Goal: Task Accomplishment & Management: Manage account settings

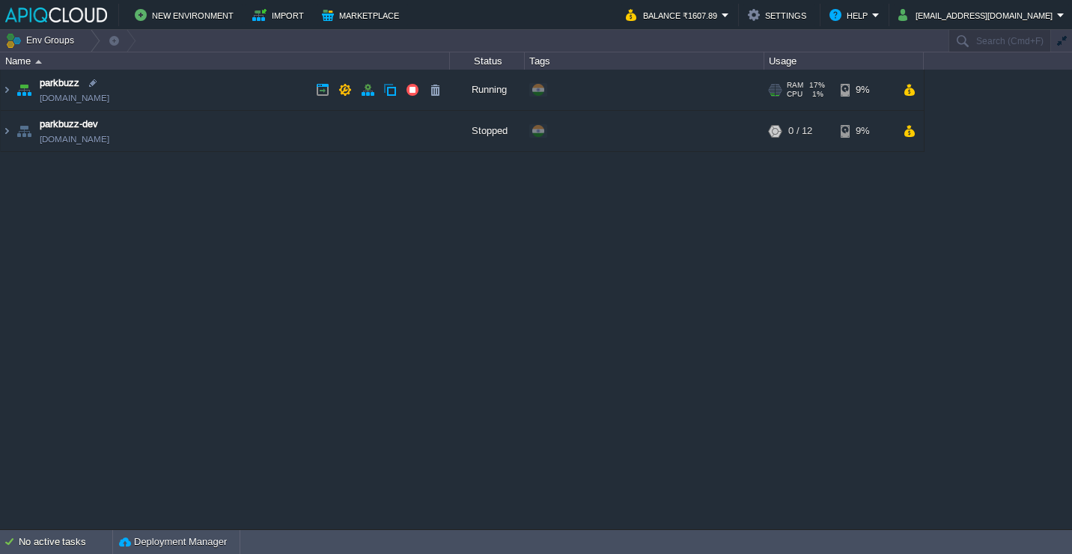
click at [207, 77] on td "parkbuzz [DOMAIN_NAME]" at bounding box center [225, 90] width 449 height 41
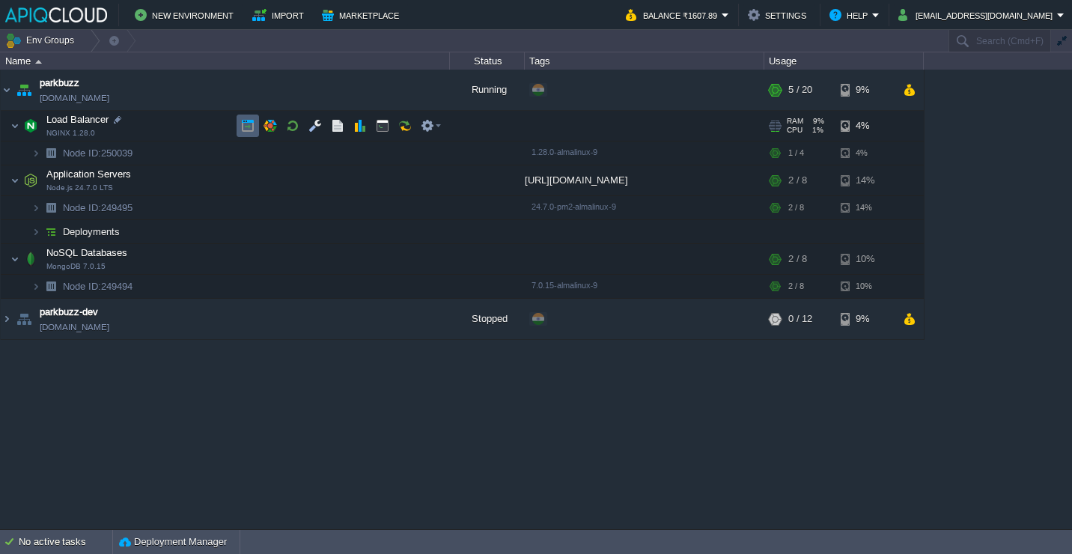
click at [255, 130] on td at bounding box center [248, 126] width 22 height 22
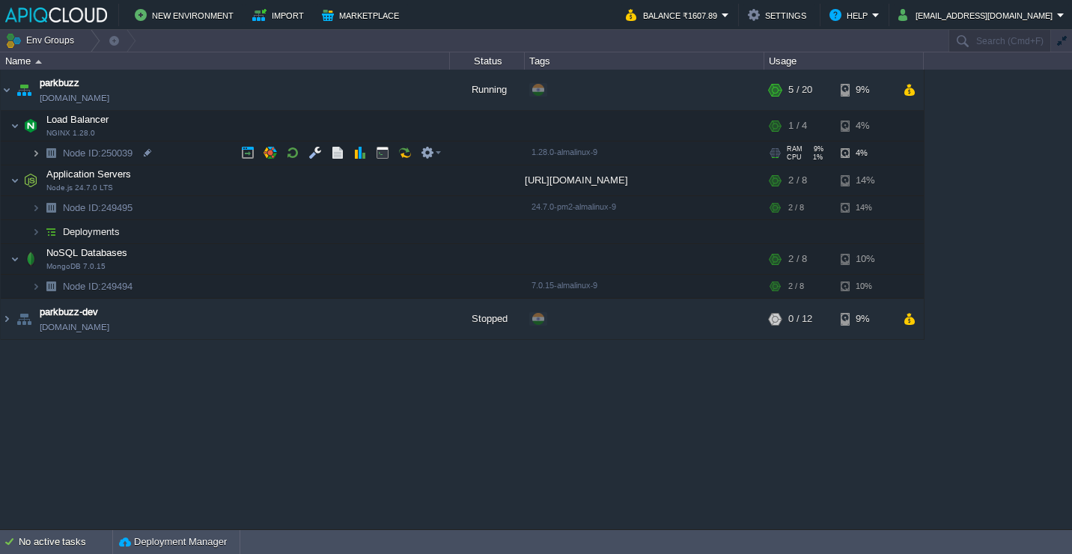
click at [34, 156] on img at bounding box center [35, 152] width 9 height 23
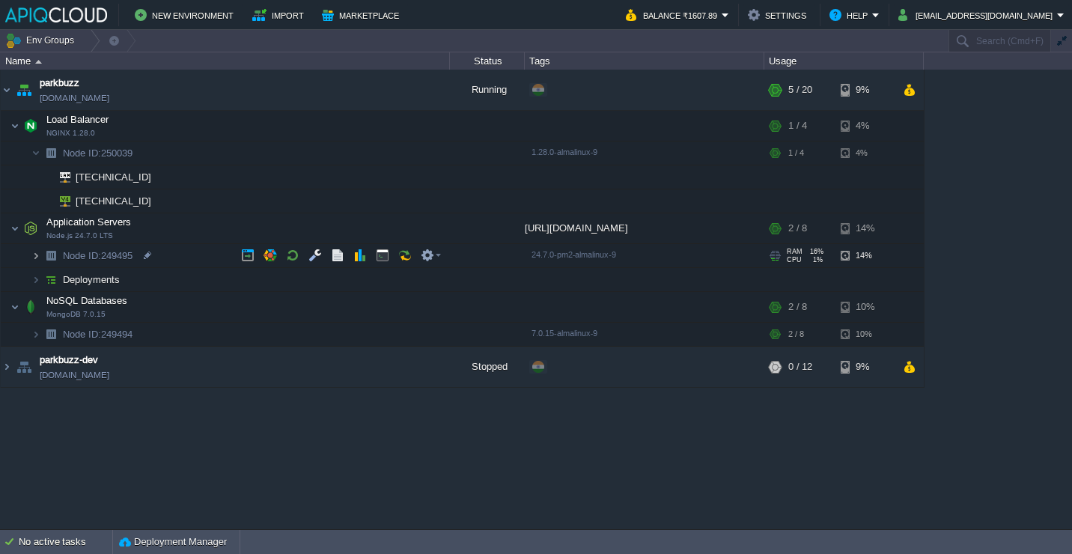
click at [34, 258] on img at bounding box center [35, 255] width 9 height 23
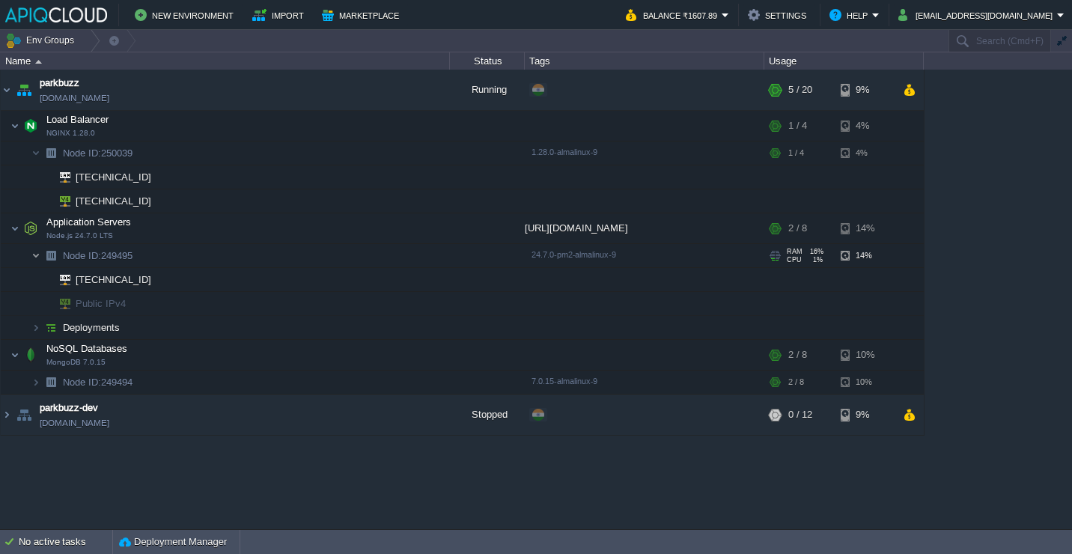
click at [34, 258] on img at bounding box center [35, 255] width 9 height 23
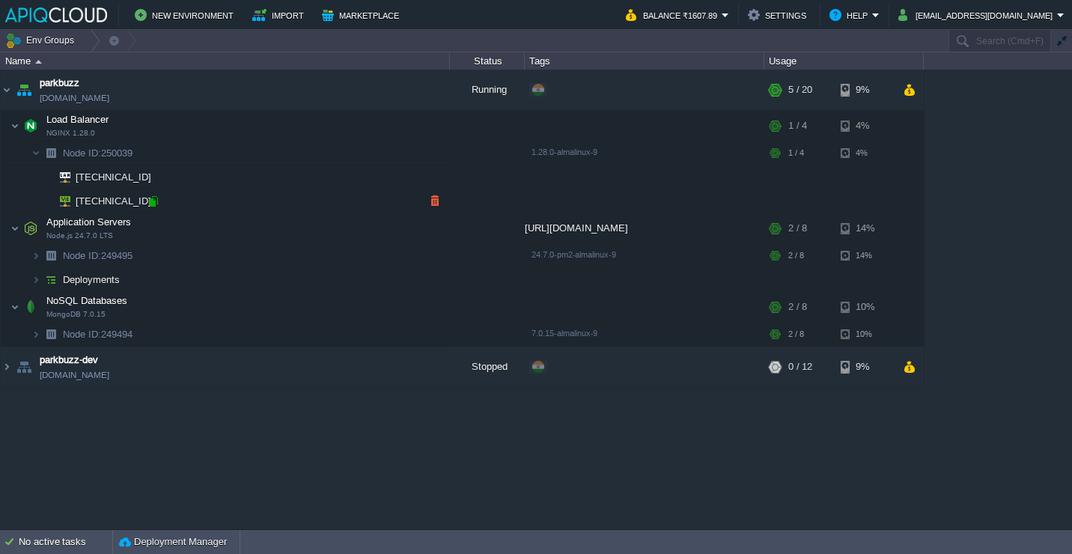
click at [154, 202] on div at bounding box center [153, 201] width 13 height 13
click at [37, 161] on img at bounding box center [35, 152] width 9 height 23
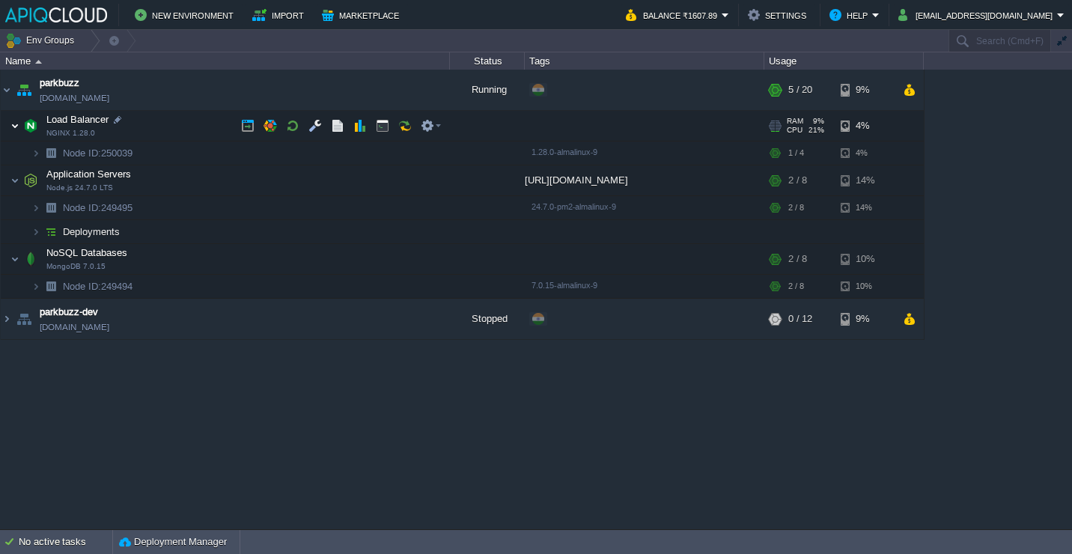
click at [15, 121] on img at bounding box center [14, 126] width 9 height 30
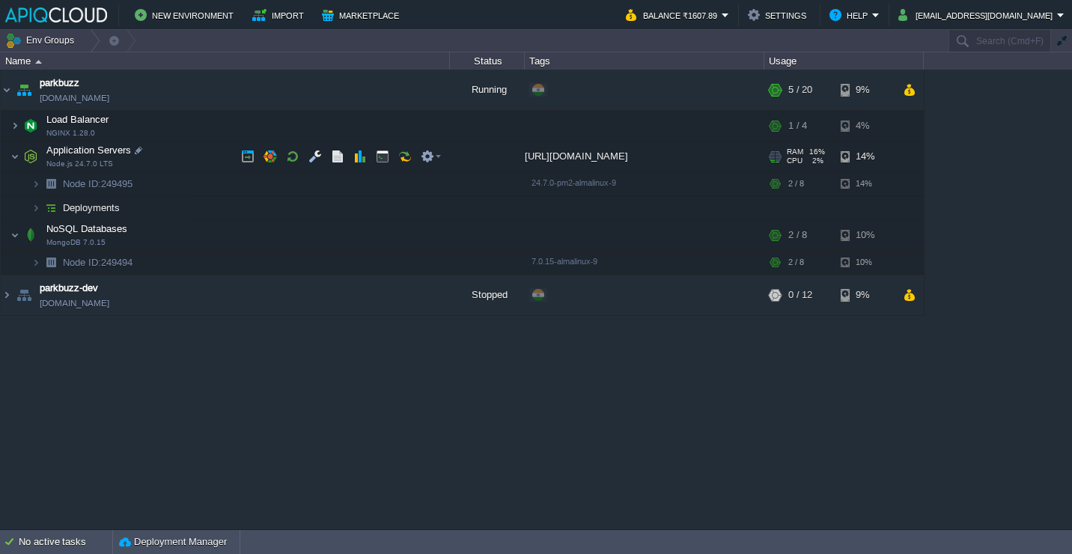
click at [19, 152] on td "Application Servers Node.js 24.7.0 LTS" at bounding box center [225, 156] width 449 height 31
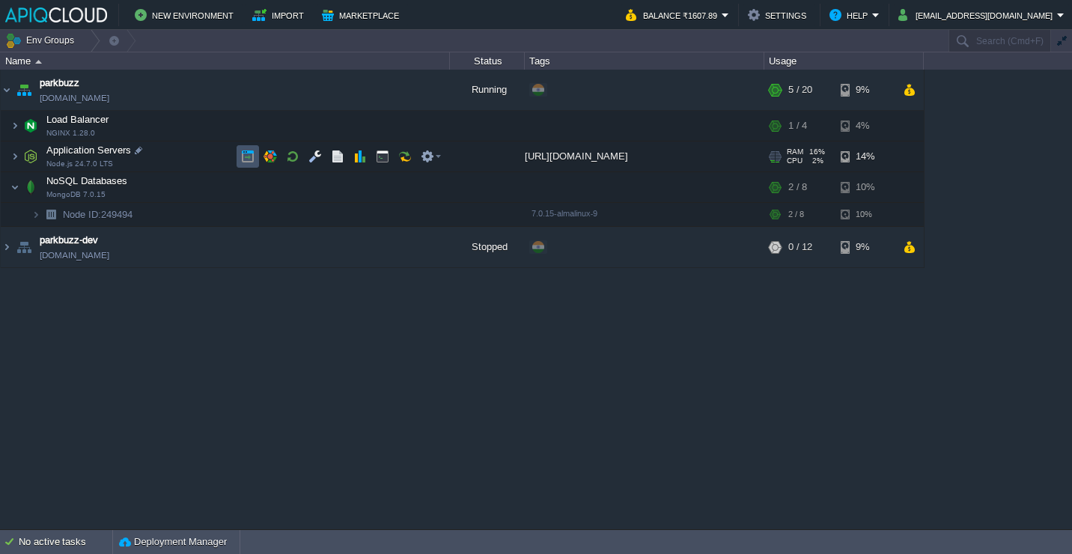
click at [254, 161] on button "button" at bounding box center [247, 156] width 13 height 13
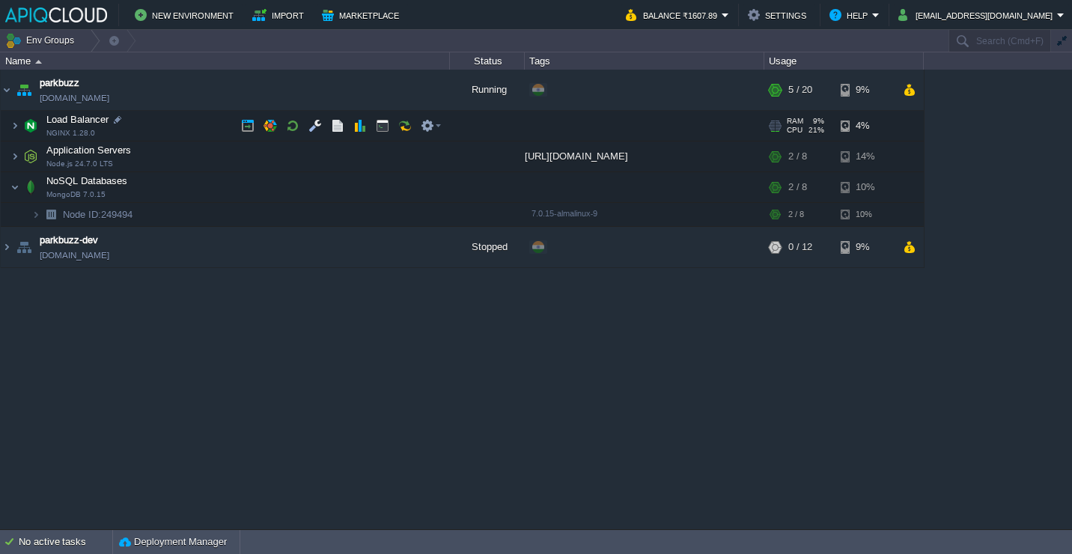
click at [161, 130] on td "Load Balancer NGINX 1.28.0" at bounding box center [225, 126] width 449 height 31
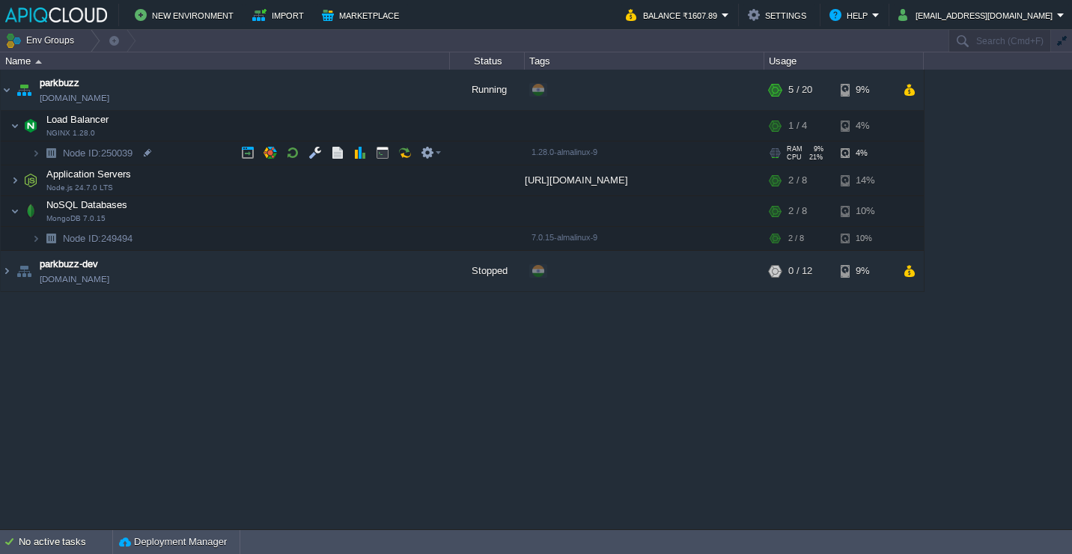
click at [174, 150] on td "Node ID: 250039" at bounding box center [225, 153] width 449 height 24
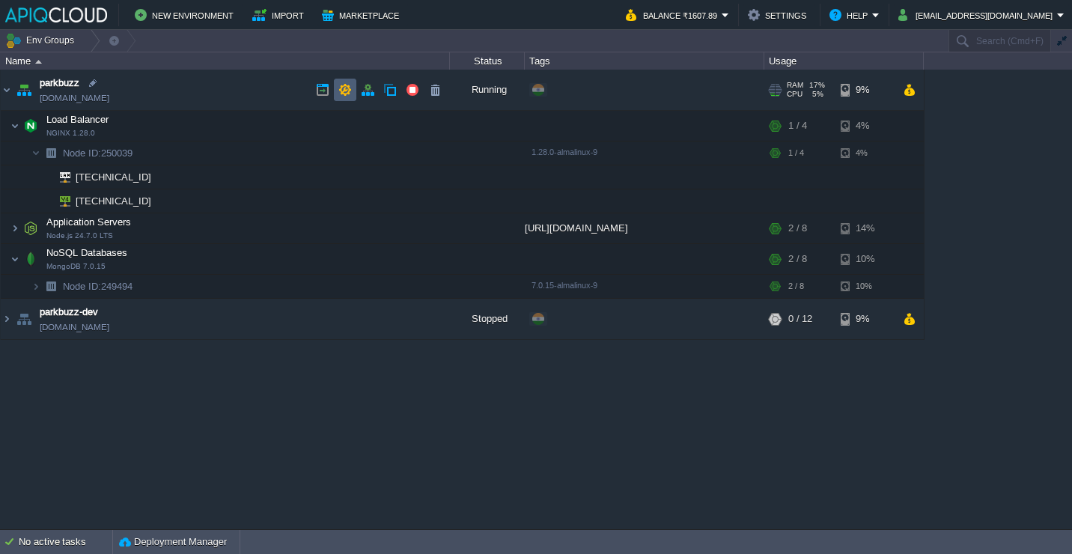
click at [349, 90] on button "button" at bounding box center [344, 89] width 13 height 13
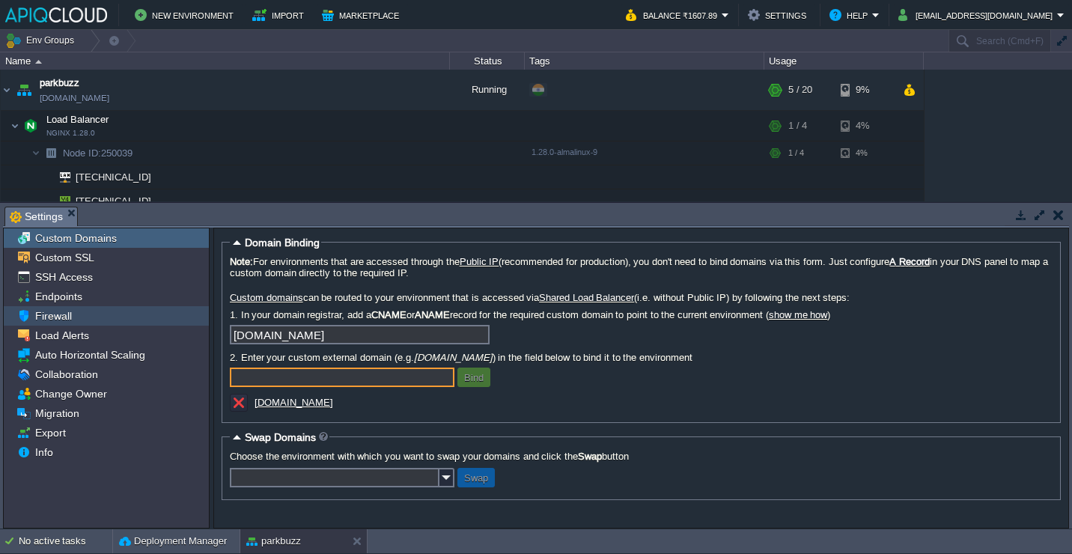
click at [101, 314] on div "Firewall" at bounding box center [106, 315] width 205 height 19
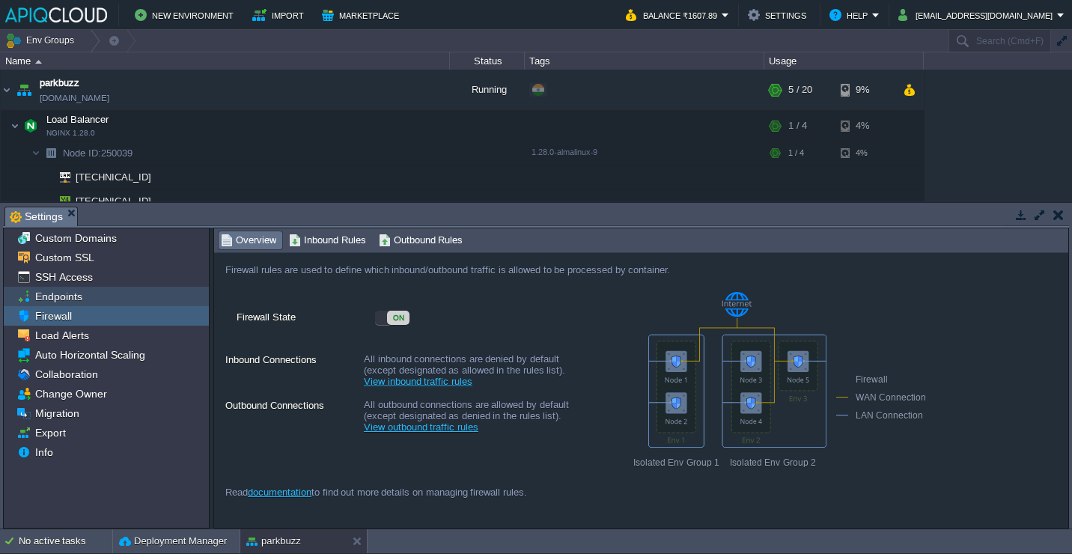
click at [97, 296] on div "Endpoints" at bounding box center [106, 296] width 205 height 19
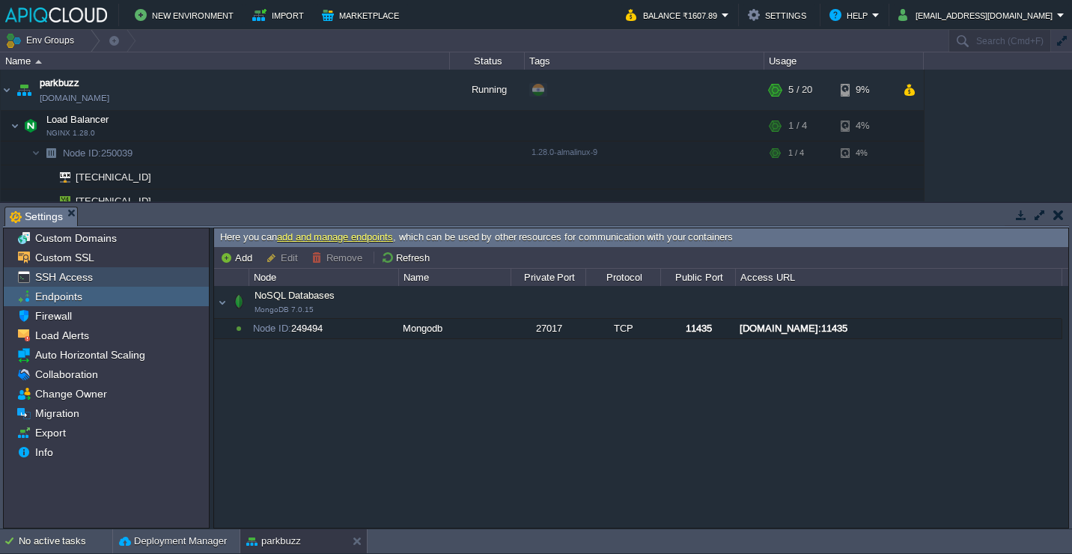
click at [115, 278] on div "SSH Access" at bounding box center [106, 276] width 205 height 19
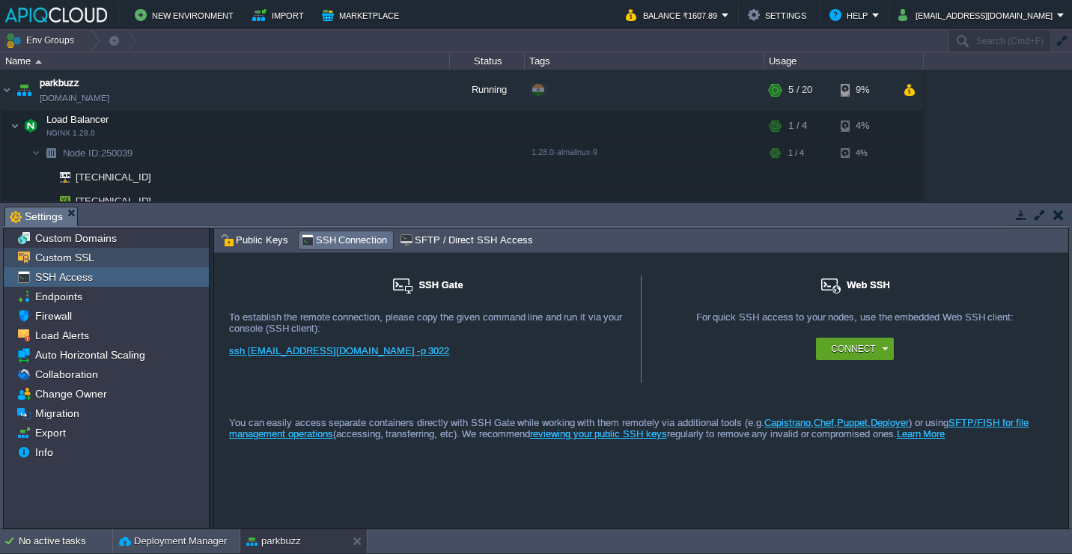
click at [138, 258] on div "Custom SSL" at bounding box center [106, 257] width 205 height 19
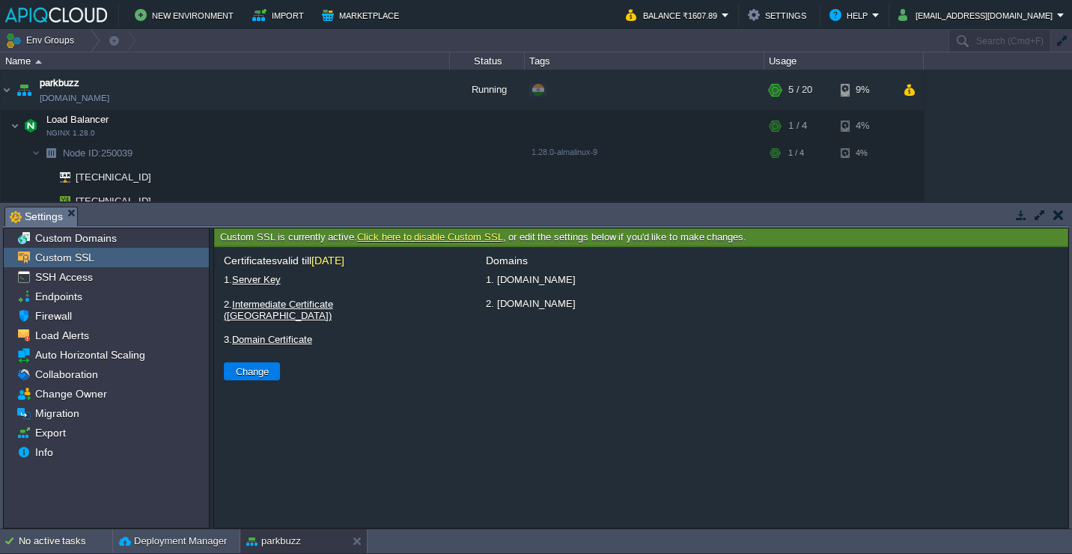
drag, startPoint x: 497, startPoint y: 285, endPoint x: 586, endPoint y: 279, distance: 89.3
click at [586, 279] on li "1. guest.parkbuzz.in" at bounding box center [772, 279] width 577 height 19
copy li "guest.parkbuzz.in"
click at [128, 241] on div "Custom Domains" at bounding box center [106, 237] width 205 height 19
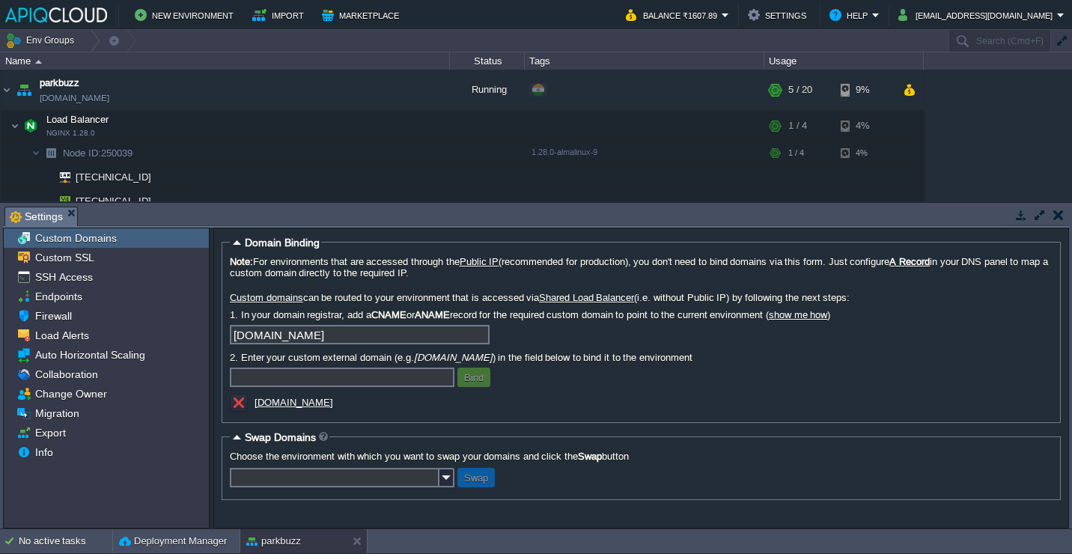
click at [323, 406] on u "guest.parkbuzz.in" at bounding box center [294, 402] width 79 height 11
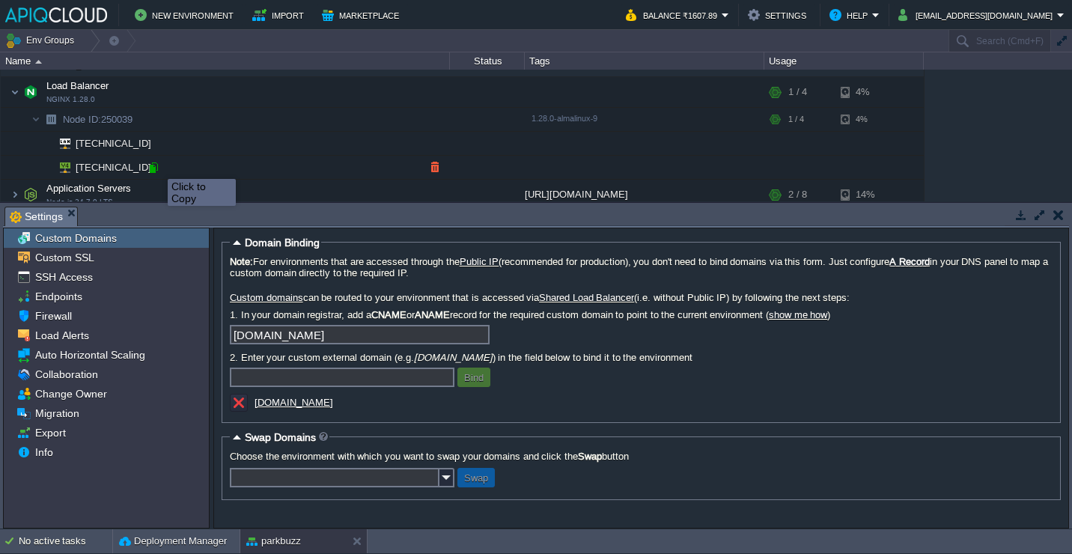
click at [152, 165] on div at bounding box center [153, 167] width 13 height 13
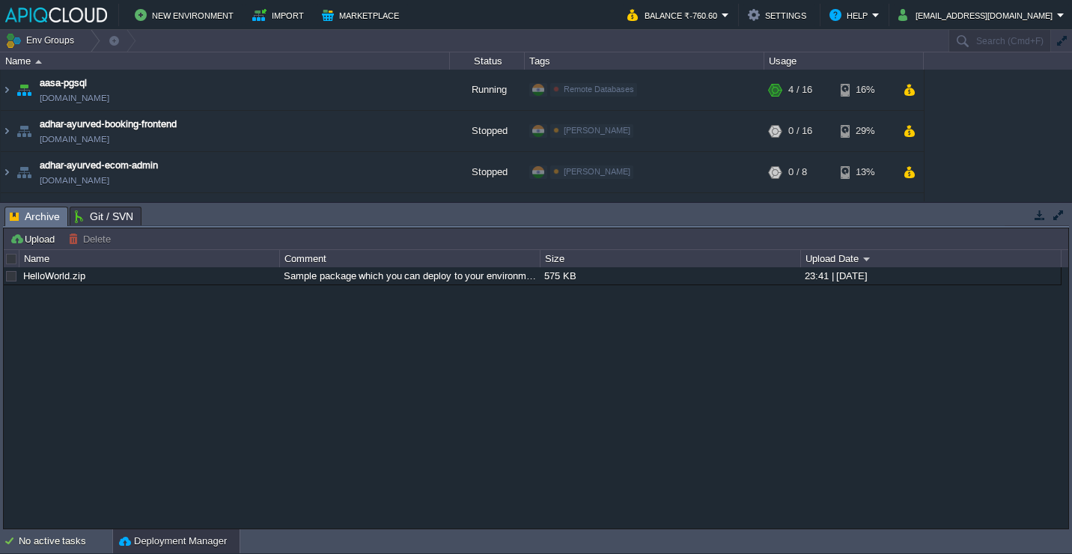
click at [1041, 216] on button "button" at bounding box center [1039, 214] width 13 height 13
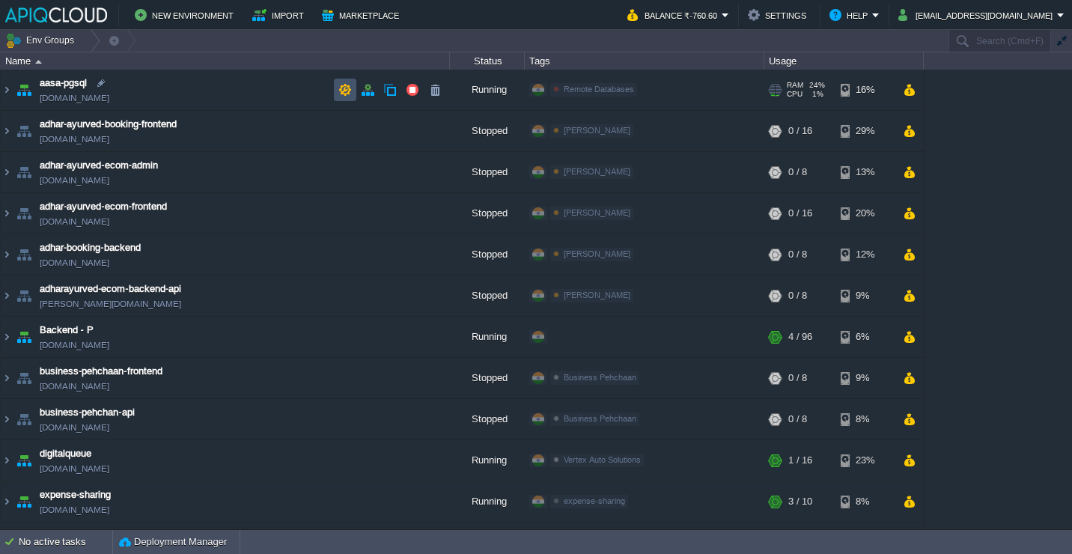
click at [340, 89] on button "button" at bounding box center [344, 89] width 13 height 13
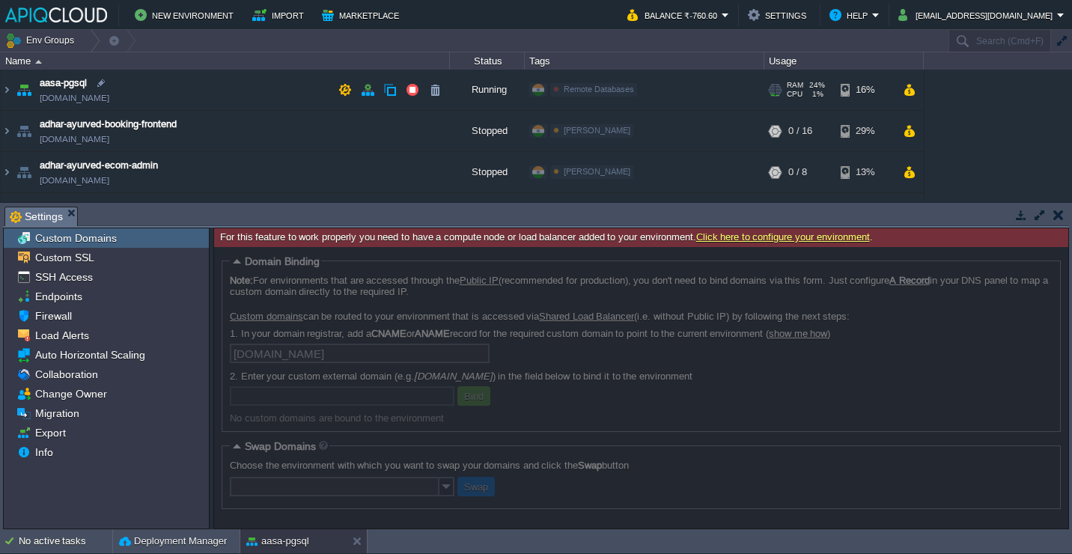
click at [270, 86] on td "aasa-pgsql [DOMAIN_NAME]" at bounding box center [225, 90] width 449 height 41
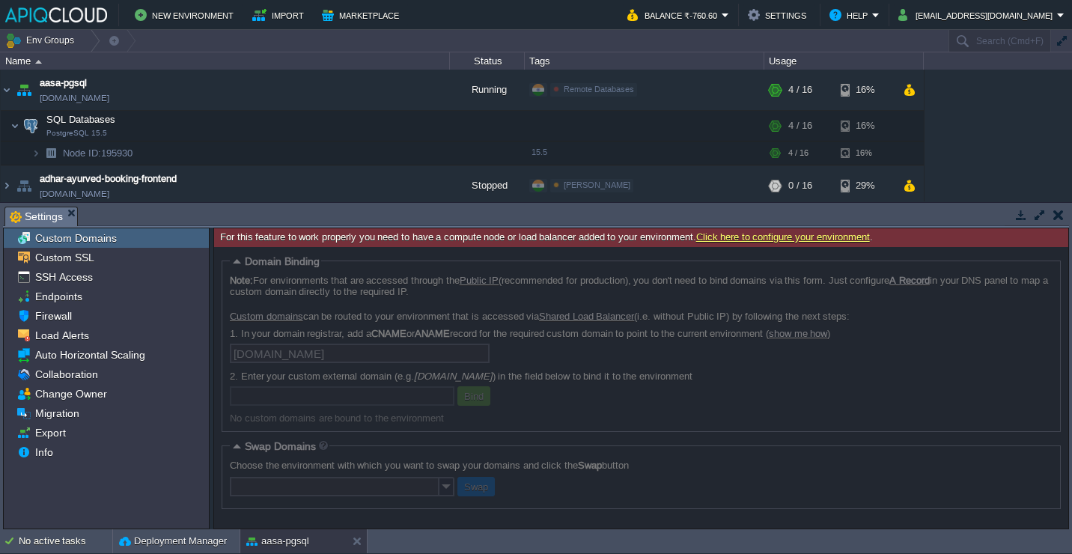
click at [1064, 213] on td at bounding box center [1058, 215] width 19 height 18
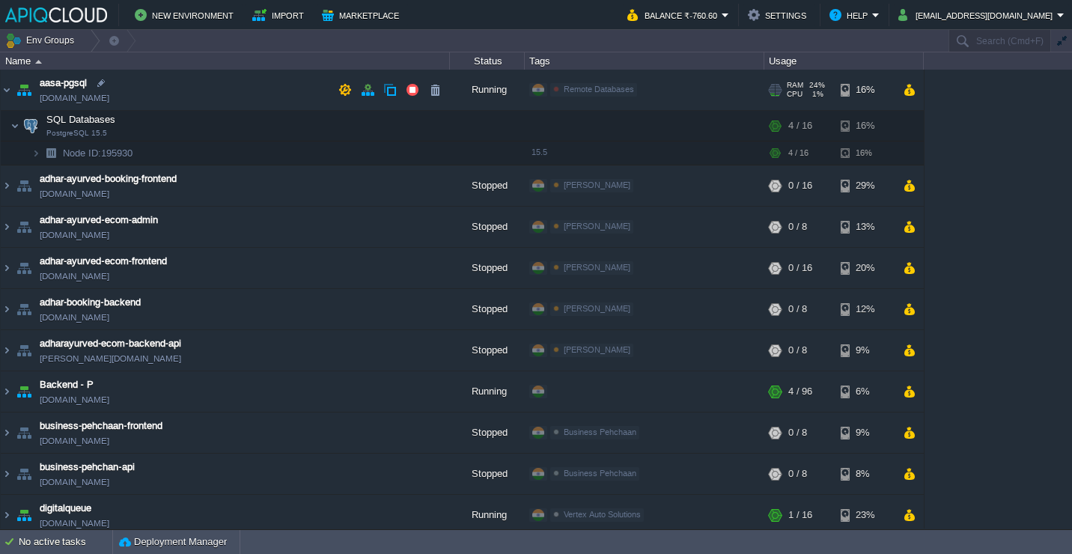
click at [246, 91] on td "aasa-pgsql [DOMAIN_NAME]" at bounding box center [225, 90] width 449 height 41
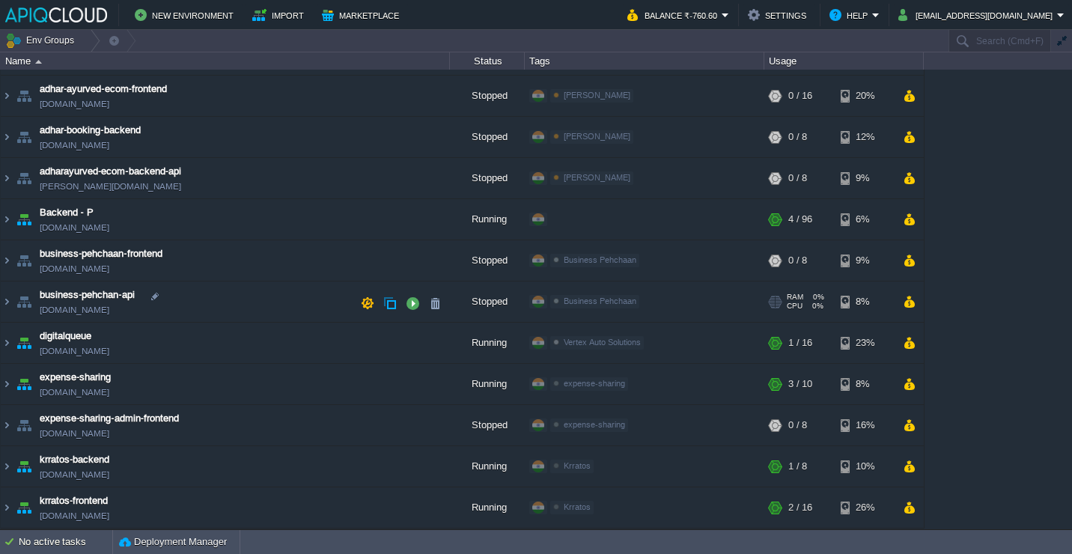
scroll to position [124, 0]
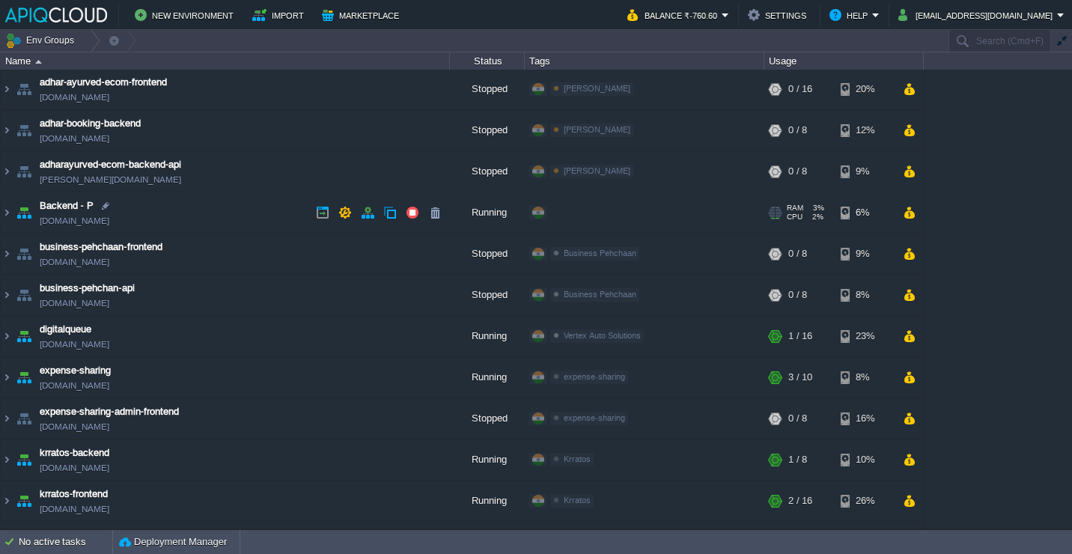
click at [216, 226] on td "Backend - P [DOMAIN_NAME]" at bounding box center [225, 212] width 449 height 41
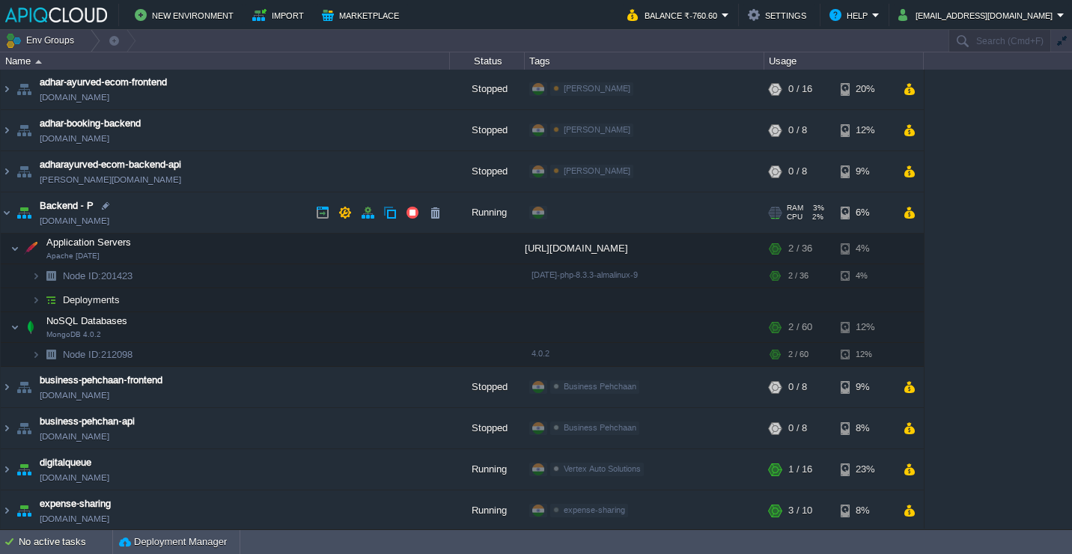
click at [216, 226] on td "Backend - P [DOMAIN_NAME]" at bounding box center [225, 212] width 449 height 41
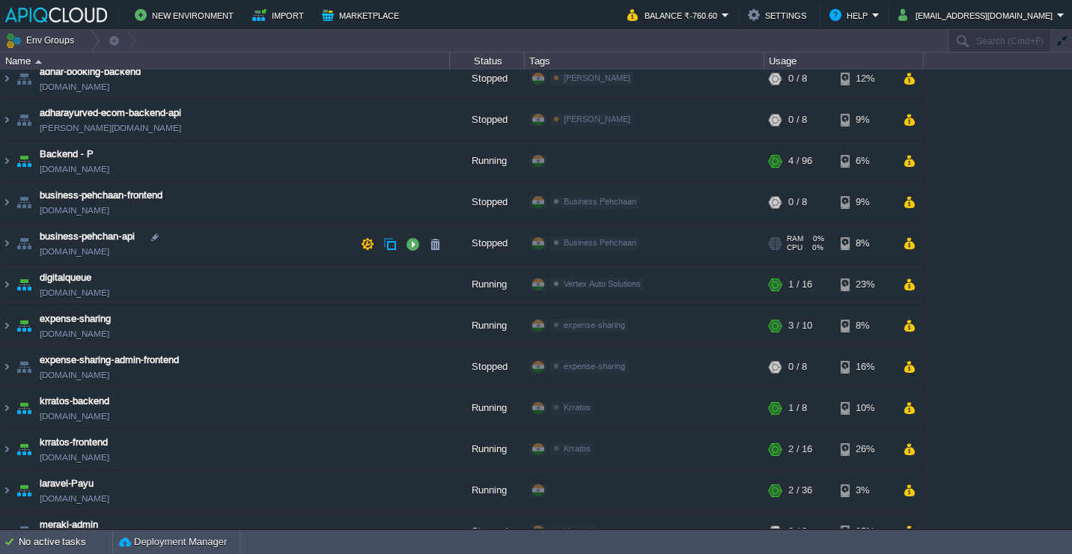
scroll to position [185, 0]
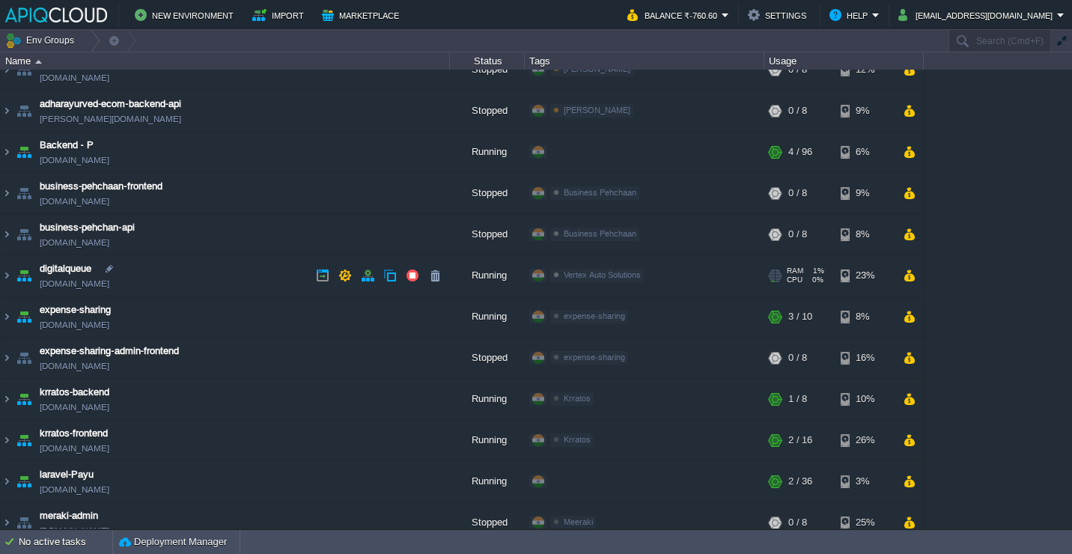
click at [214, 270] on td "digitalqueue [DOMAIN_NAME]" at bounding box center [225, 275] width 449 height 41
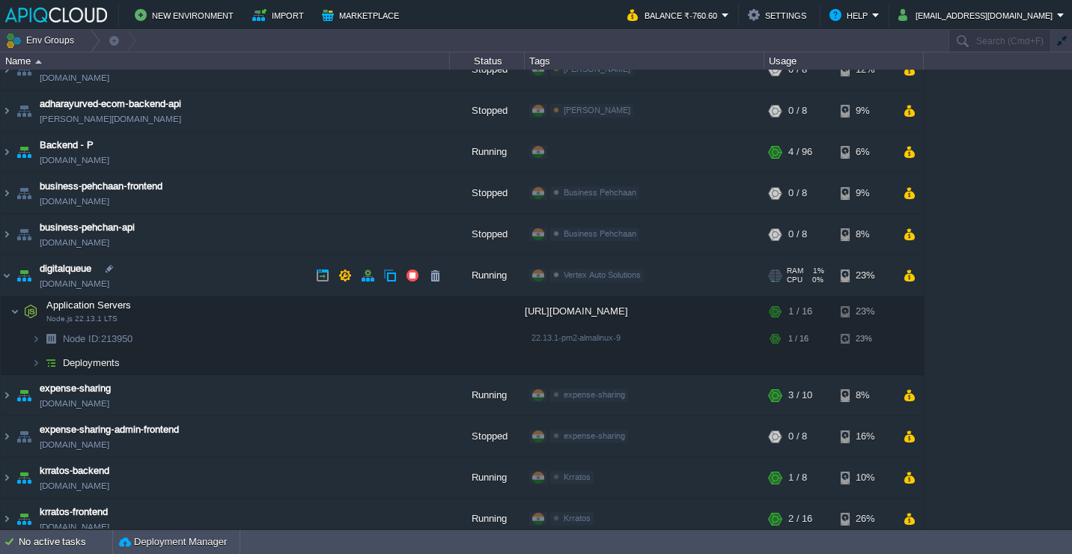
click at [214, 270] on td "digitalqueue [DOMAIN_NAME]" at bounding box center [225, 275] width 449 height 41
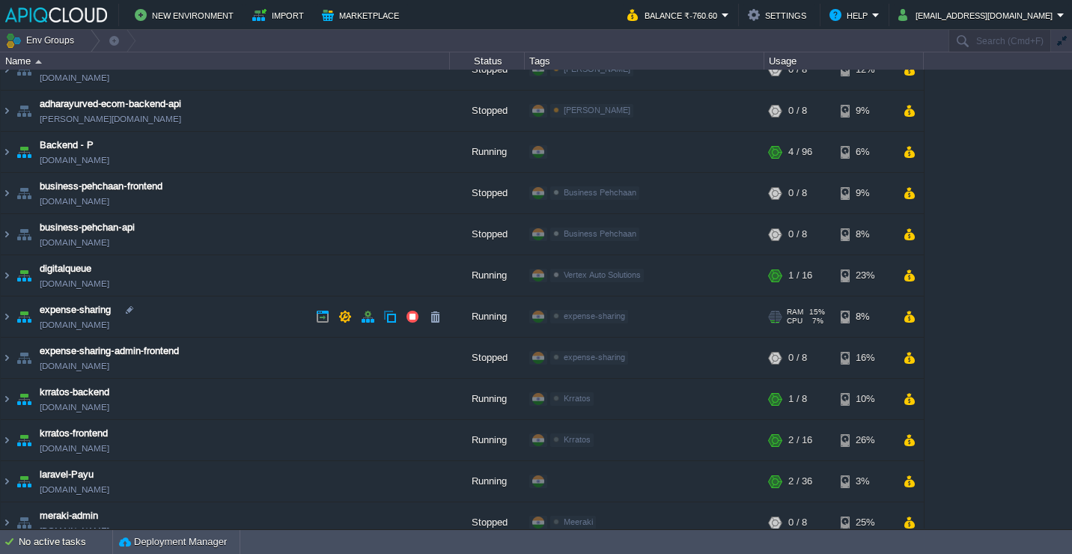
click at [222, 311] on td "expense-sharing [DOMAIN_NAME]" at bounding box center [225, 316] width 449 height 41
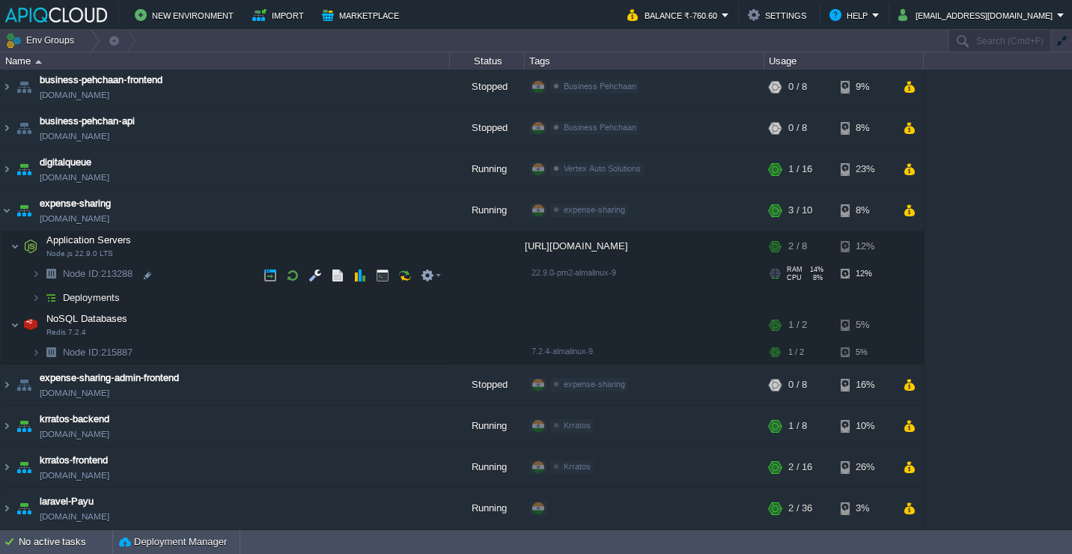
scroll to position [311, 0]
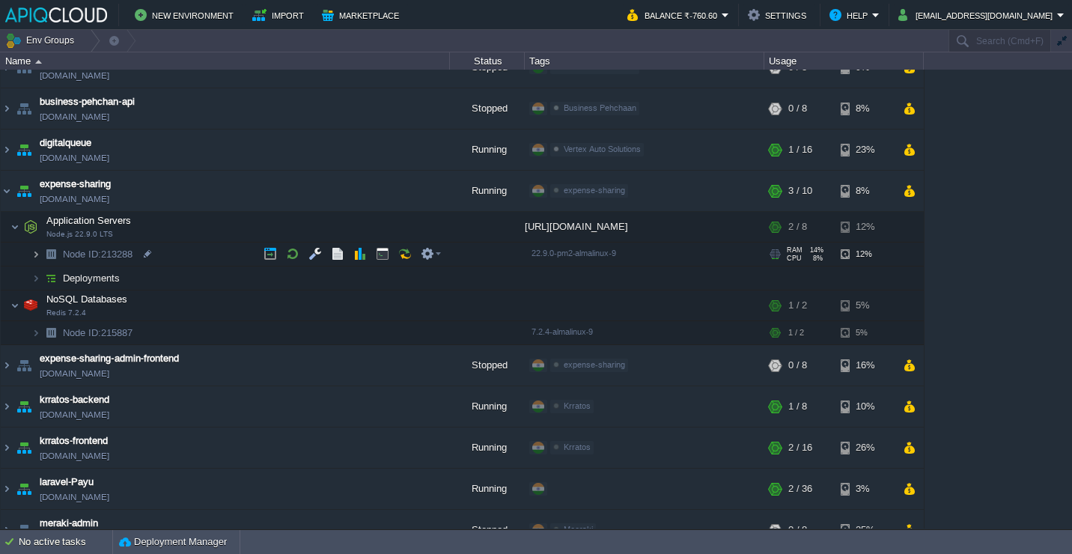
click at [37, 257] on img at bounding box center [35, 254] width 9 height 23
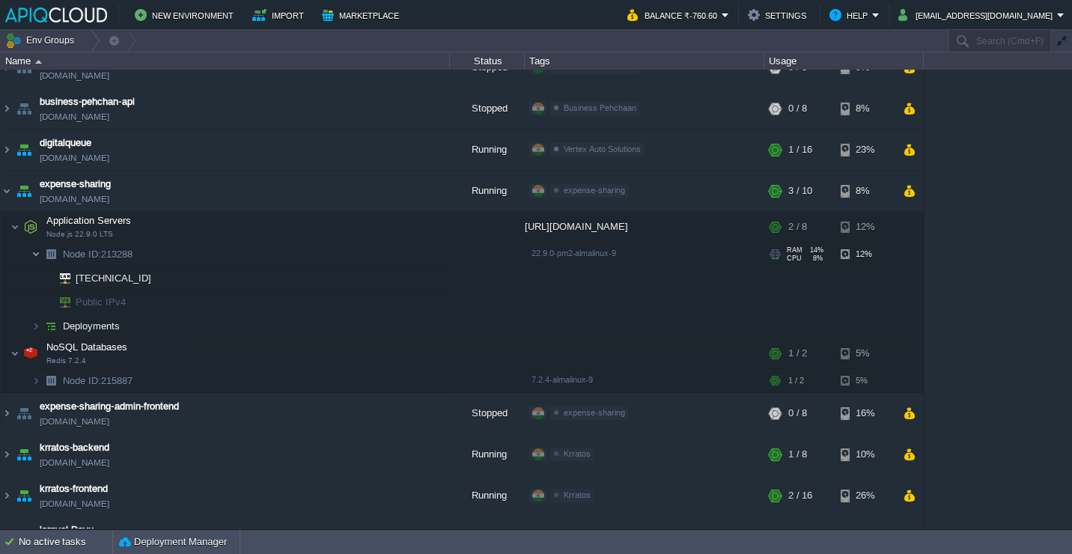
click at [37, 257] on img at bounding box center [35, 254] width 9 height 23
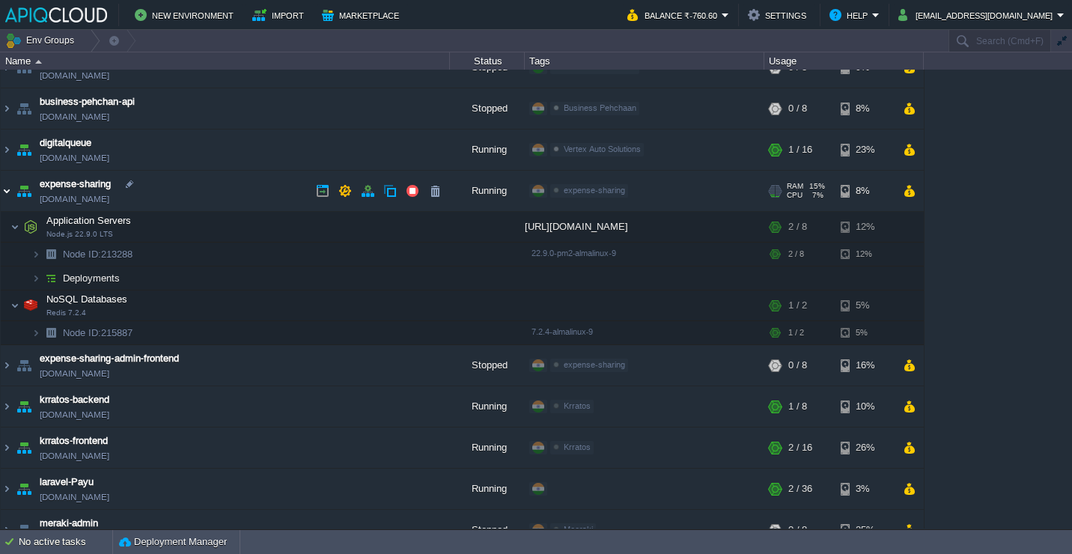
click at [7, 189] on img at bounding box center [7, 191] width 12 height 40
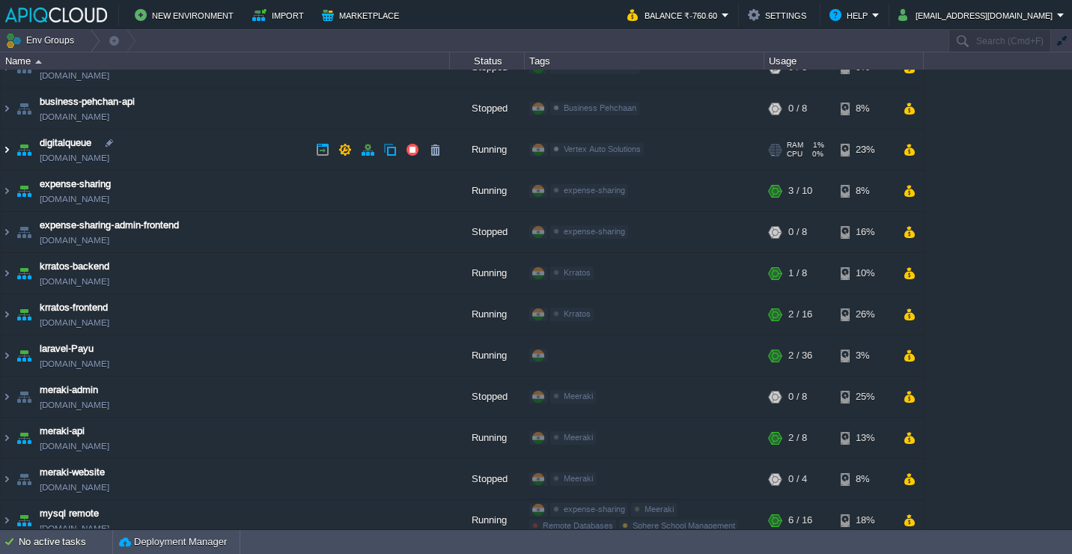
click at [7, 147] on img at bounding box center [7, 150] width 12 height 40
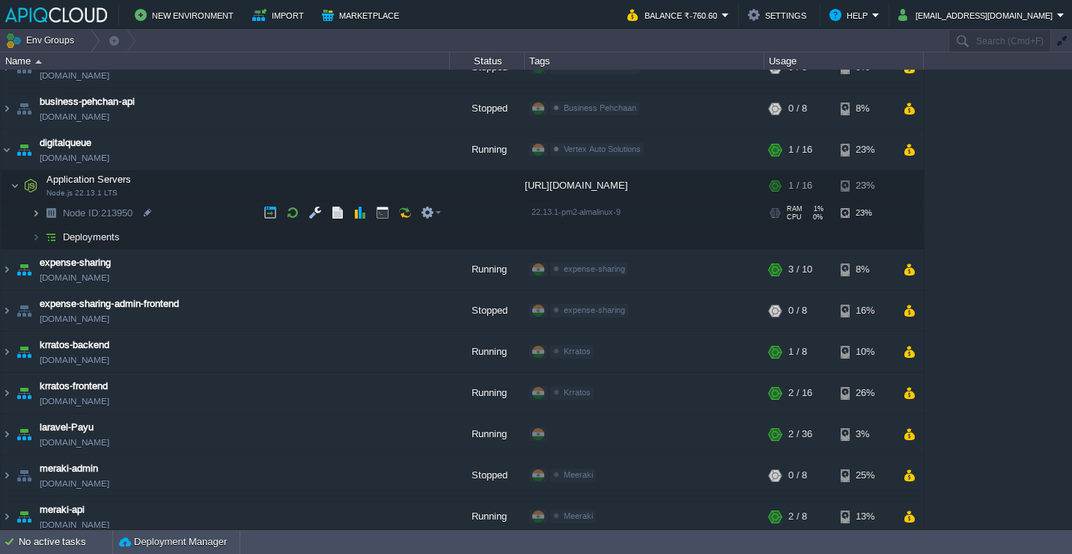
click at [34, 213] on img at bounding box center [35, 212] width 9 height 23
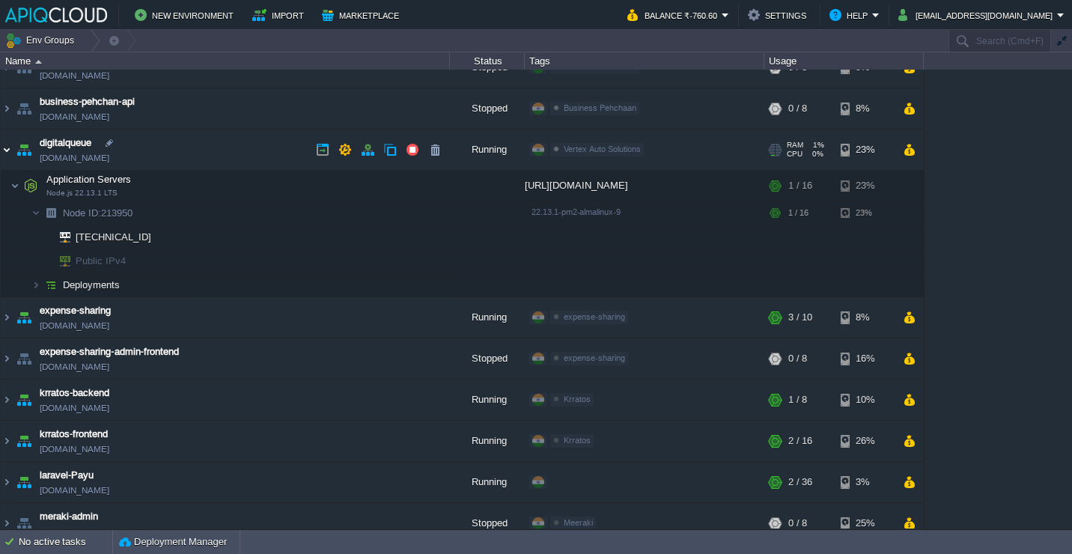
click at [12, 156] on img at bounding box center [7, 150] width 12 height 40
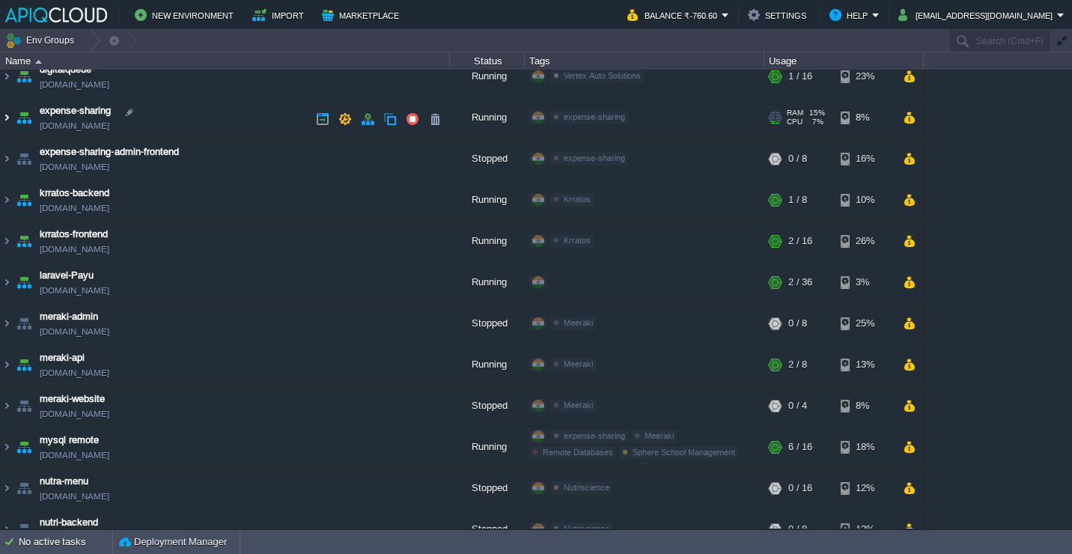
scroll to position [403, 0]
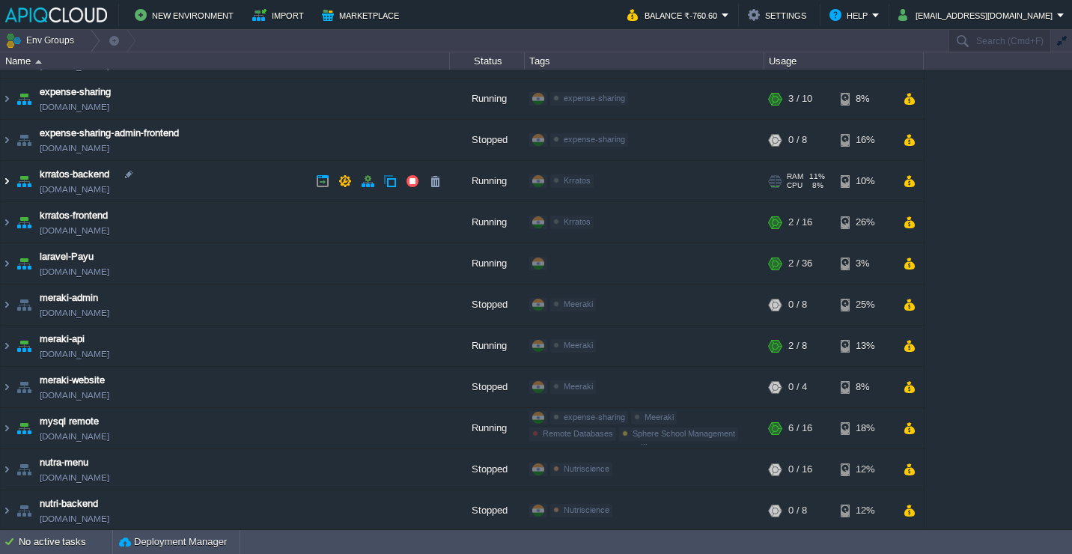
click at [10, 179] on img at bounding box center [7, 181] width 12 height 40
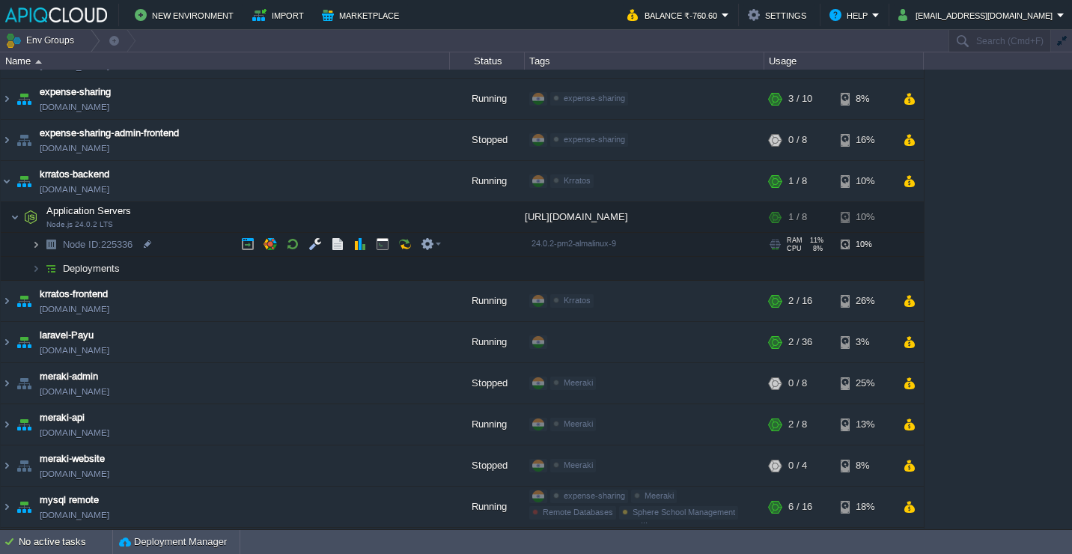
click at [31, 248] on img at bounding box center [35, 244] width 9 height 23
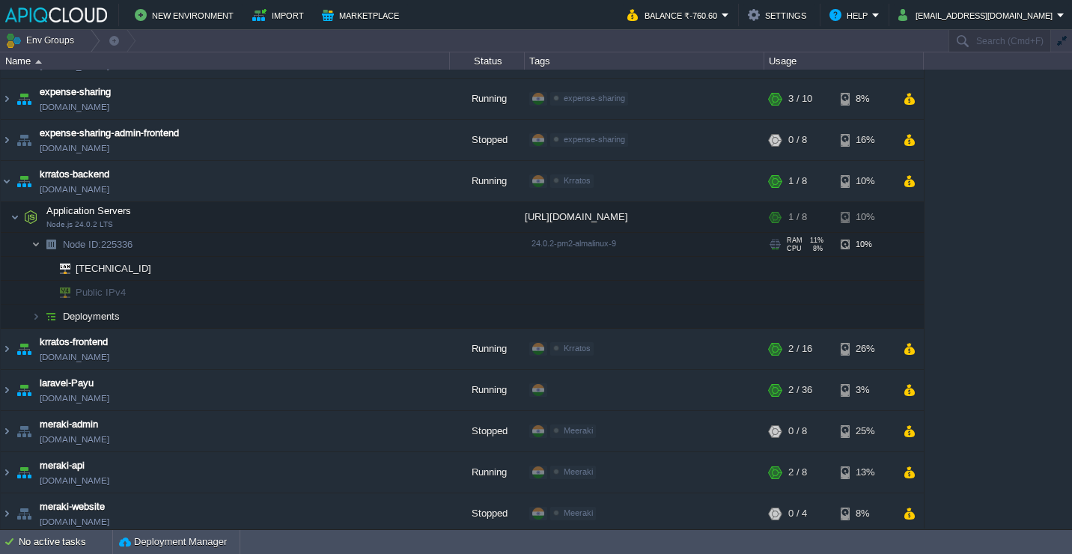
click at [31, 248] on img at bounding box center [35, 244] width 9 height 23
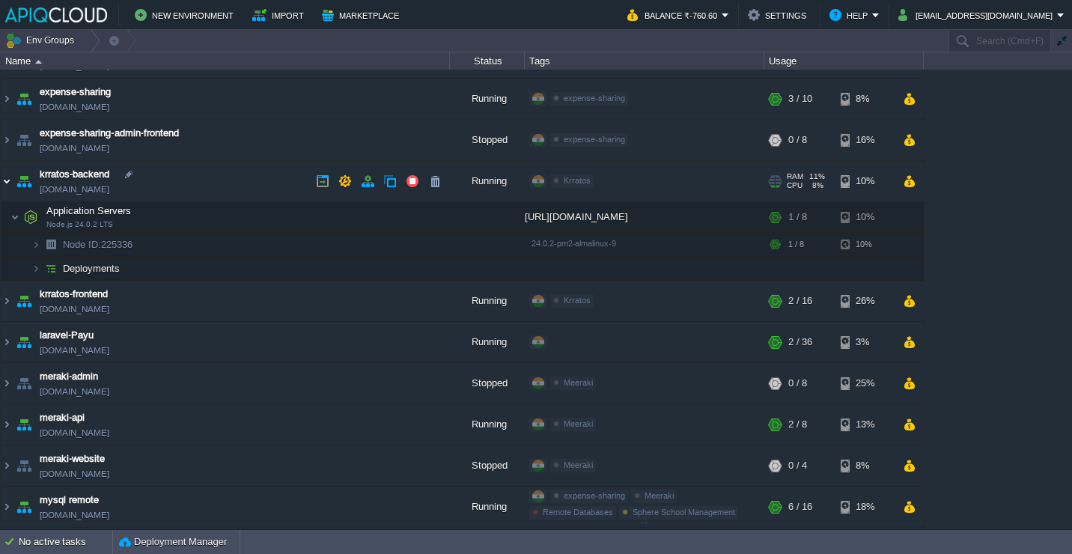
click at [8, 186] on img at bounding box center [7, 181] width 12 height 40
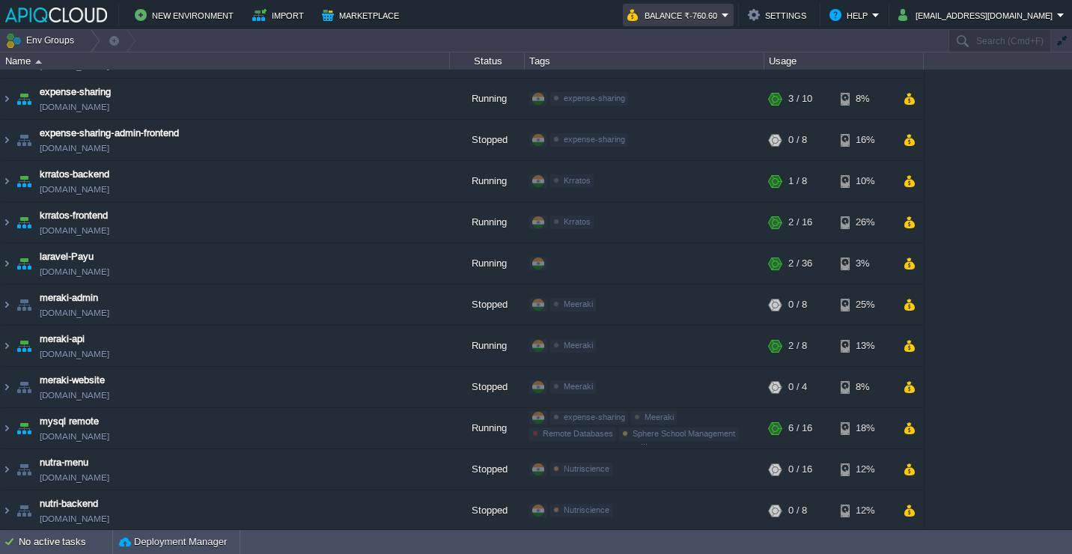
click at [722, 22] on button "Balance ₹-760.60" at bounding box center [674, 15] width 94 height 18
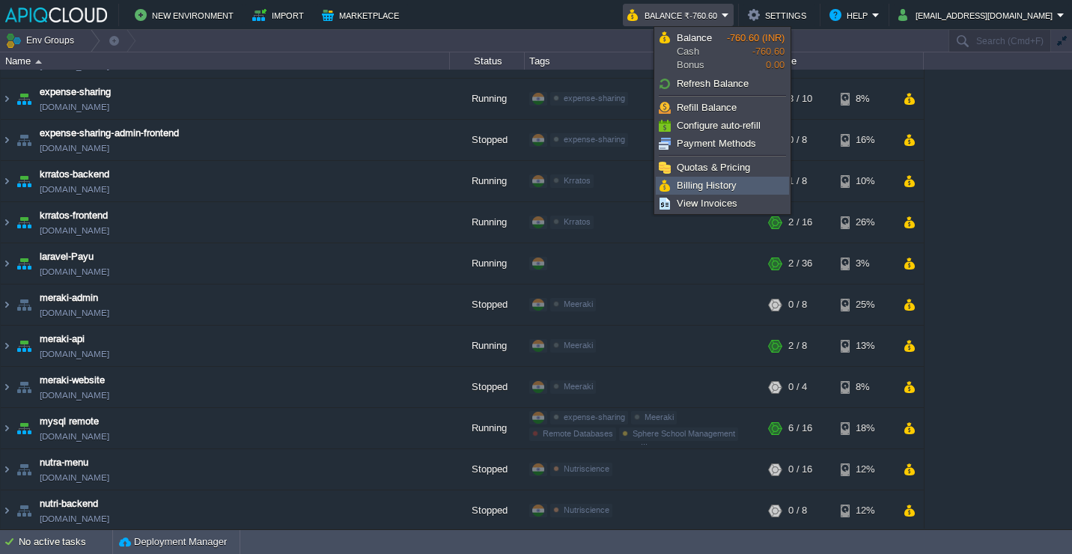
click at [732, 183] on span "Billing History" at bounding box center [707, 185] width 60 height 11
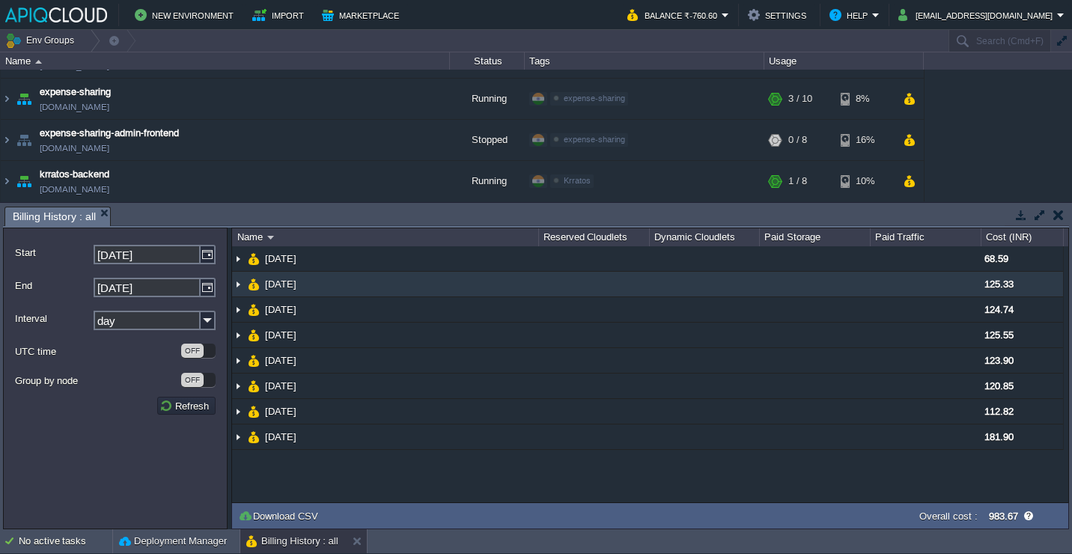
click at [452, 293] on td "[DATE]" at bounding box center [385, 284] width 306 height 25
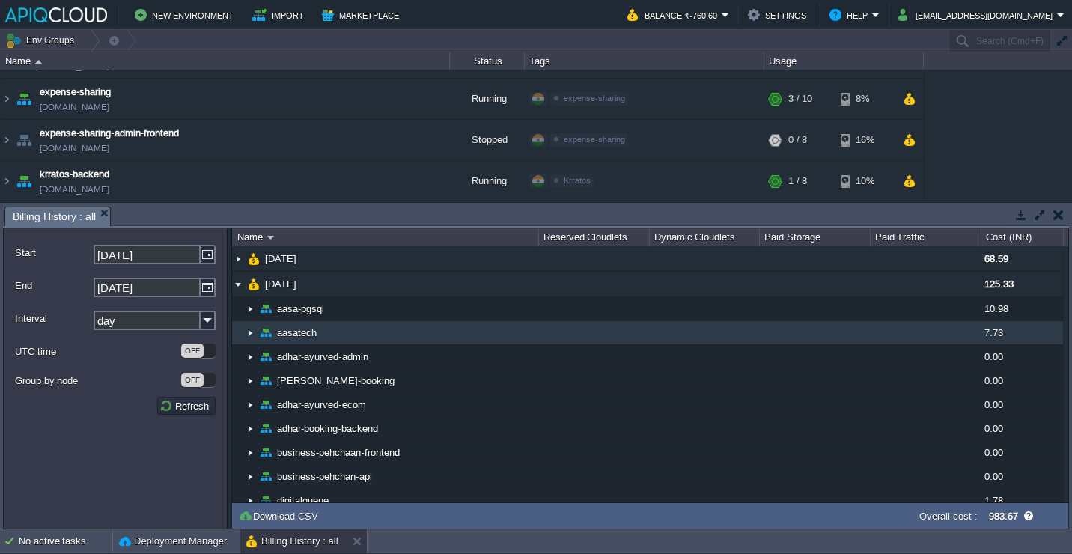
scroll to position [13, 0]
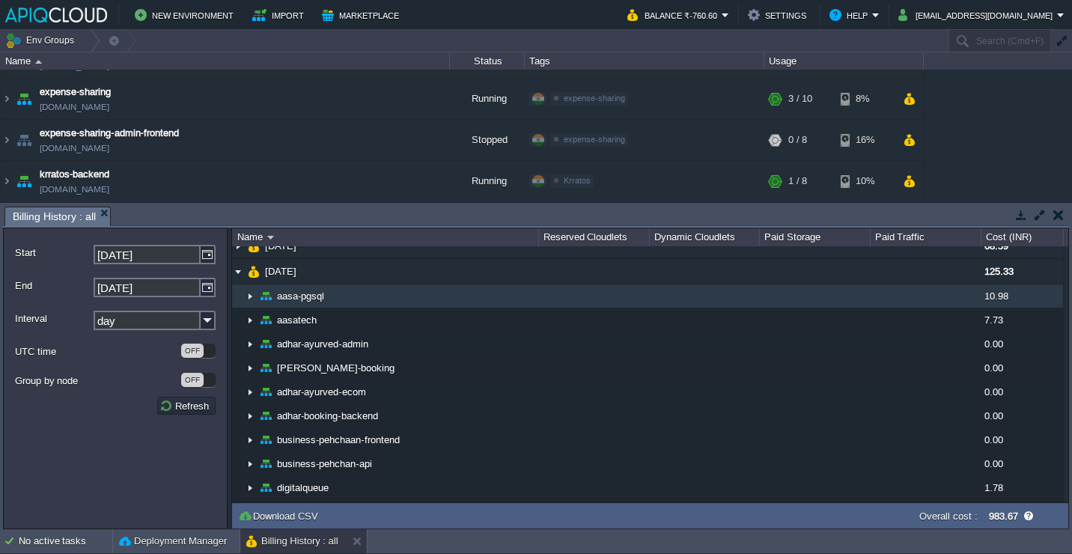
click at [419, 304] on td "aasa-pgsql" at bounding box center [385, 296] width 306 height 24
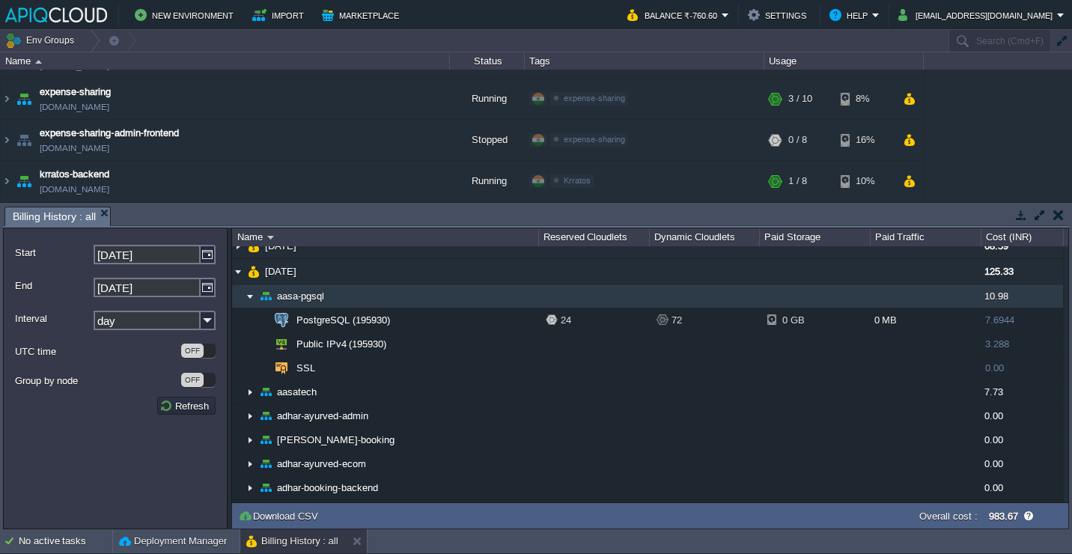
click at [419, 304] on td "aasa-pgsql" at bounding box center [385, 296] width 306 height 24
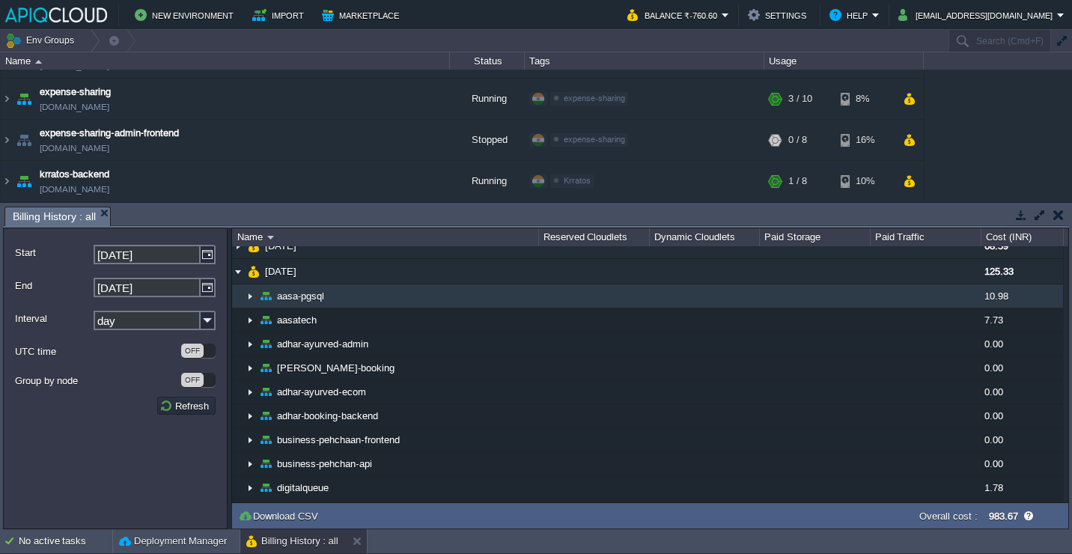
click at [419, 304] on td "aasa-pgsql" at bounding box center [385, 296] width 306 height 24
click at [411, 299] on td "aasa-pgsql" at bounding box center [385, 296] width 306 height 24
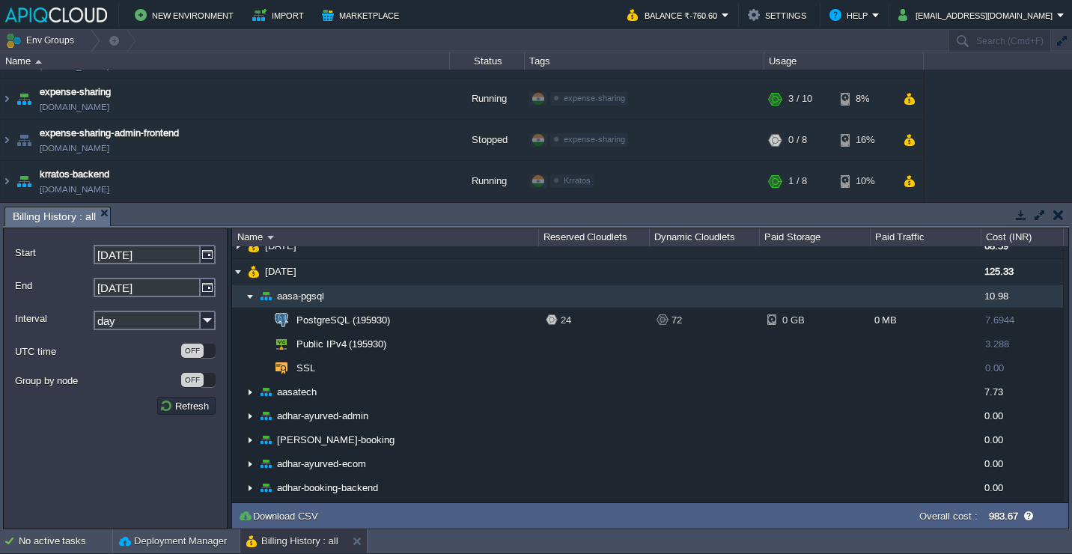
click at [411, 299] on td "aasa-pgsql" at bounding box center [385, 296] width 306 height 24
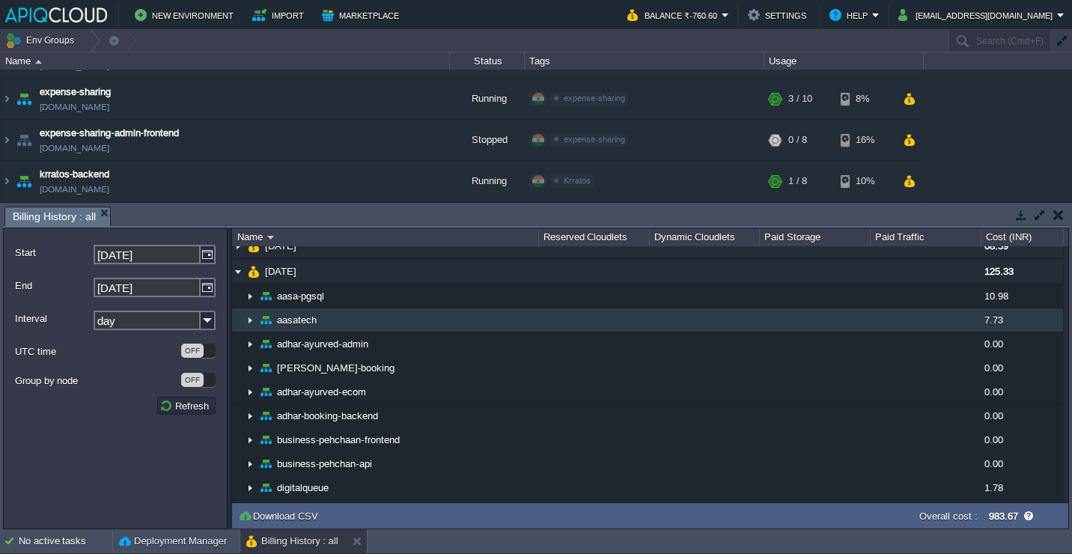
click at [408, 320] on td "aasatech" at bounding box center [385, 320] width 306 height 24
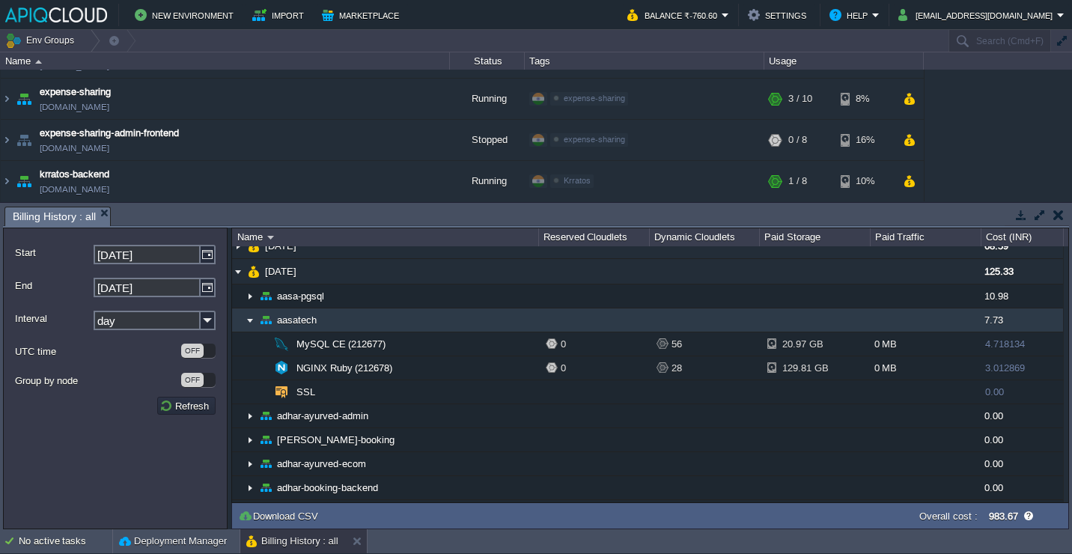
click at [408, 320] on td "aasatech" at bounding box center [385, 320] width 306 height 24
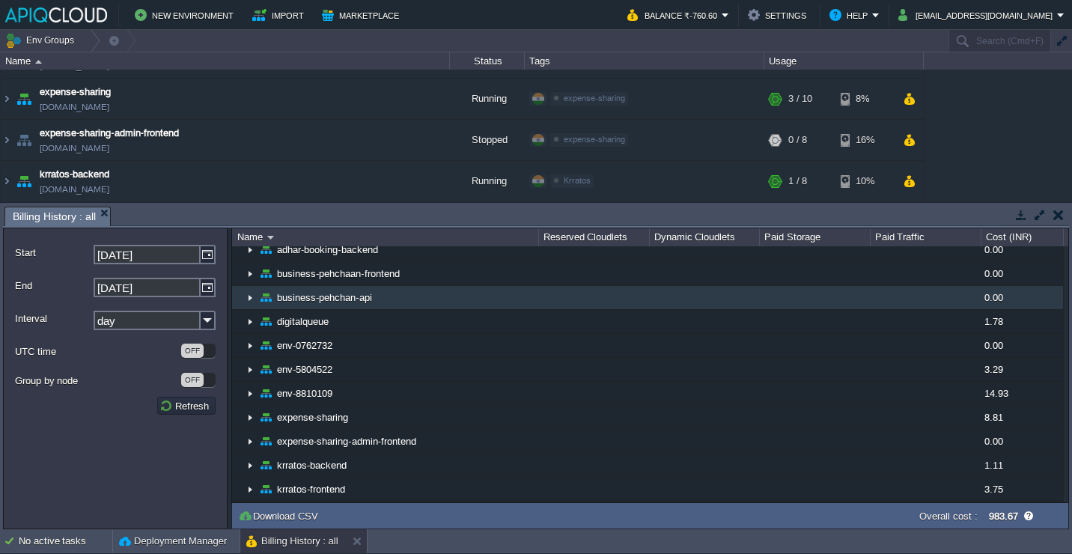
scroll to position [180, 0]
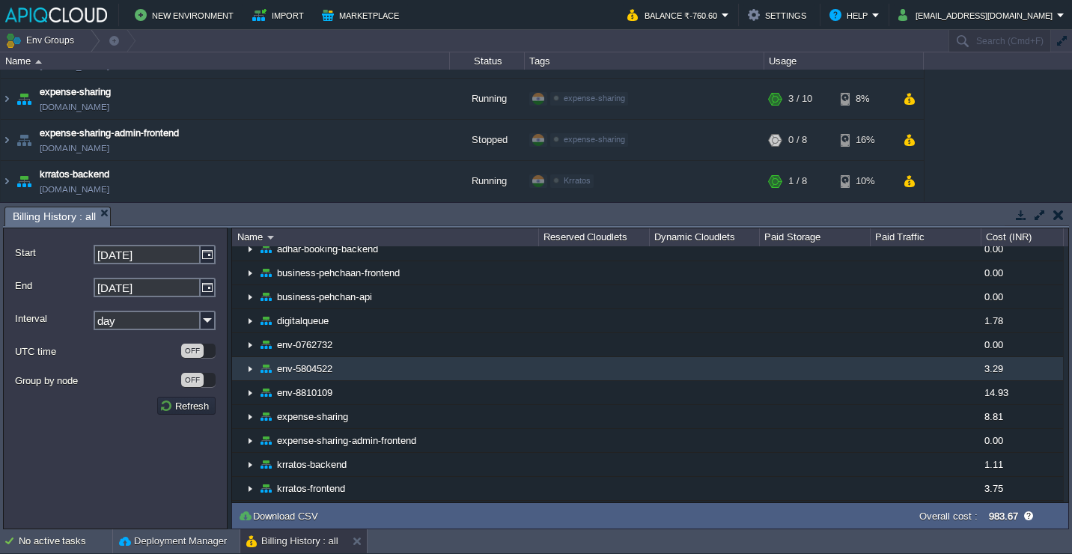
click at [414, 359] on td "env-5804522" at bounding box center [385, 369] width 306 height 24
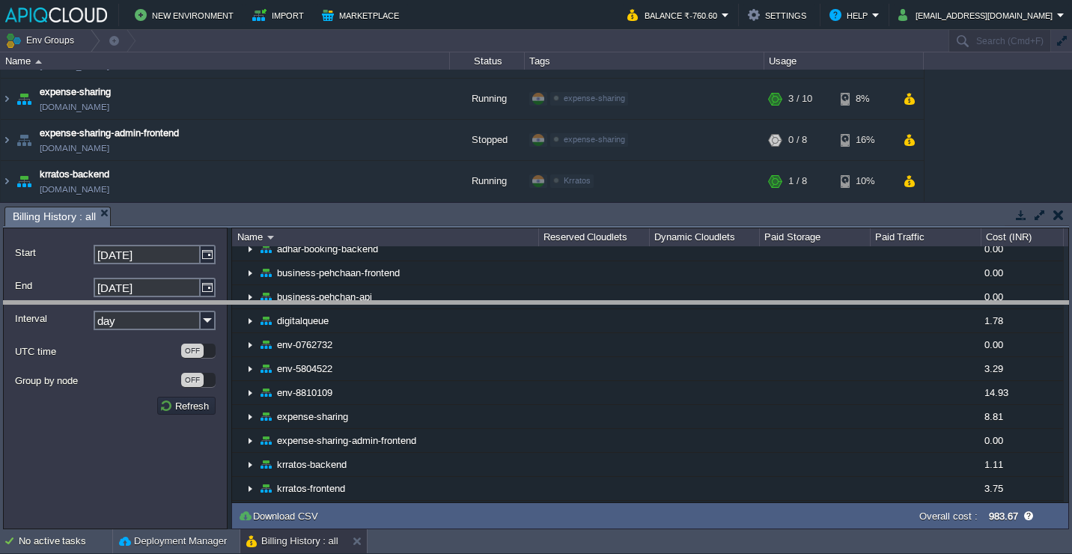
drag, startPoint x: 423, startPoint y: 225, endPoint x: 405, endPoint y: 355, distance: 130.7
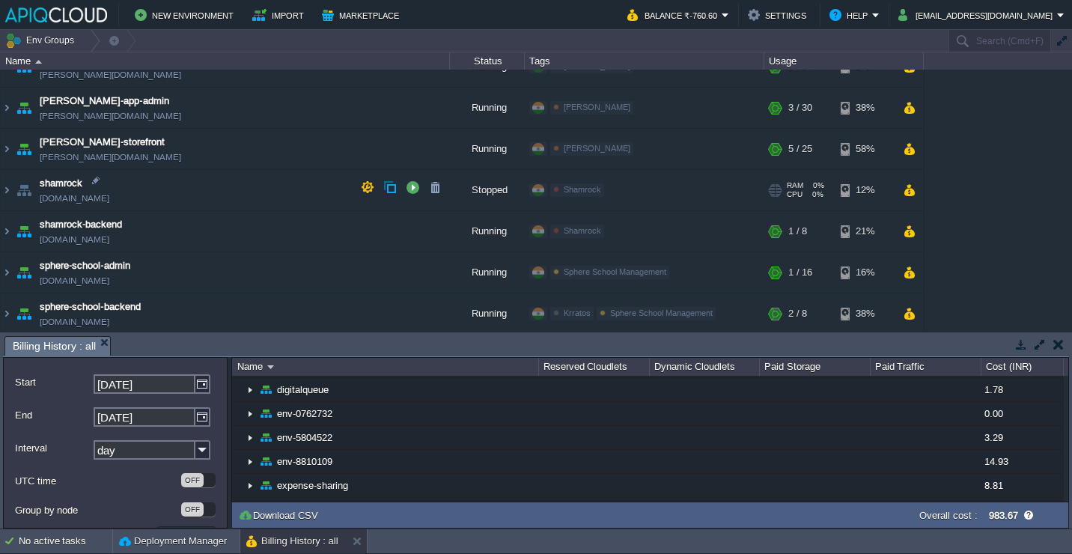
scroll to position [1052, 0]
click at [235, 189] on td "shamrock [DOMAIN_NAME]" at bounding box center [225, 190] width 449 height 41
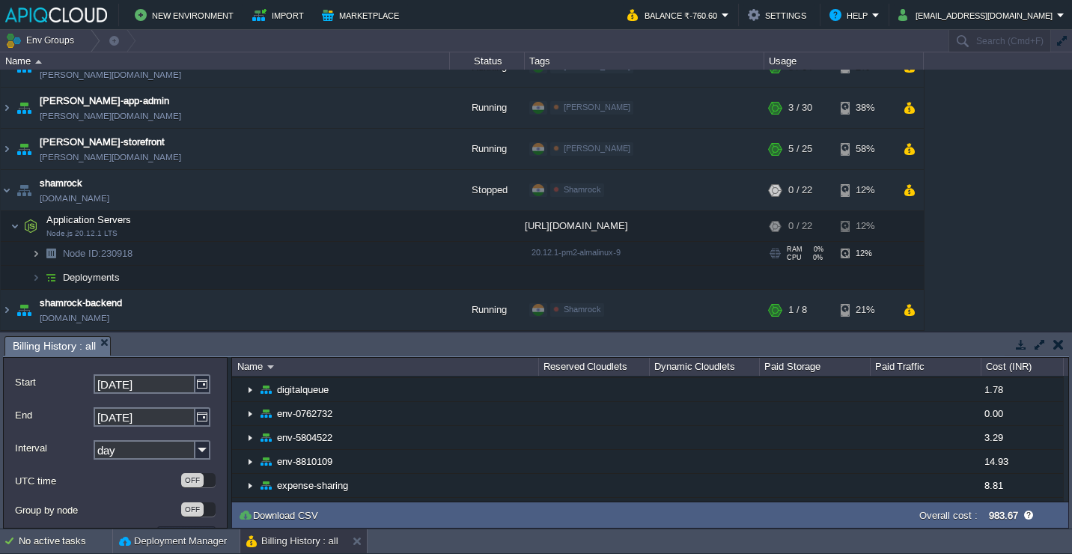
click at [39, 254] on img at bounding box center [35, 253] width 9 height 23
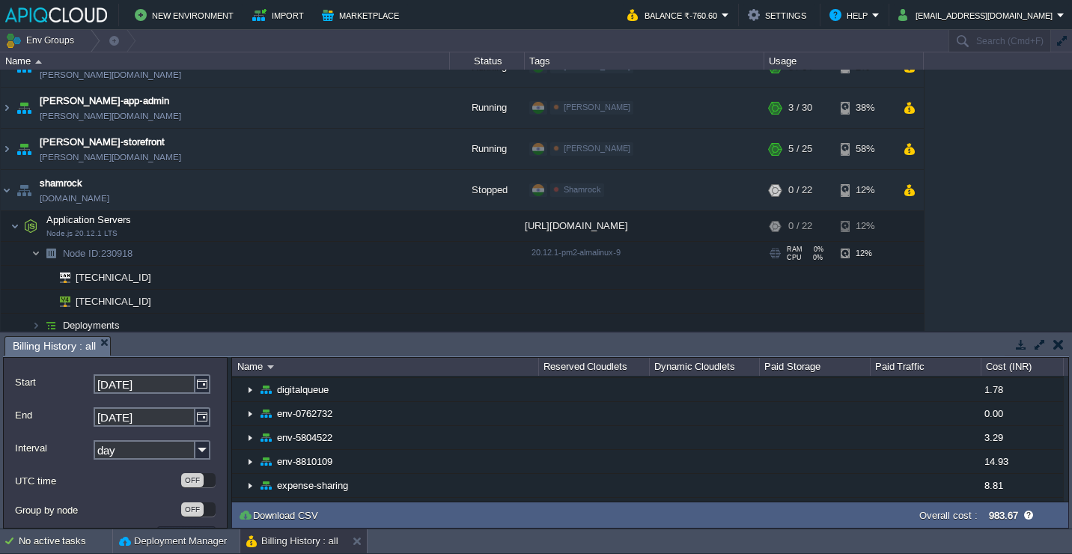
click at [39, 254] on img at bounding box center [35, 253] width 9 height 23
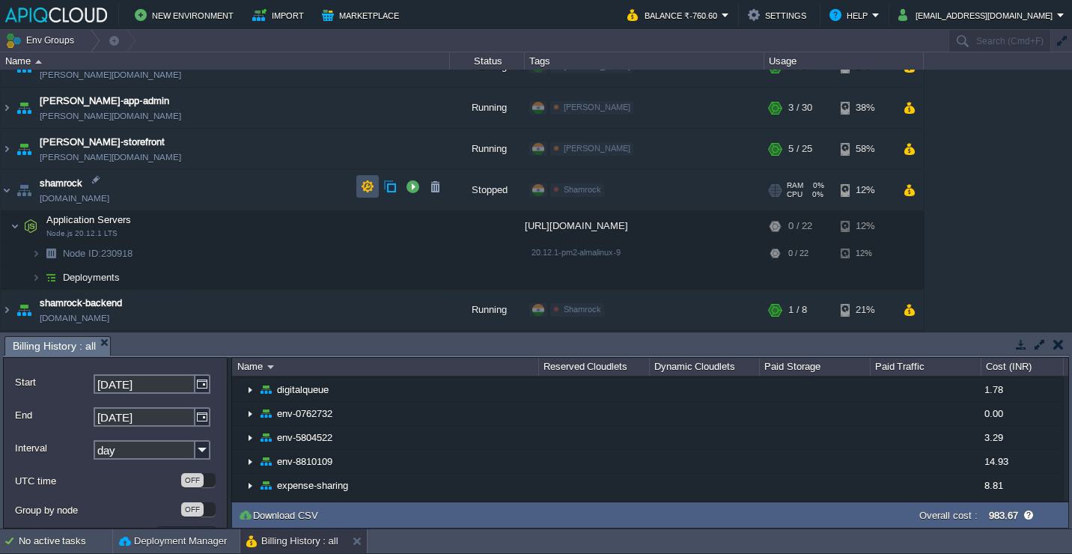
click at [365, 185] on button "button" at bounding box center [367, 186] width 13 height 13
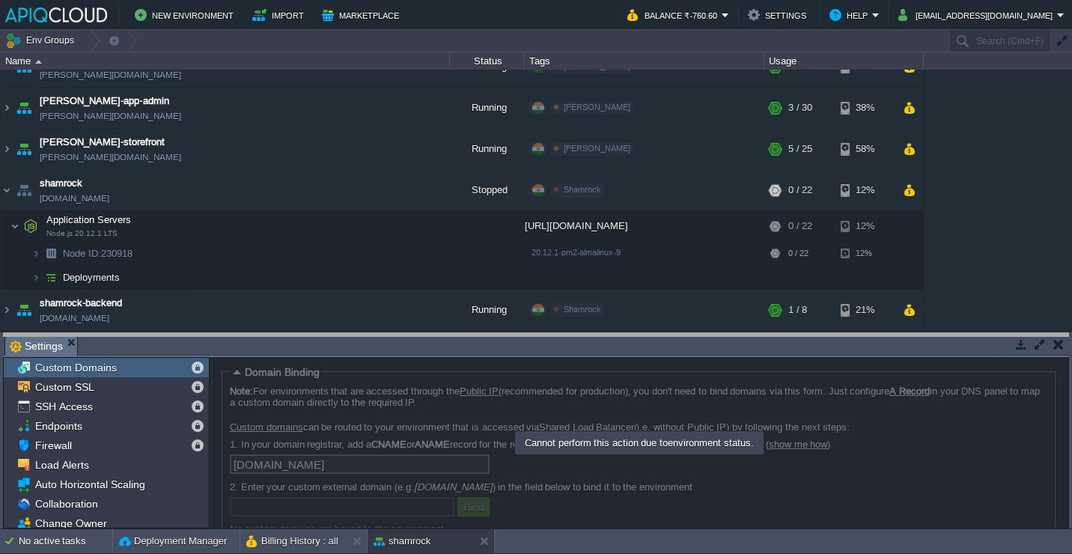
drag, startPoint x: 321, startPoint y: 355, endPoint x: 322, endPoint y: 289, distance: 65.9
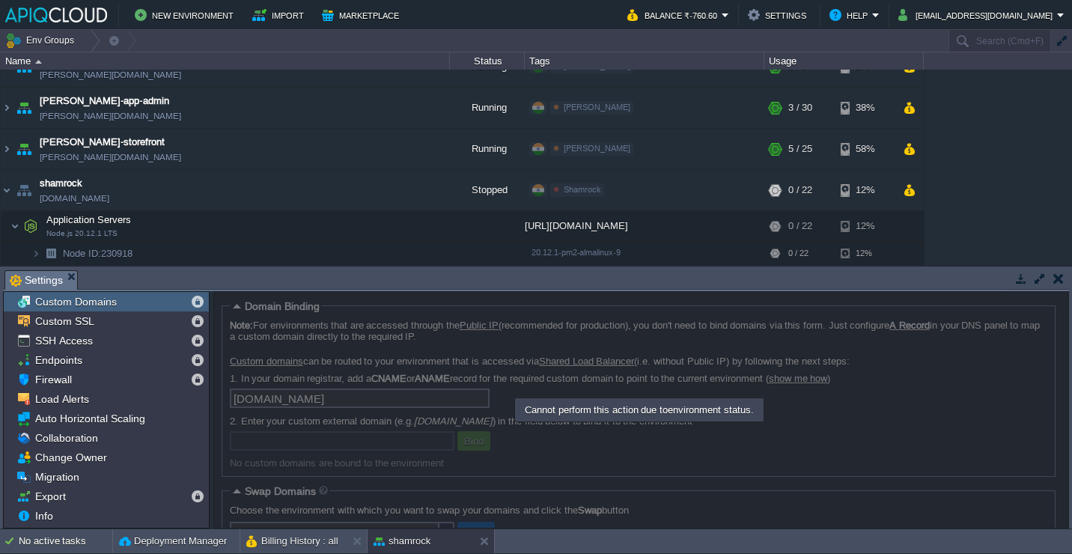
click at [1057, 273] on button "button" at bounding box center [1058, 278] width 10 height 13
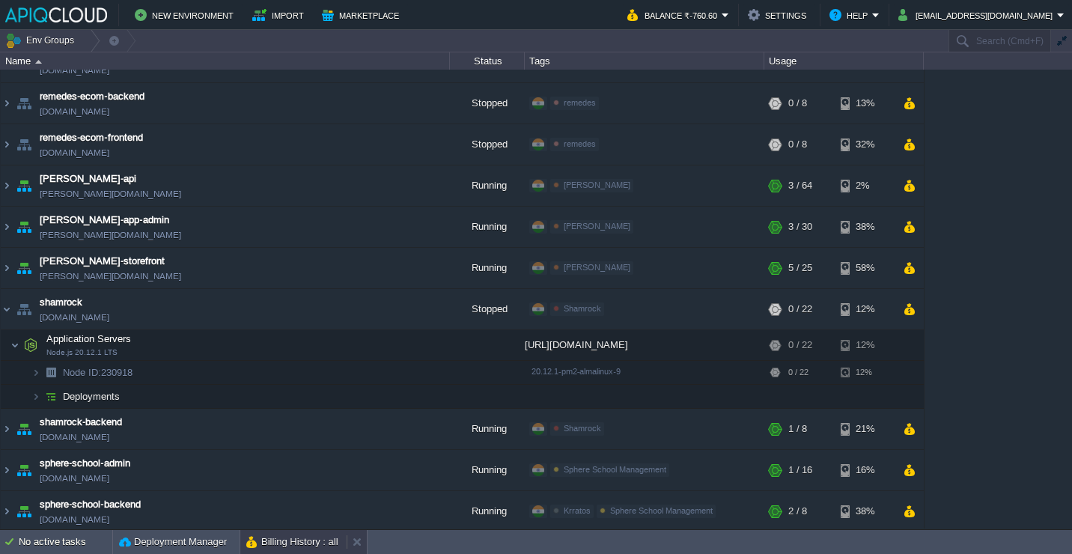
click at [309, 535] on button "Billing History : all" at bounding box center [292, 541] width 92 height 15
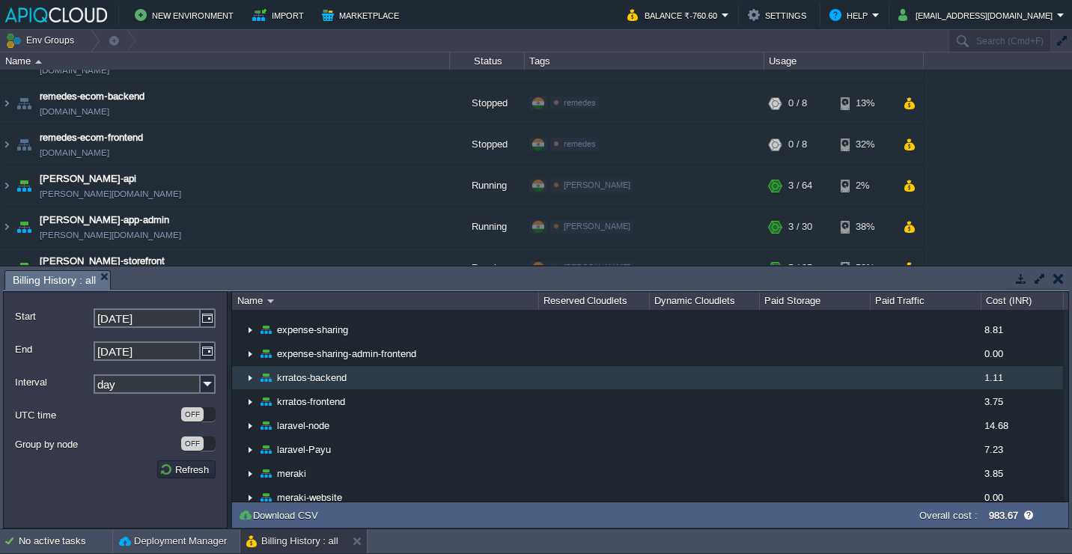
scroll to position [332, 0]
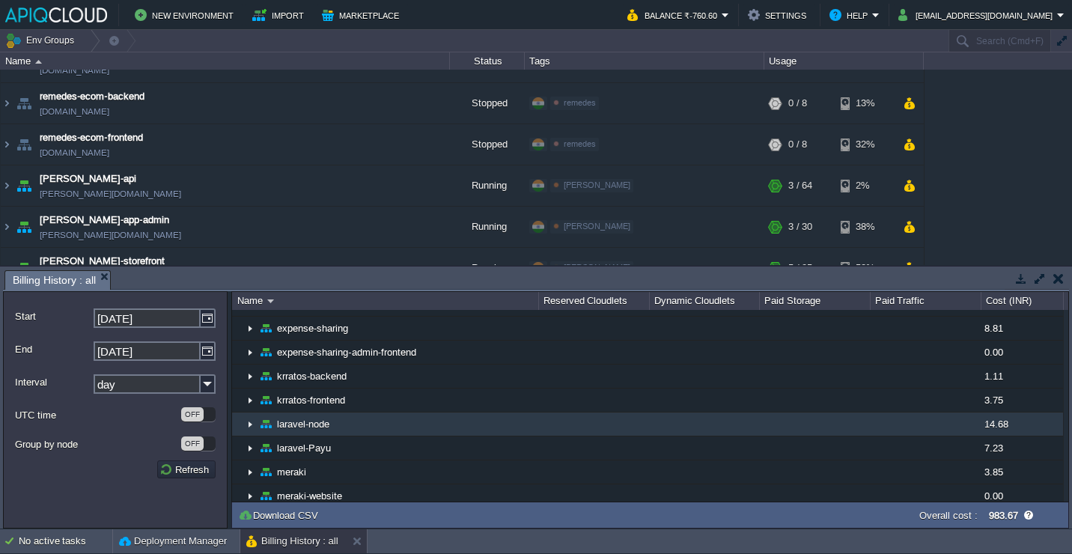
click at [526, 422] on td "laravel-node" at bounding box center [385, 424] width 306 height 24
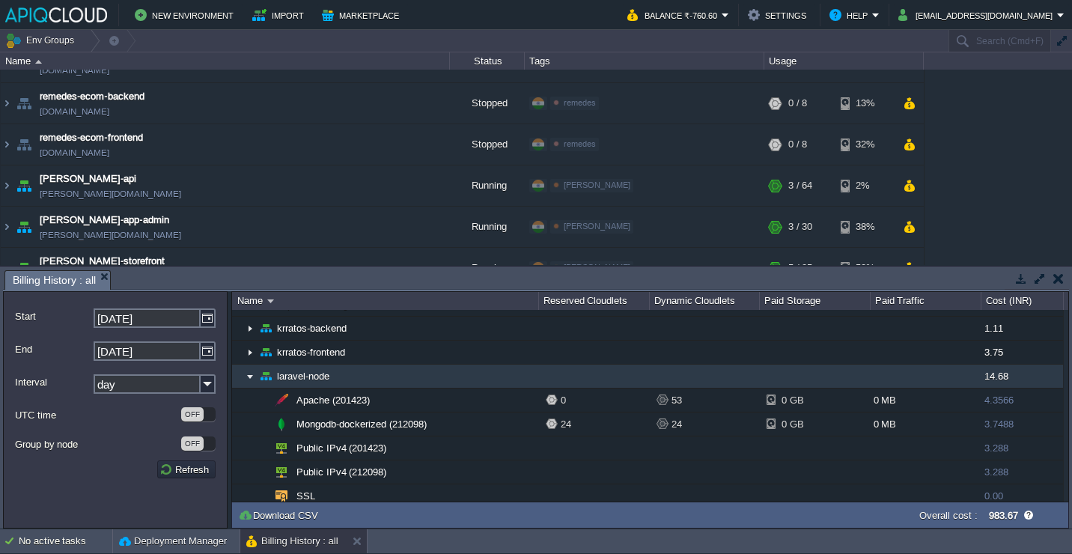
scroll to position [380, 0]
click at [488, 374] on td "laravel-node" at bounding box center [385, 376] width 306 height 24
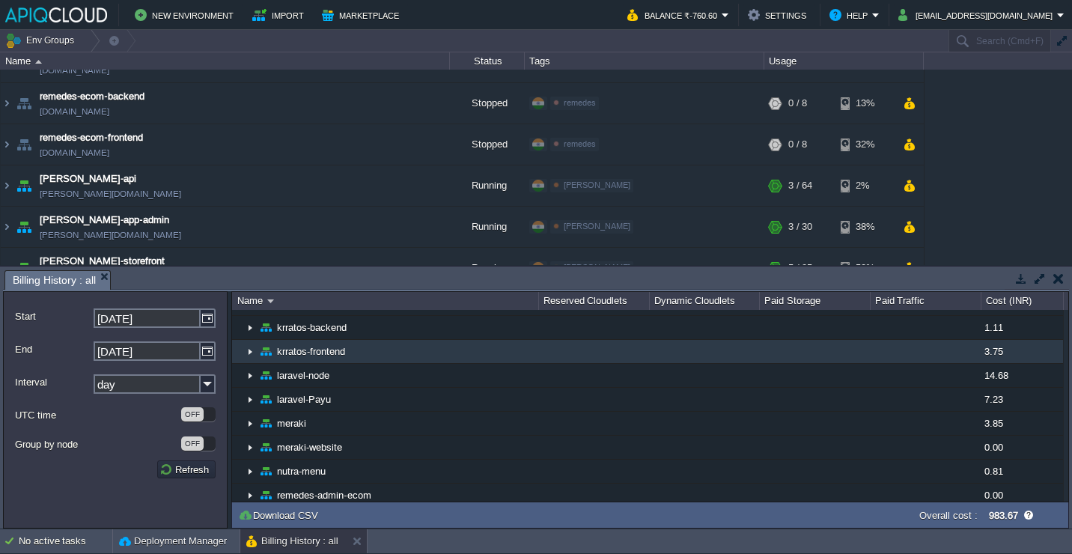
click at [466, 354] on td "krratos-frontend" at bounding box center [385, 352] width 306 height 24
click at [448, 354] on td "krratos-frontend" at bounding box center [385, 352] width 306 height 24
click at [447, 341] on td "krratos-frontend" at bounding box center [385, 352] width 306 height 24
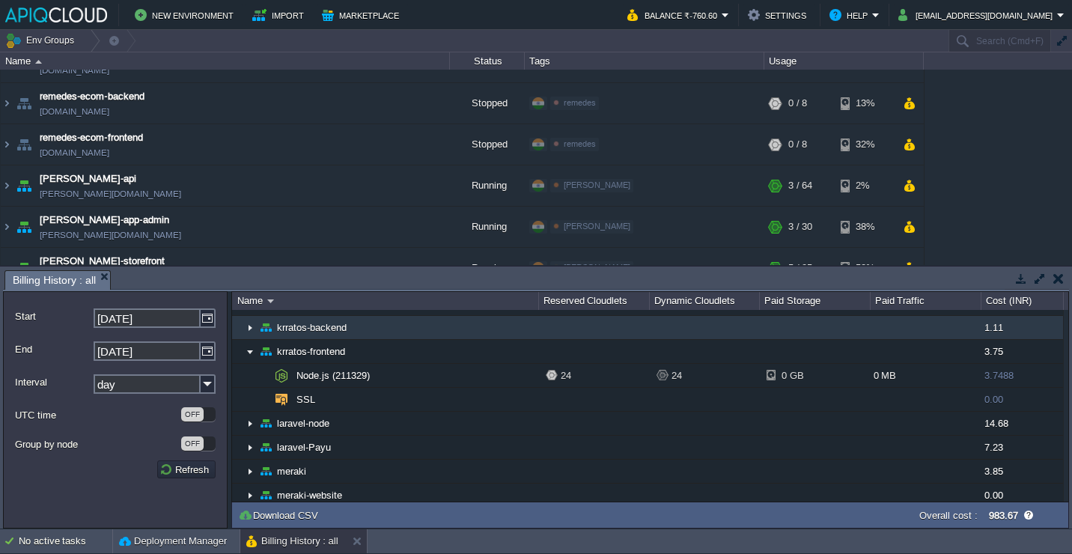
click at [442, 327] on td "krratos-backend" at bounding box center [385, 328] width 306 height 24
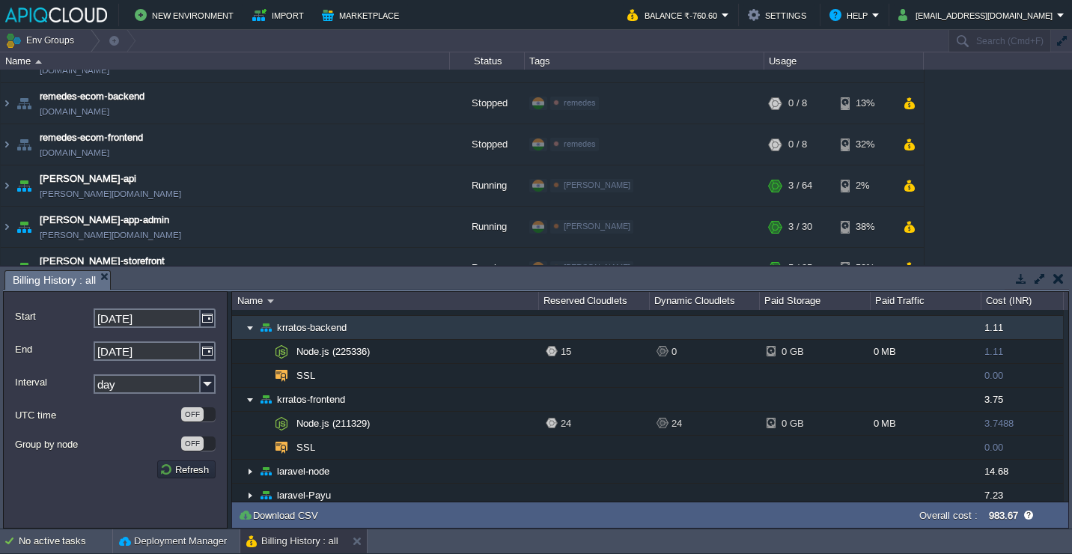
click at [442, 327] on td "krratos-backend" at bounding box center [385, 328] width 306 height 24
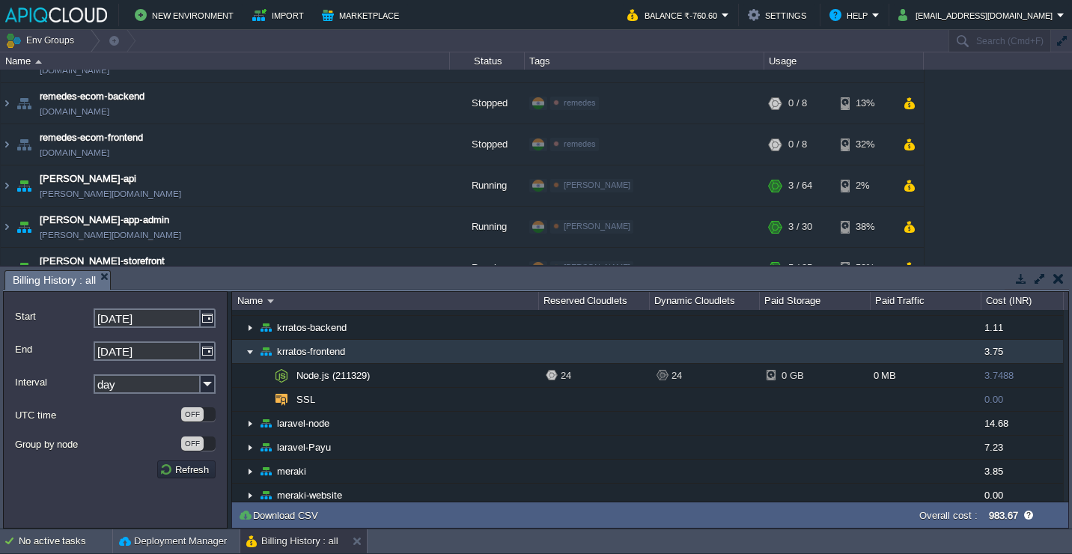
click at [442, 351] on td "krratos-frontend" at bounding box center [385, 352] width 306 height 24
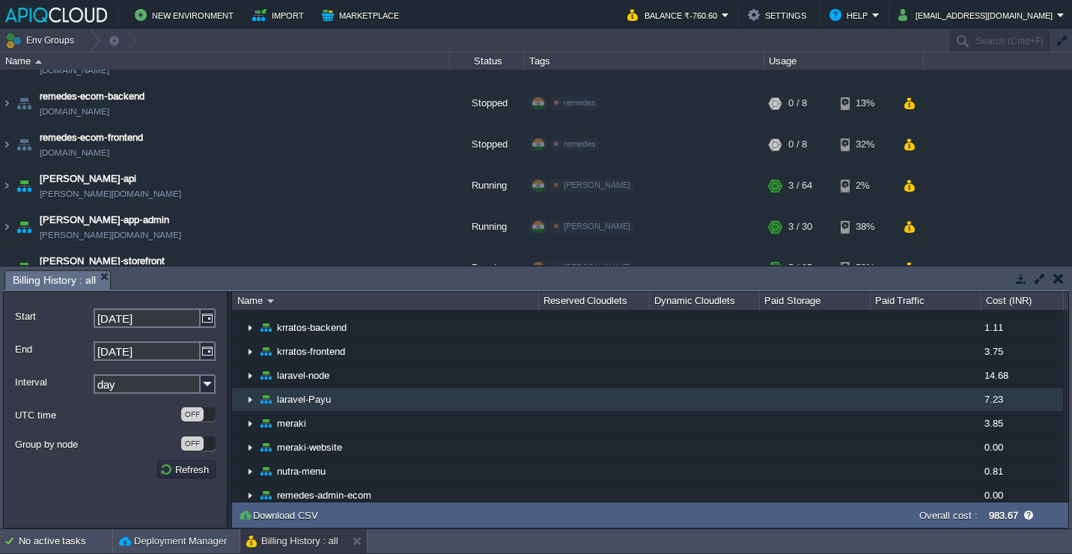
click at [427, 410] on td "laravel-Payu" at bounding box center [385, 400] width 306 height 24
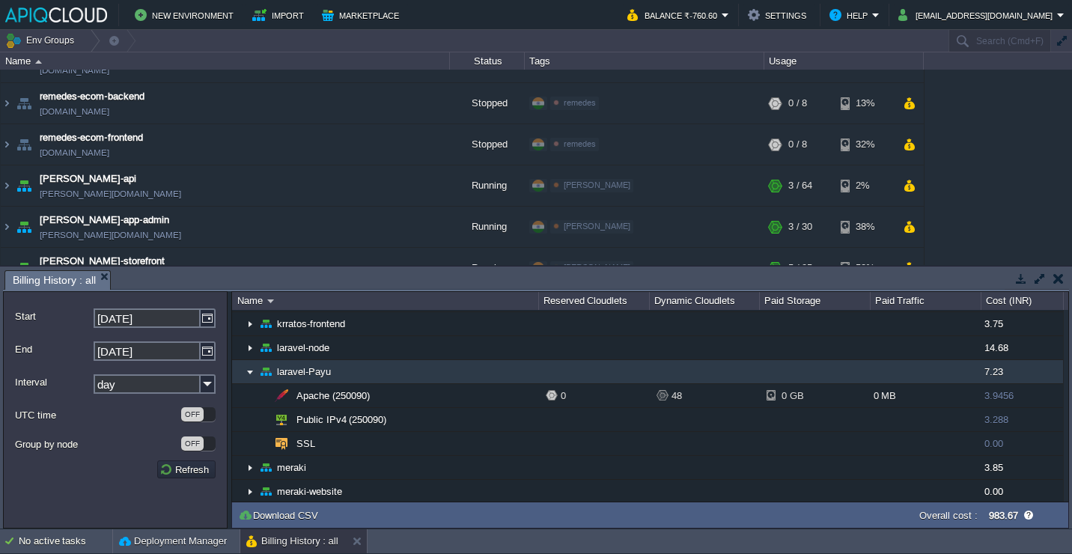
scroll to position [409, 0]
click at [422, 380] on td "laravel-Payu" at bounding box center [385, 371] width 306 height 24
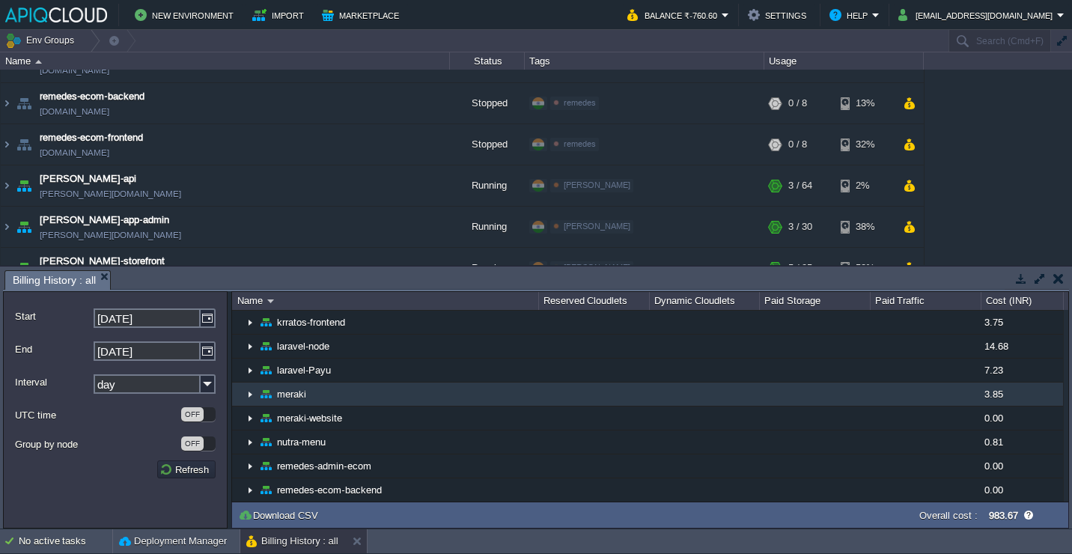
click at [420, 399] on td "meraki" at bounding box center [385, 395] width 306 height 24
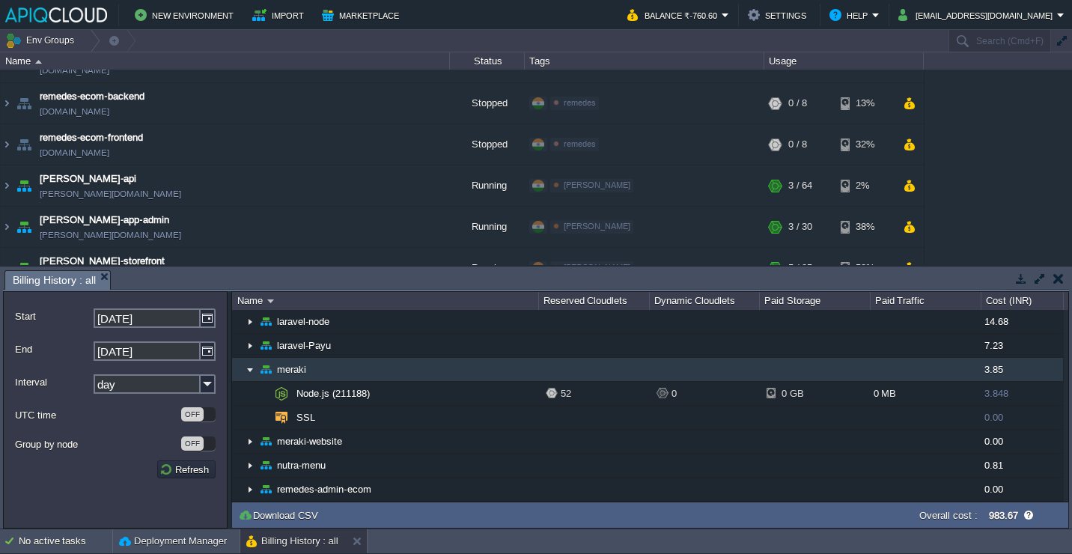
scroll to position [453, 0]
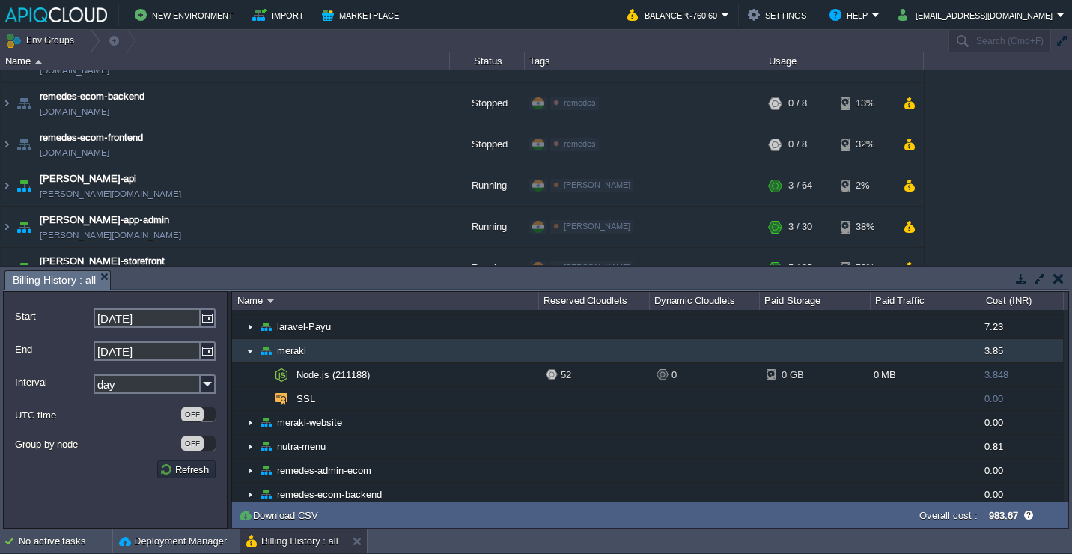
click at [412, 356] on td "meraki" at bounding box center [385, 351] width 306 height 24
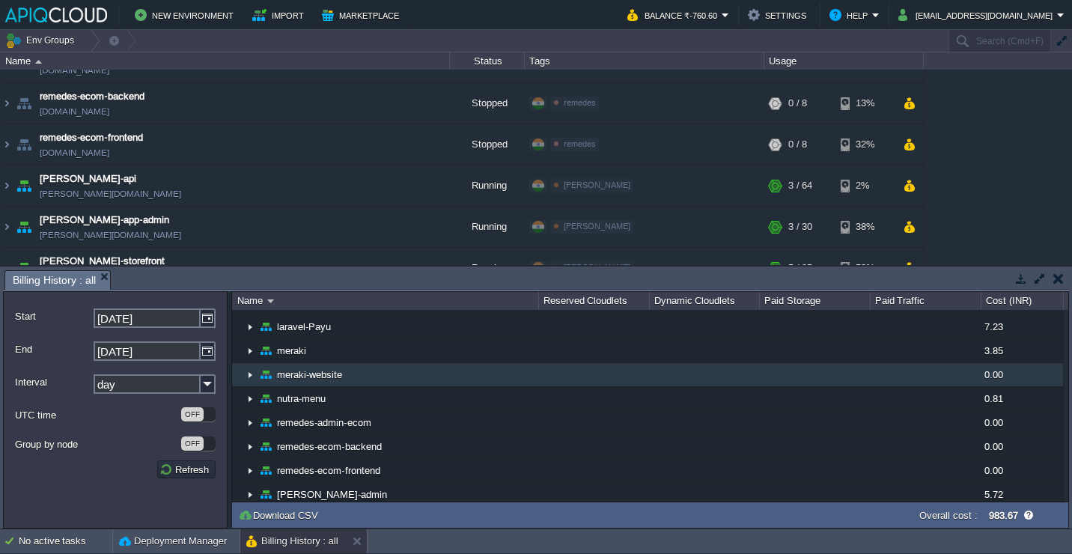
click at [412, 373] on td "meraki-website" at bounding box center [385, 375] width 306 height 24
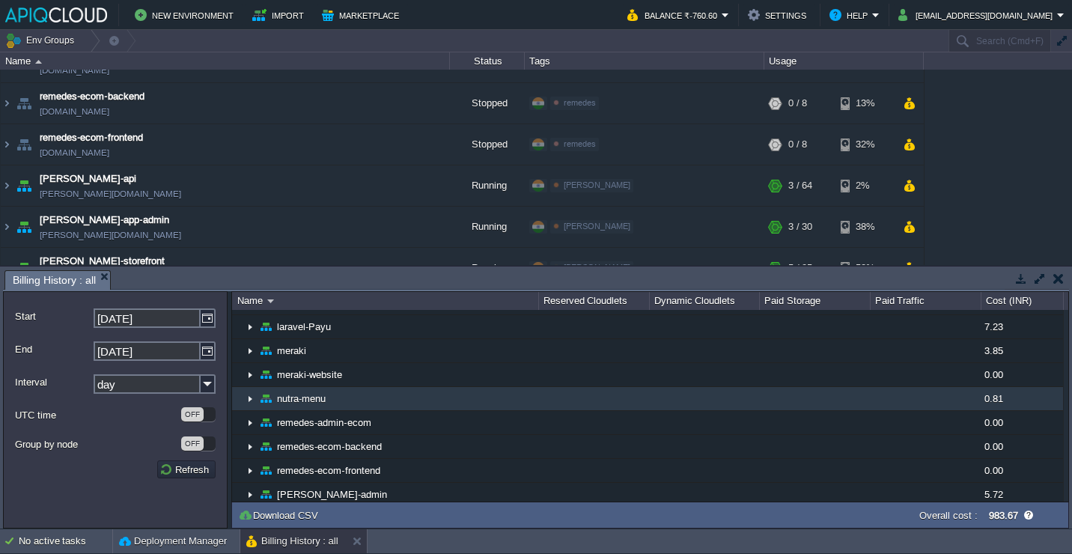
click at [409, 401] on td "nutra-menu" at bounding box center [385, 399] width 306 height 24
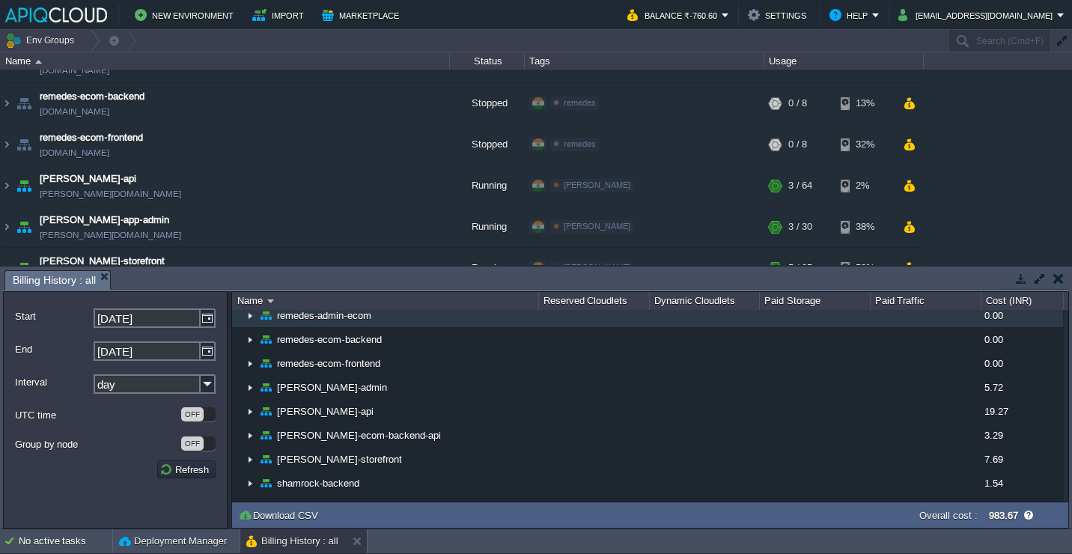
scroll to position [567, 0]
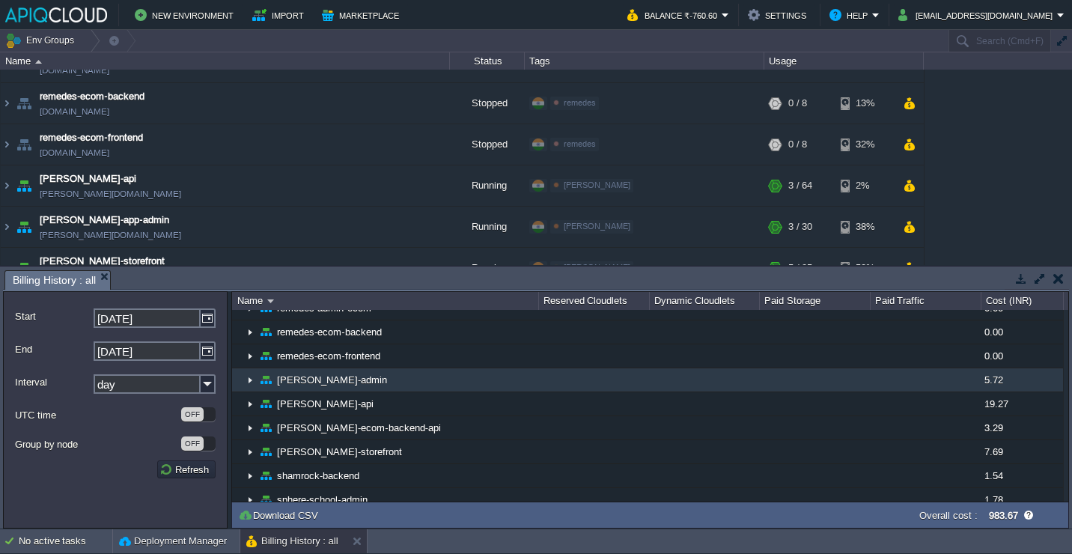
click at [400, 385] on td "[PERSON_NAME]-admin" at bounding box center [385, 380] width 306 height 24
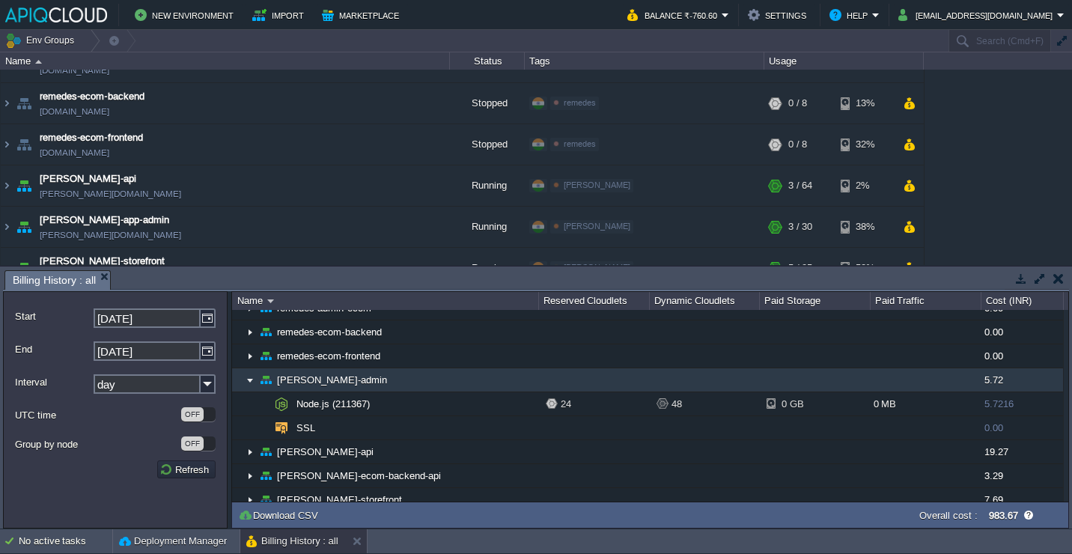
click at [400, 385] on td "[PERSON_NAME]-admin" at bounding box center [385, 380] width 306 height 24
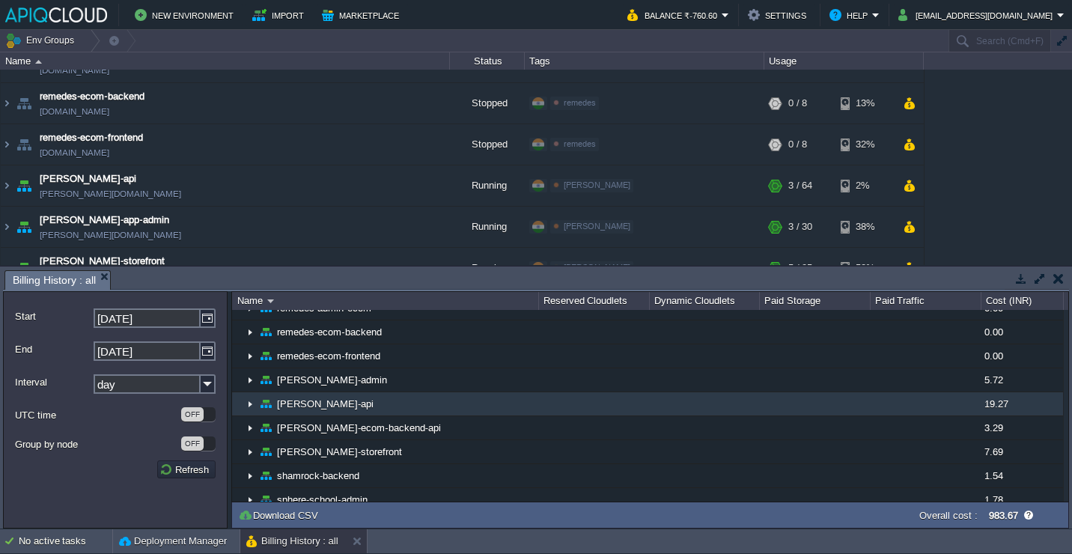
click at [400, 402] on td "[PERSON_NAME]-api" at bounding box center [385, 404] width 306 height 24
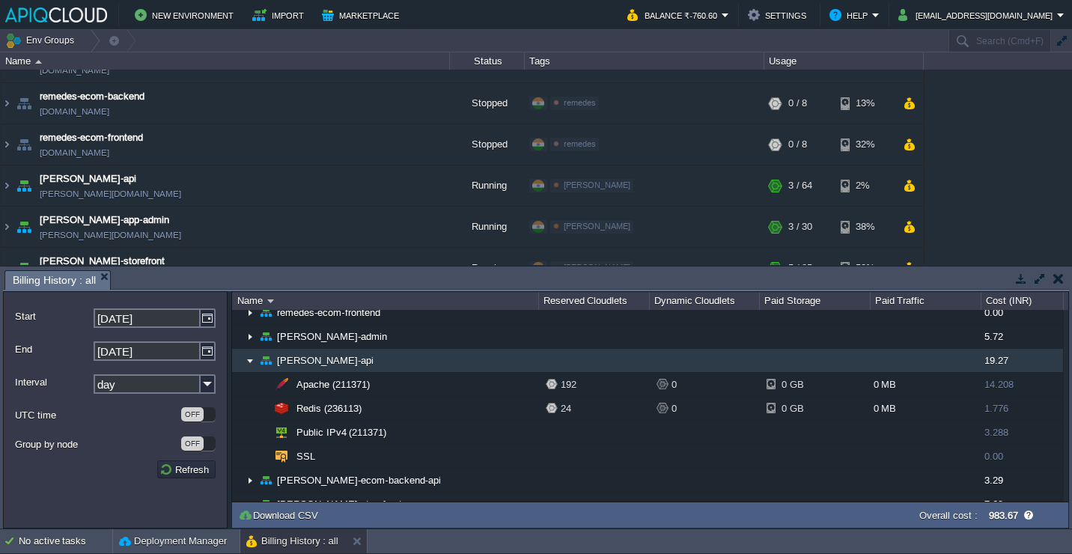
scroll to position [616, 0]
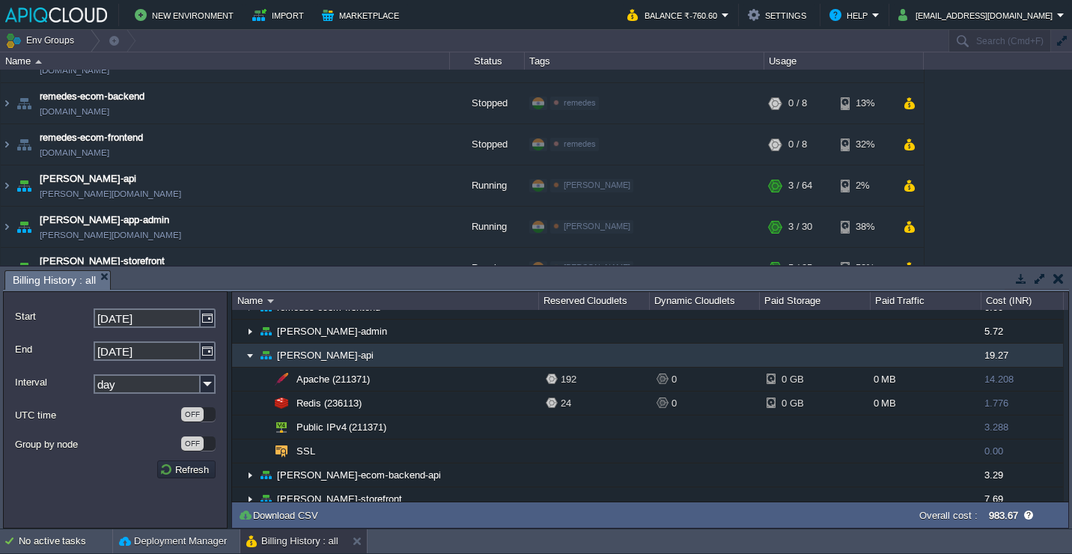
click at [403, 351] on td "[PERSON_NAME]-api" at bounding box center [385, 356] width 306 height 24
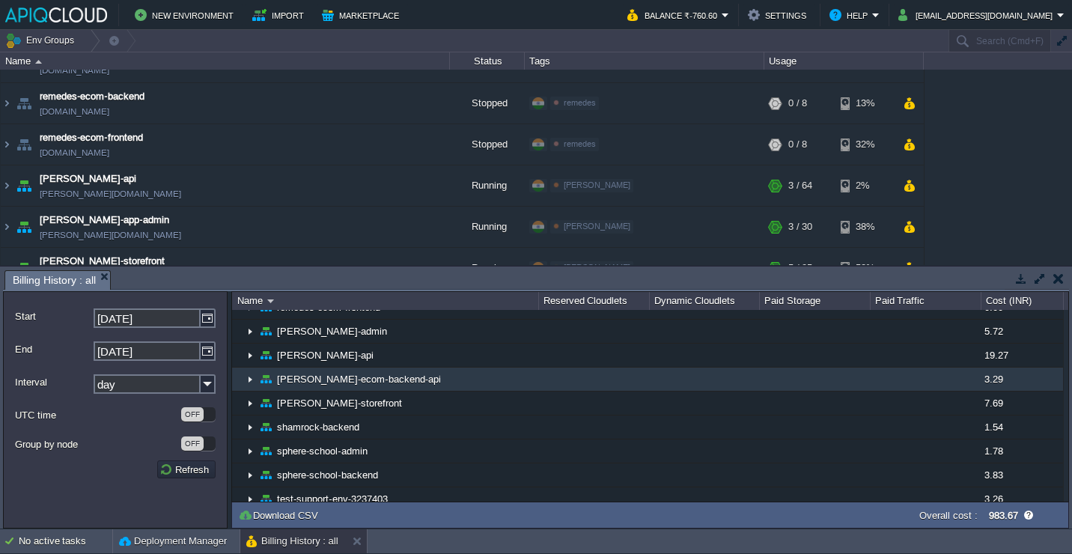
click at [403, 376] on td "[PERSON_NAME]-ecom-backend-api" at bounding box center [385, 380] width 306 height 24
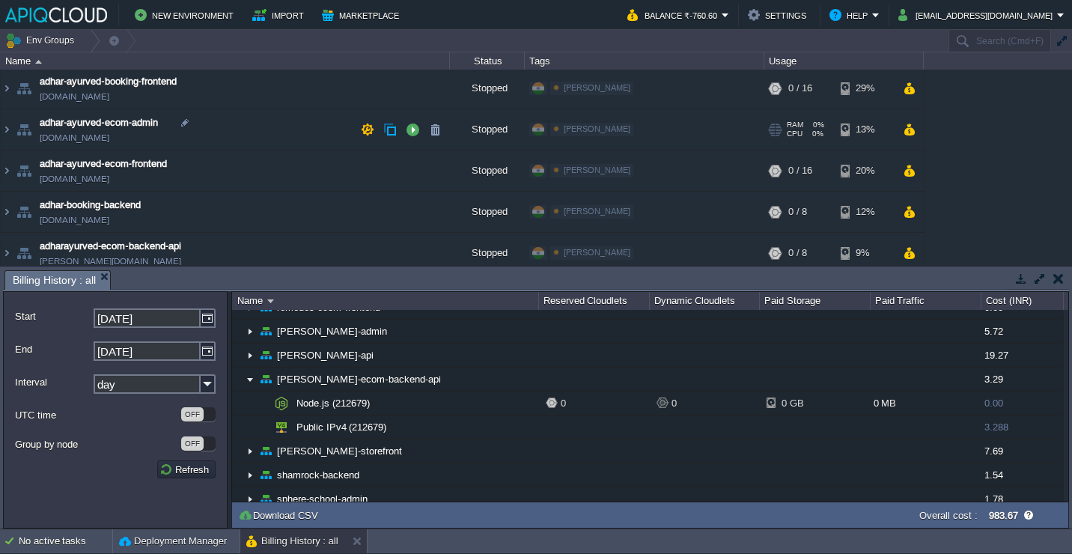
scroll to position [0, 0]
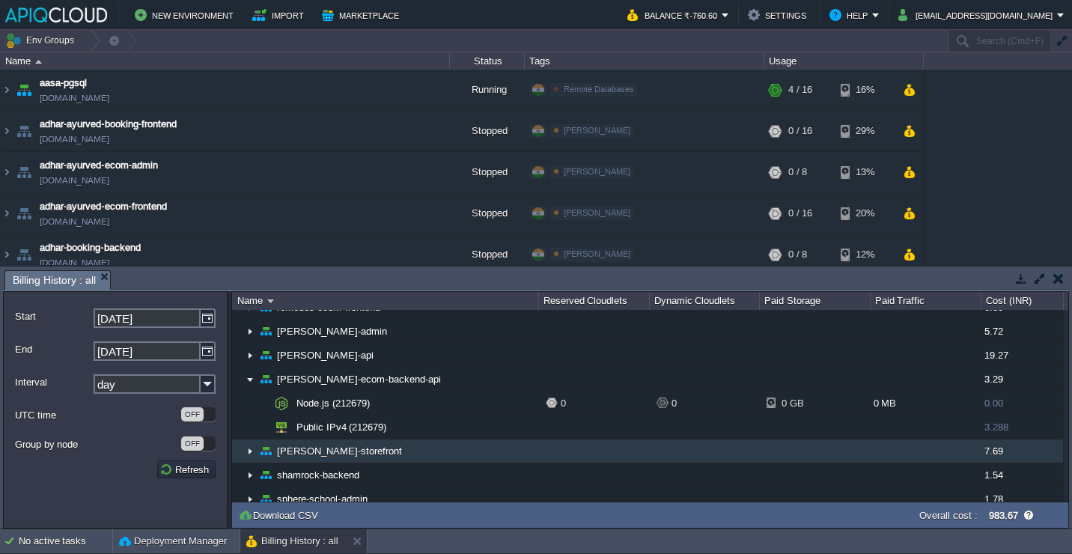
click at [395, 455] on td "[PERSON_NAME]-storefront" at bounding box center [385, 451] width 306 height 24
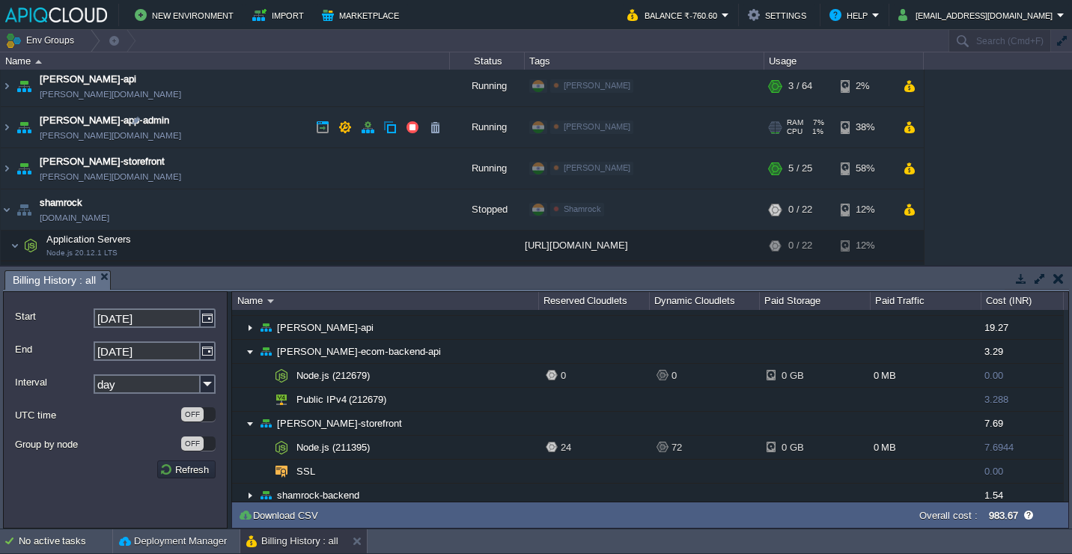
scroll to position [1061, 0]
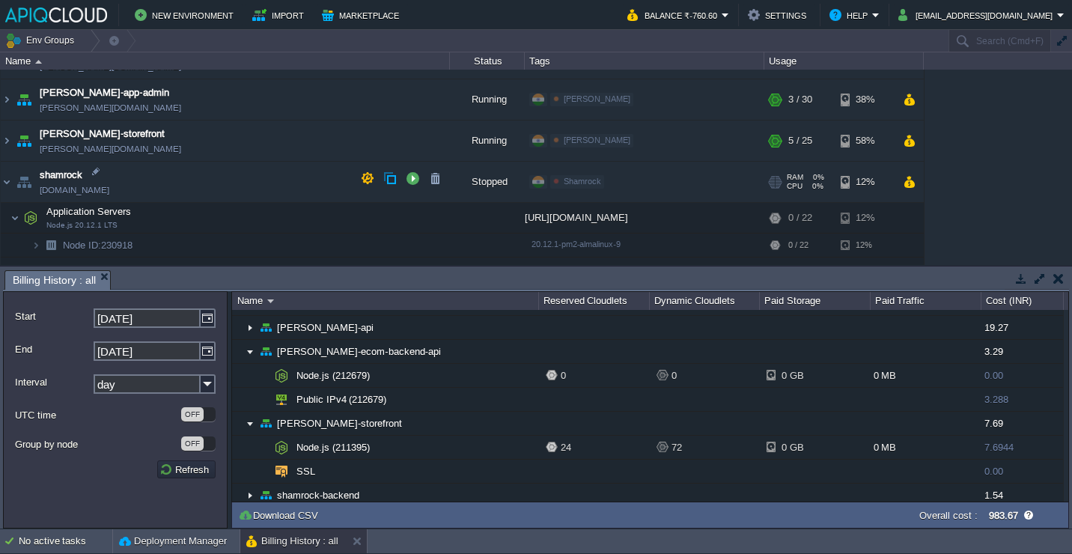
click at [209, 179] on td "shamrock [DOMAIN_NAME]" at bounding box center [225, 182] width 449 height 41
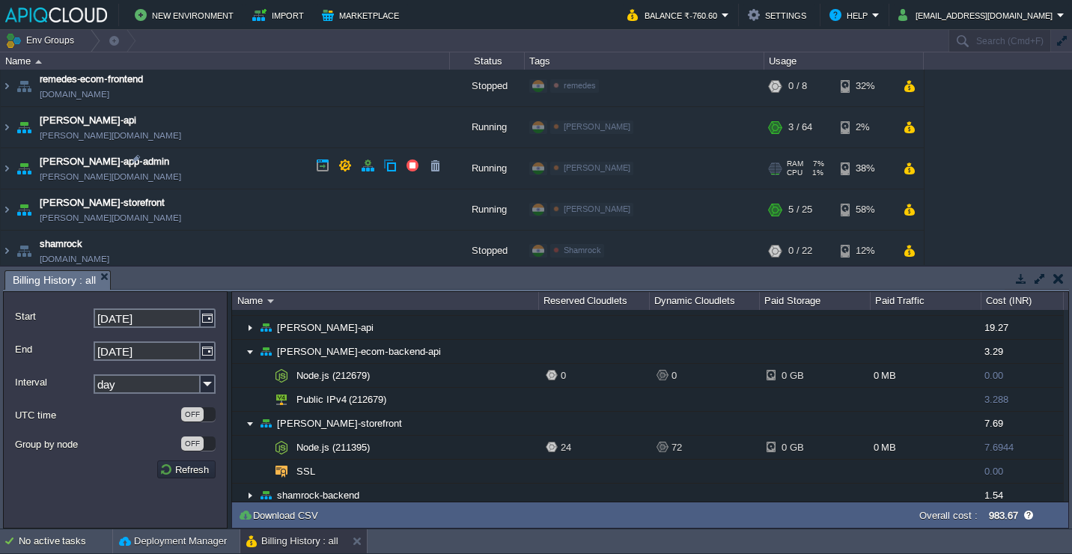
scroll to position [990, 0]
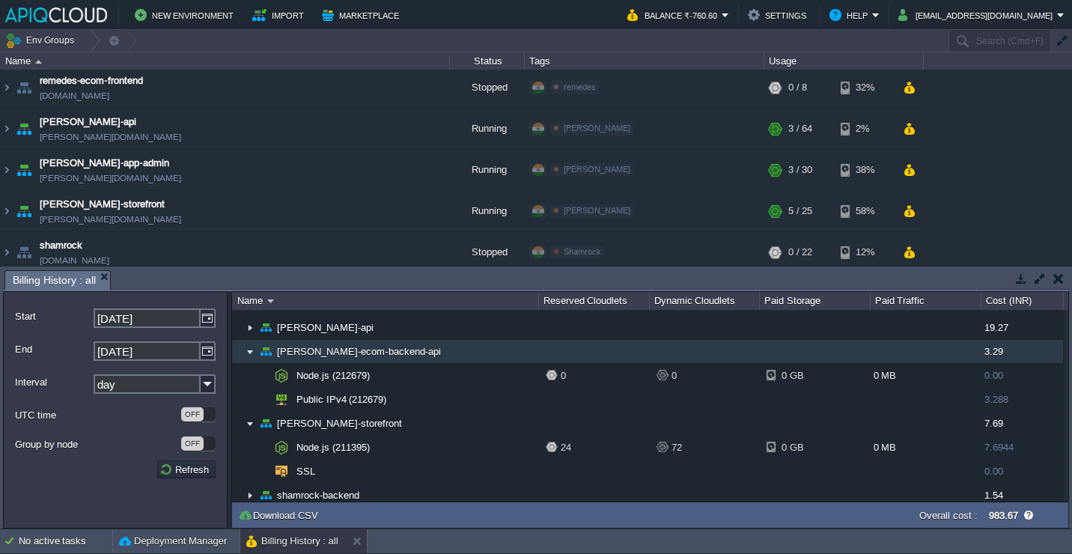
click at [447, 354] on td "[PERSON_NAME]-ecom-backend-api" at bounding box center [385, 352] width 306 height 24
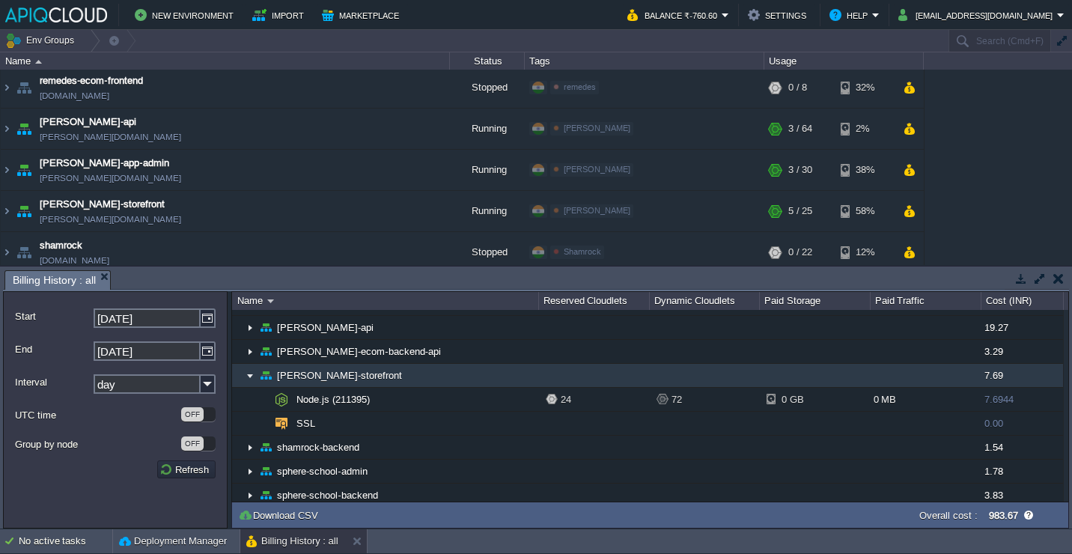
click at [433, 376] on td "[PERSON_NAME]-storefront" at bounding box center [385, 376] width 306 height 24
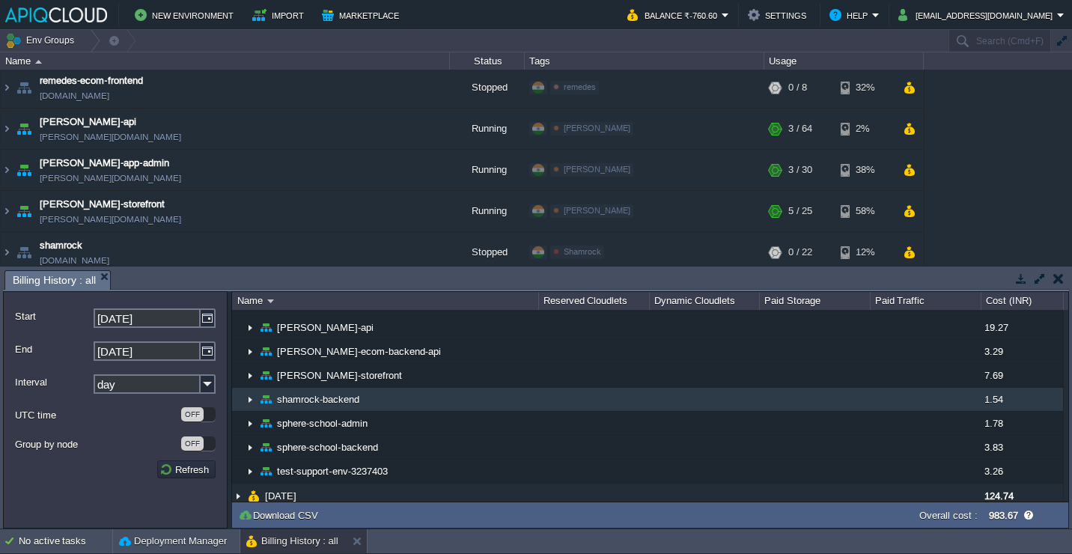
click at [424, 406] on td "shamrock-backend" at bounding box center [385, 400] width 306 height 24
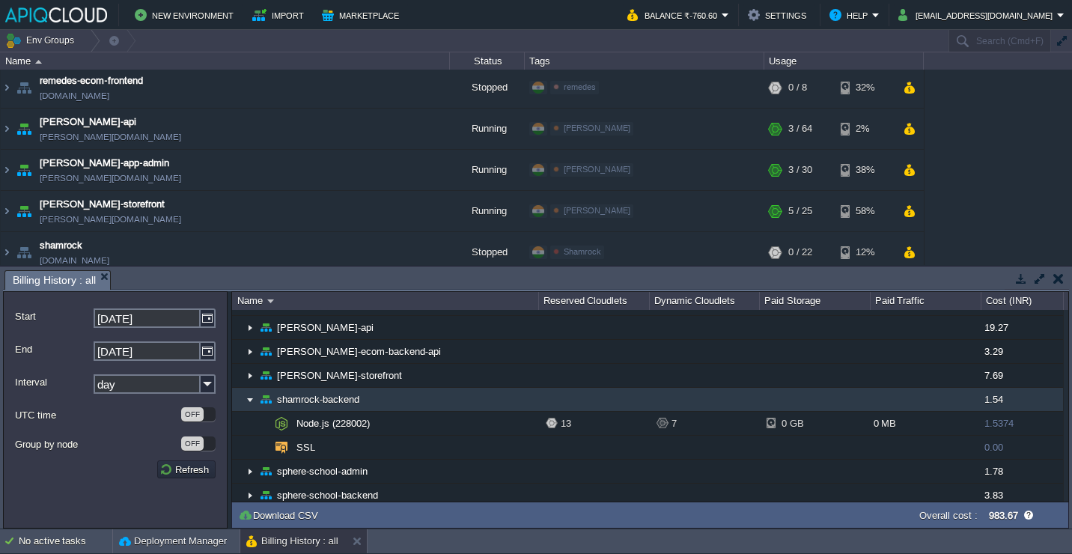
click at [424, 406] on td "shamrock-backend" at bounding box center [385, 400] width 306 height 24
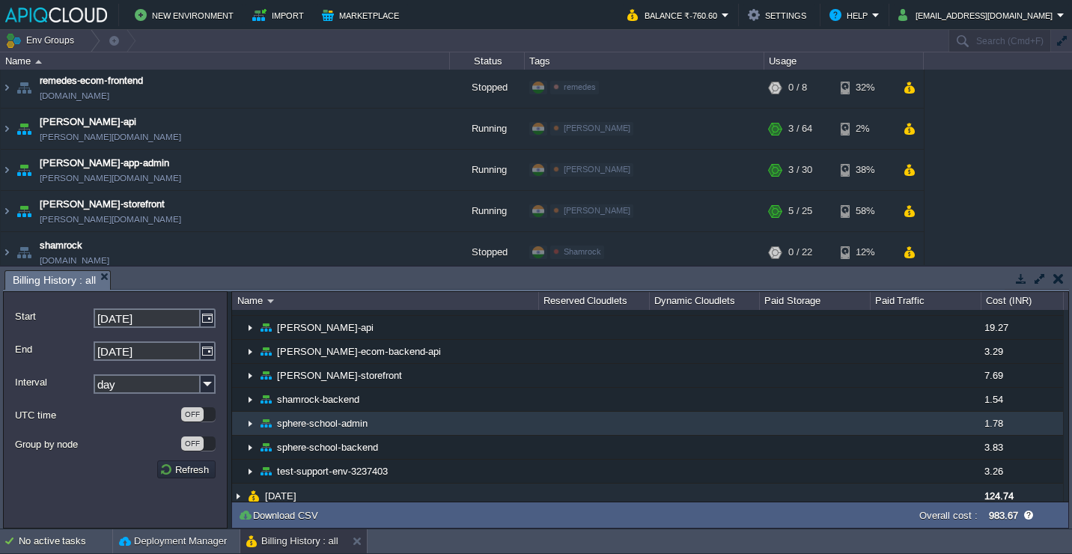
click at [421, 421] on td "sphere-school-admin" at bounding box center [385, 424] width 306 height 24
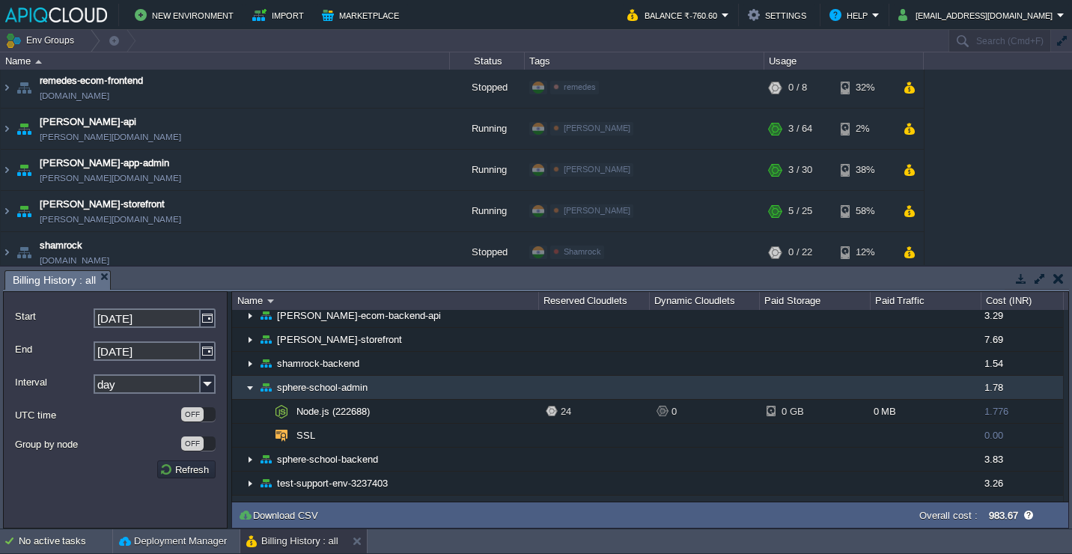
scroll to position [683, 0]
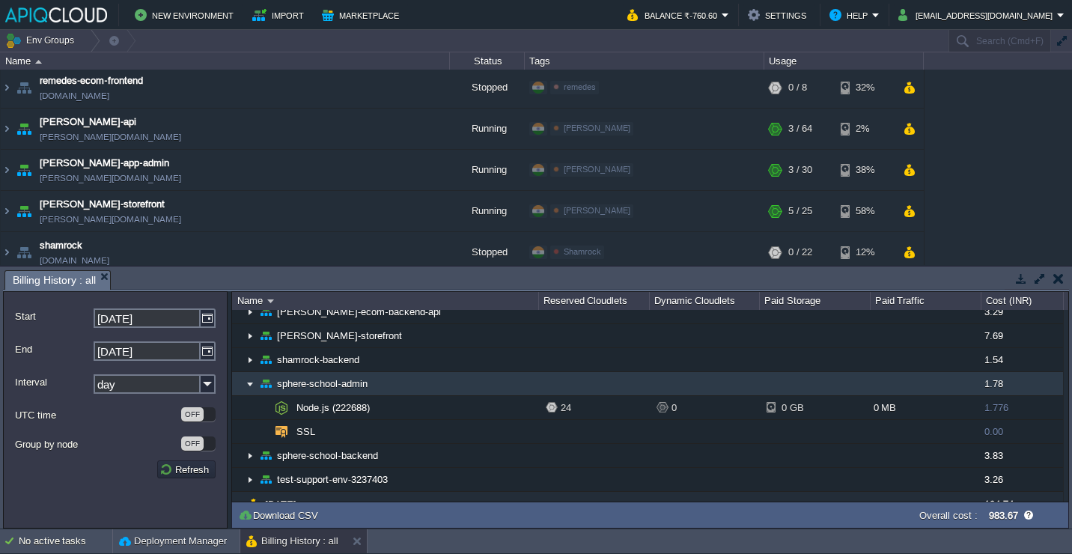
click at [417, 379] on td "sphere-school-admin" at bounding box center [385, 384] width 306 height 24
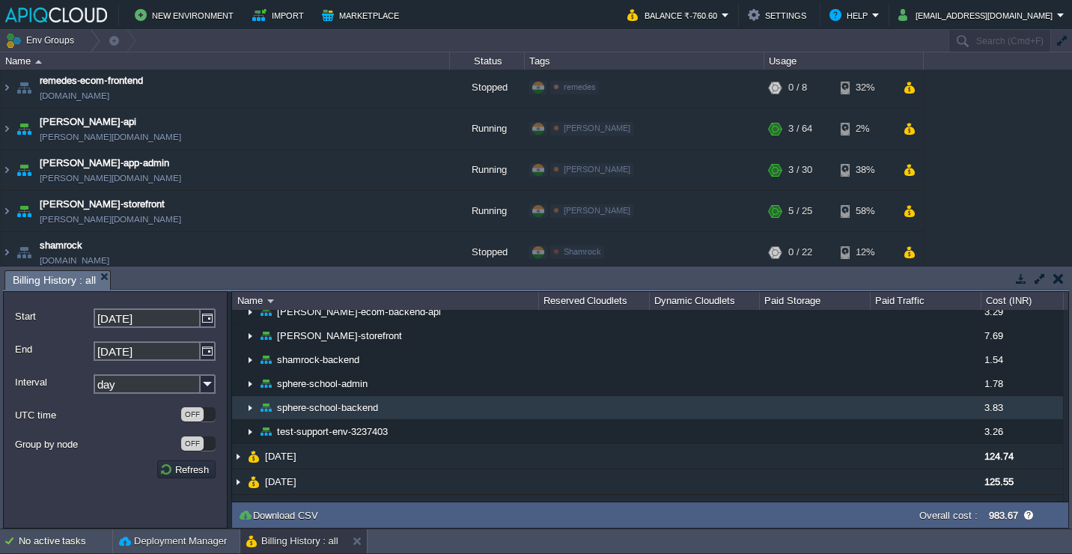
click at [418, 411] on td "sphere-school-backend" at bounding box center [385, 408] width 306 height 24
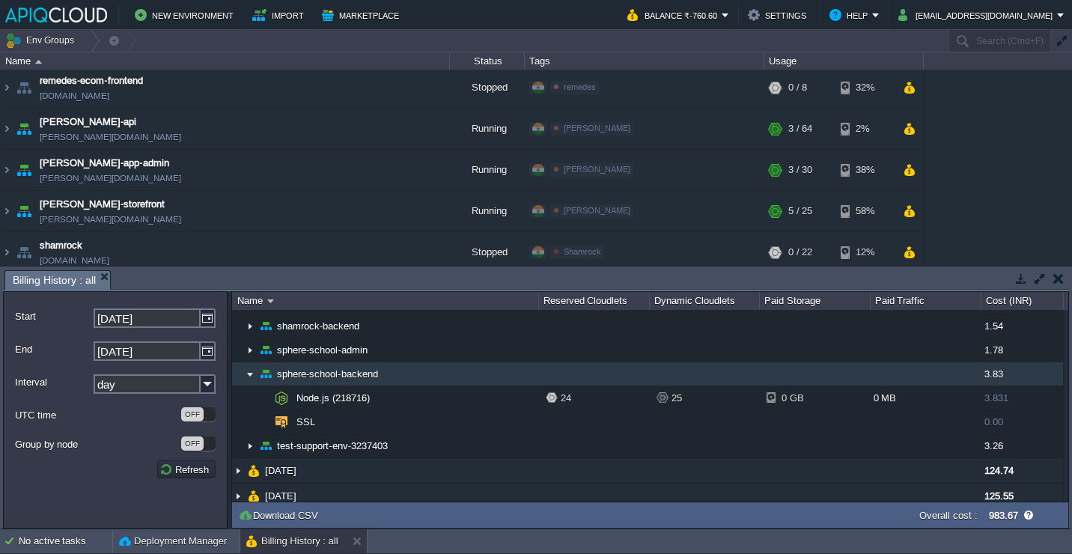
scroll to position [719, 0]
click at [414, 378] on td "sphere-school-backend" at bounding box center [385, 373] width 306 height 24
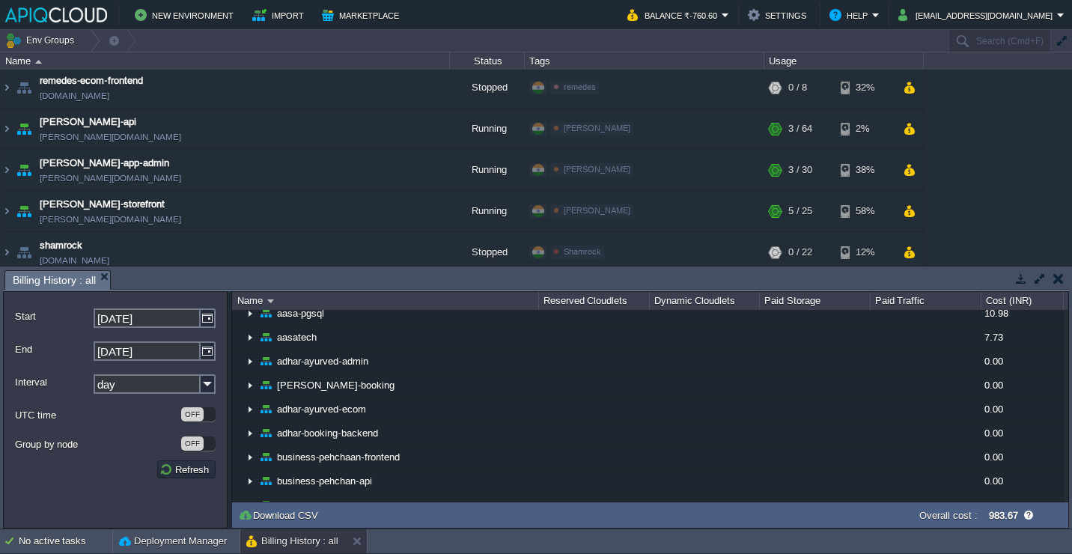
scroll to position [0, 0]
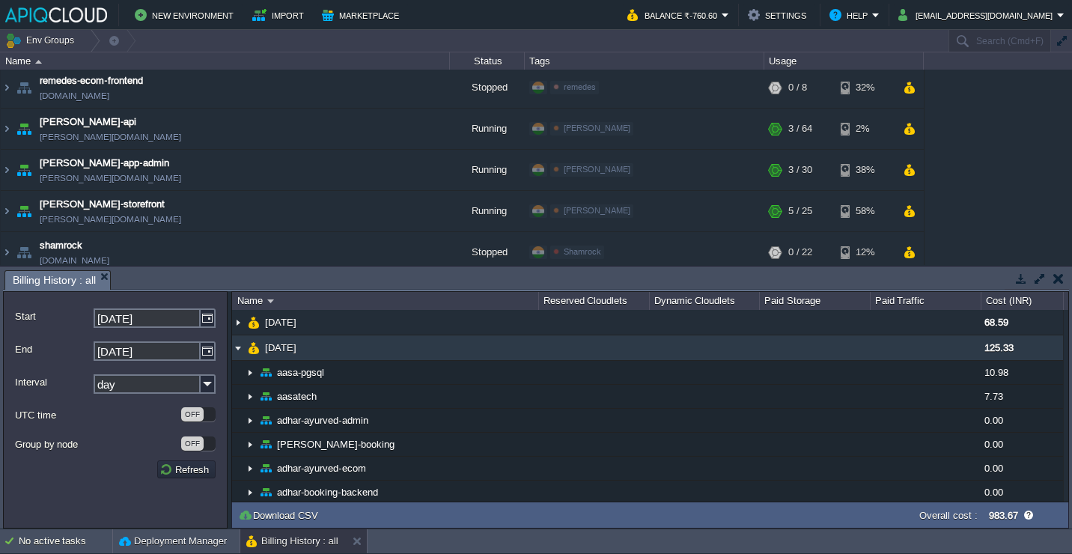
click at [401, 351] on td "[DATE]" at bounding box center [385, 347] width 306 height 25
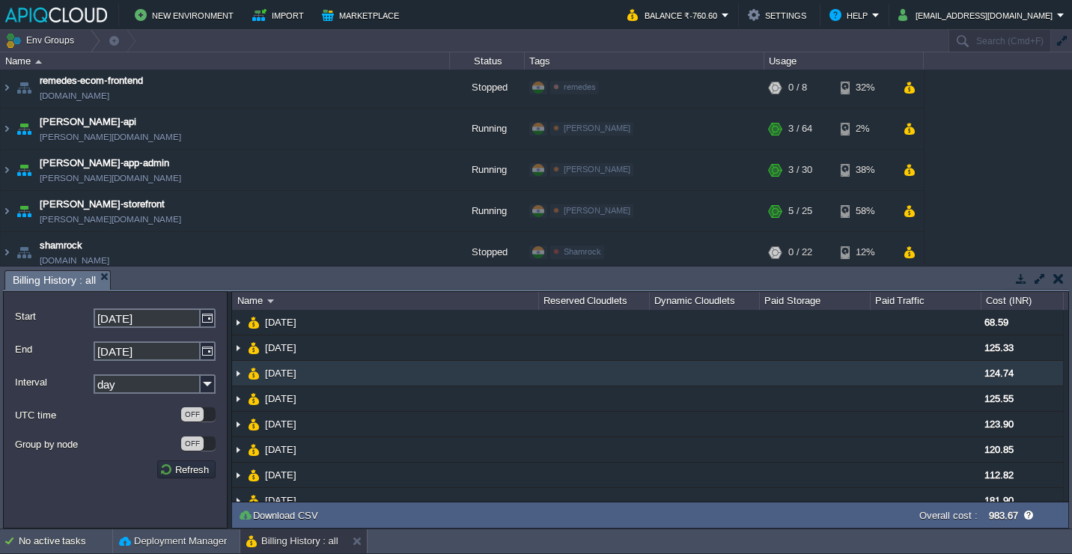
click at [397, 370] on td "[DATE]" at bounding box center [385, 373] width 306 height 25
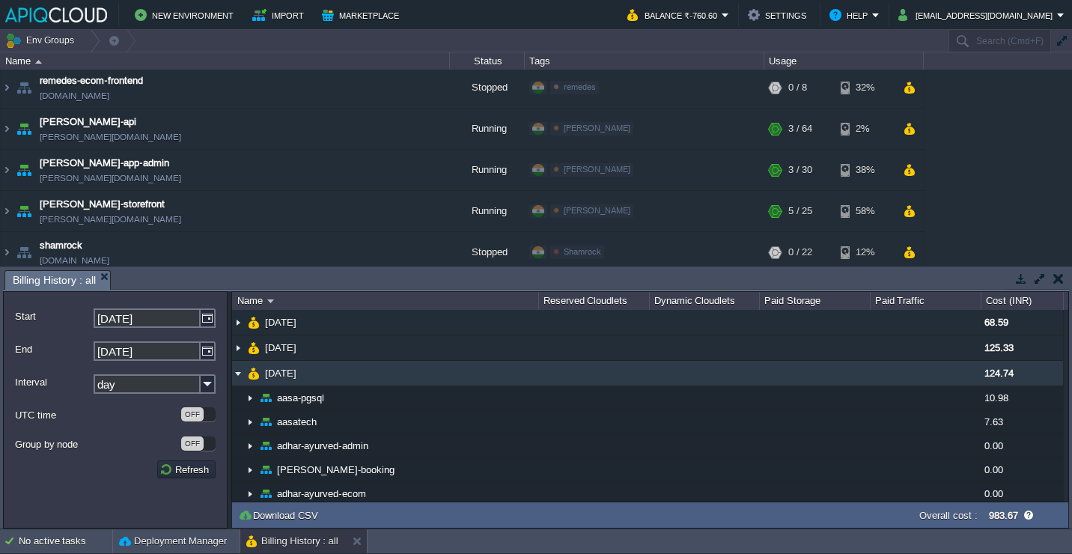
click at [396, 371] on td "[DATE]" at bounding box center [385, 373] width 306 height 25
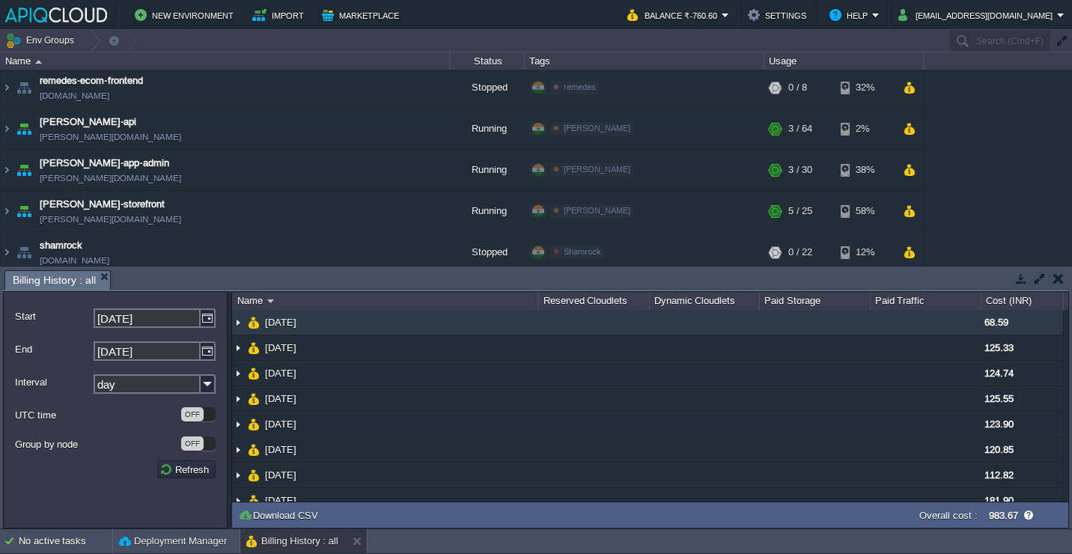
click at [396, 323] on td "[DATE]" at bounding box center [385, 322] width 306 height 25
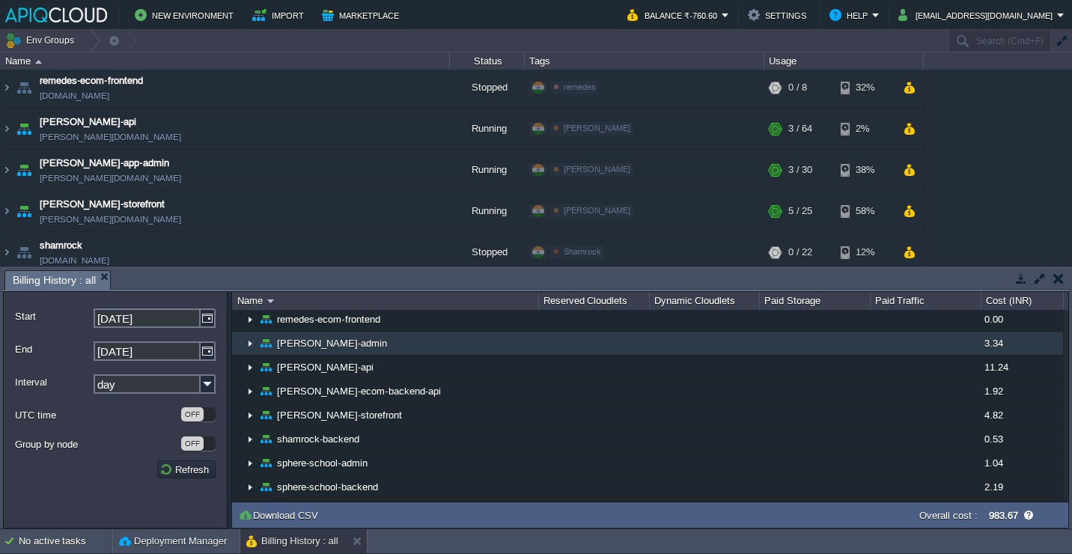
scroll to position [584, 0]
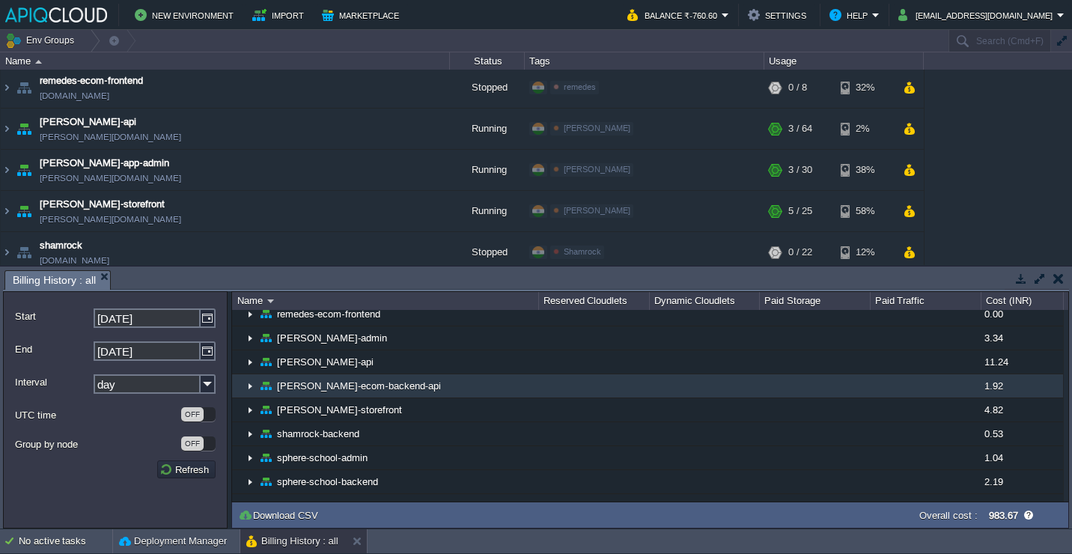
click at [411, 384] on td "[PERSON_NAME]-ecom-backend-api" at bounding box center [385, 386] width 306 height 24
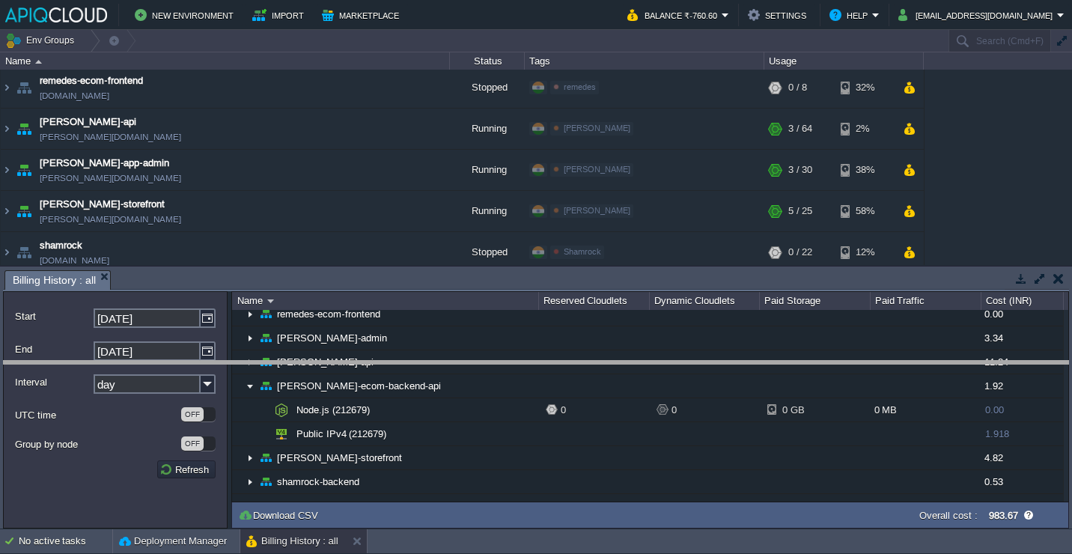
drag, startPoint x: 460, startPoint y: 284, endPoint x: 448, endPoint y: 390, distance: 106.9
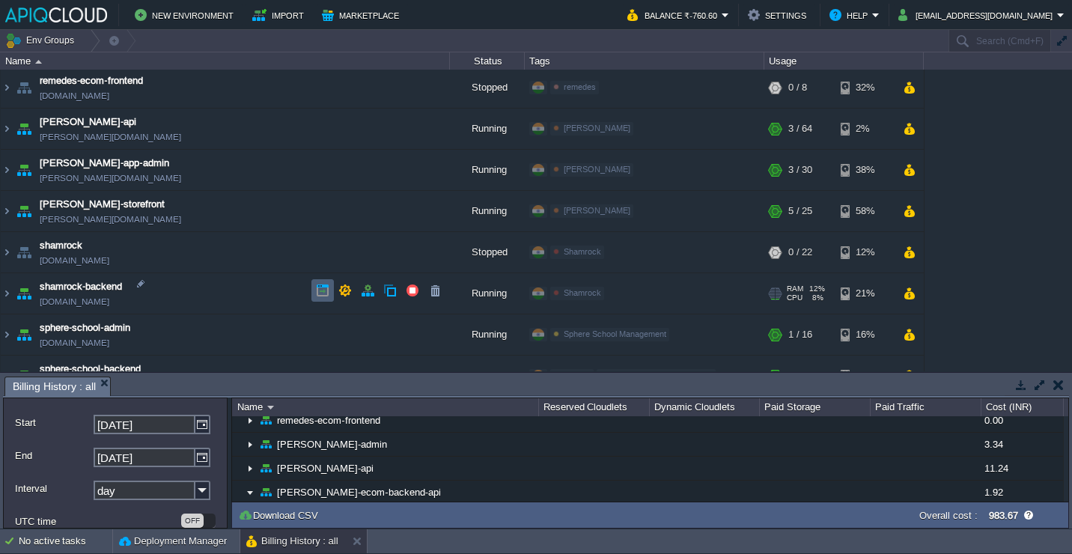
scroll to position [1013, 0]
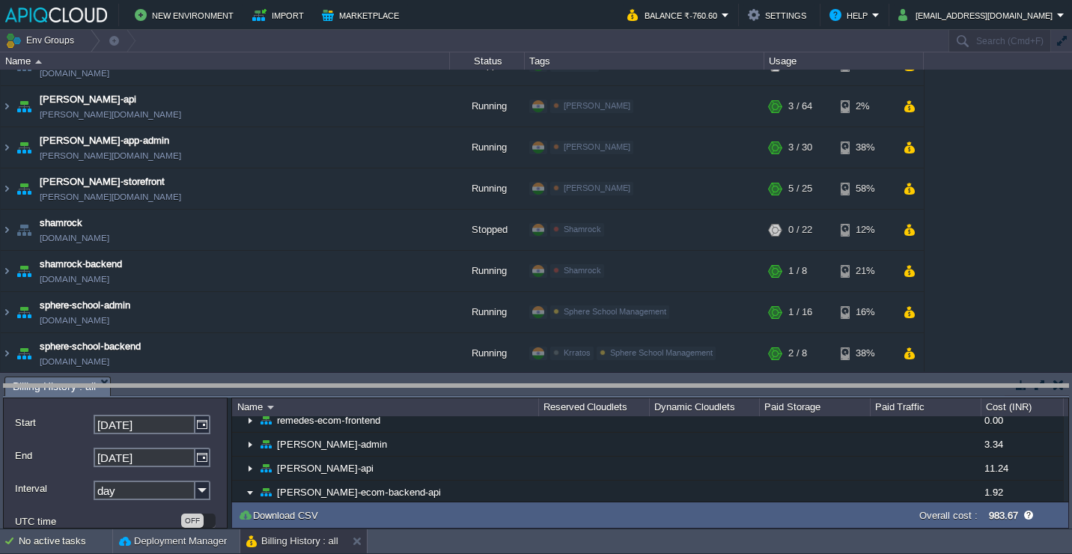
drag, startPoint x: 305, startPoint y: 389, endPoint x: 304, endPoint y: 436, distance: 46.4
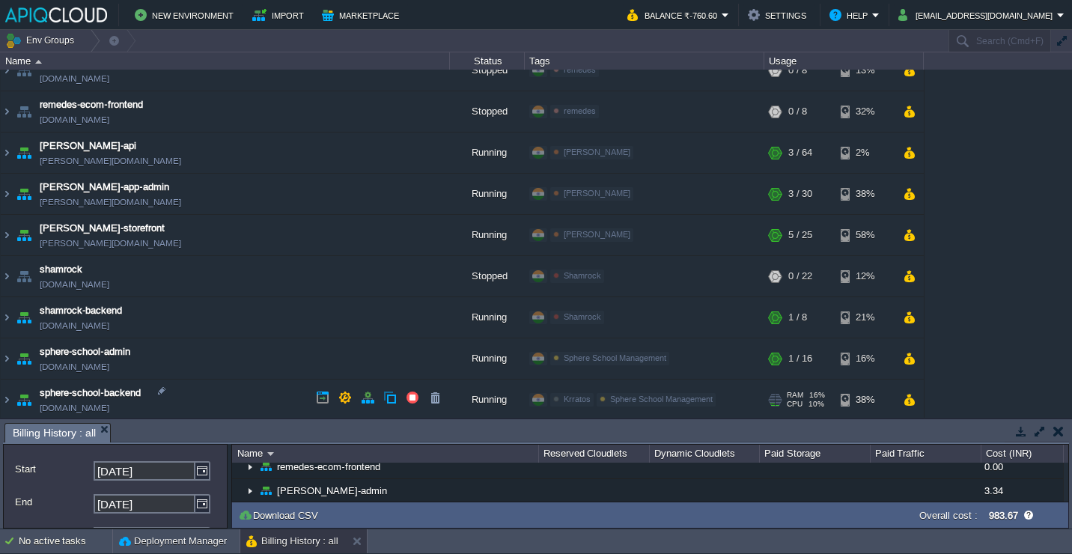
scroll to position [967, 0]
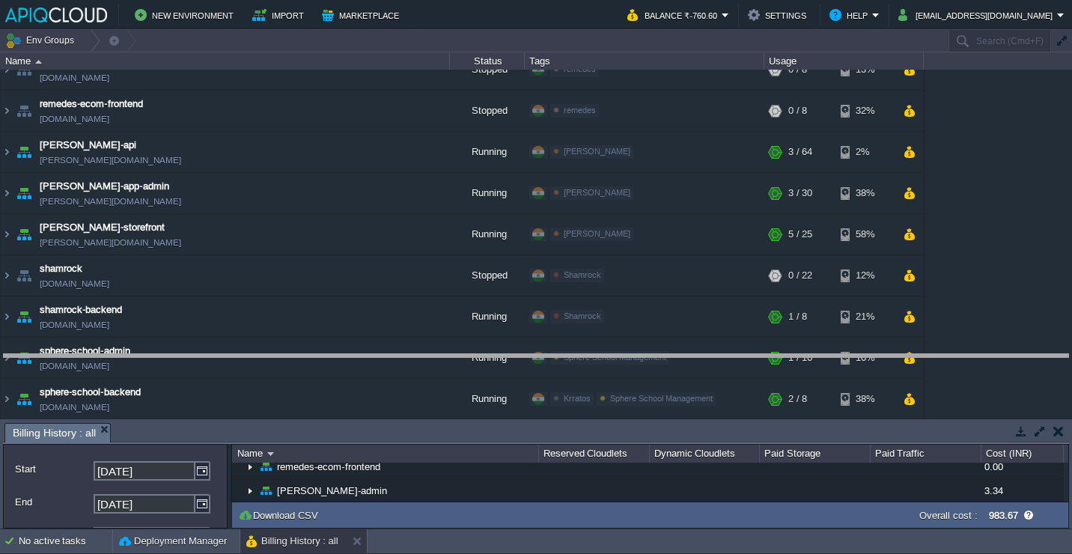
drag, startPoint x: 343, startPoint y: 433, endPoint x: 343, endPoint y: 363, distance: 69.6
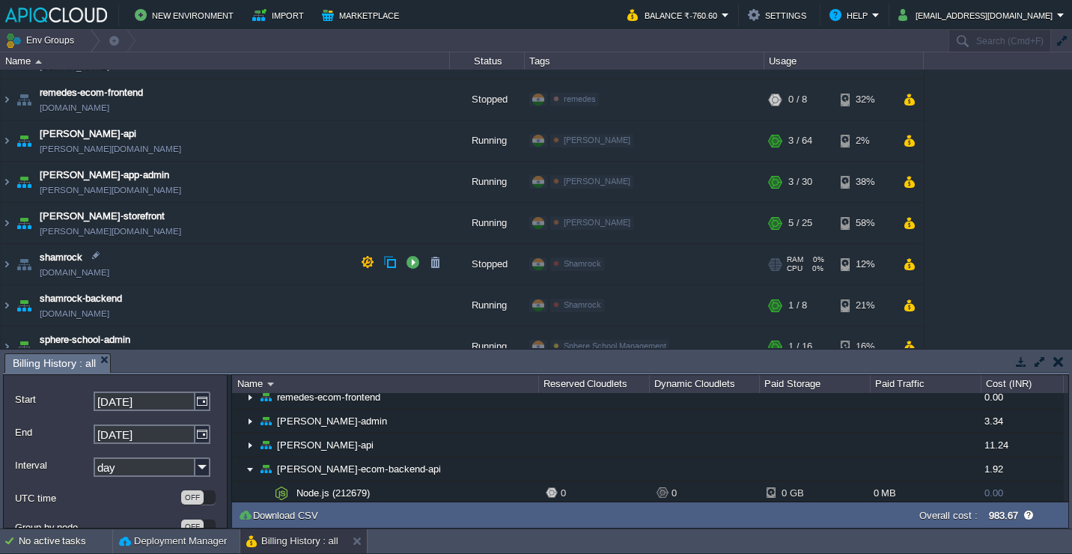
scroll to position [975, 0]
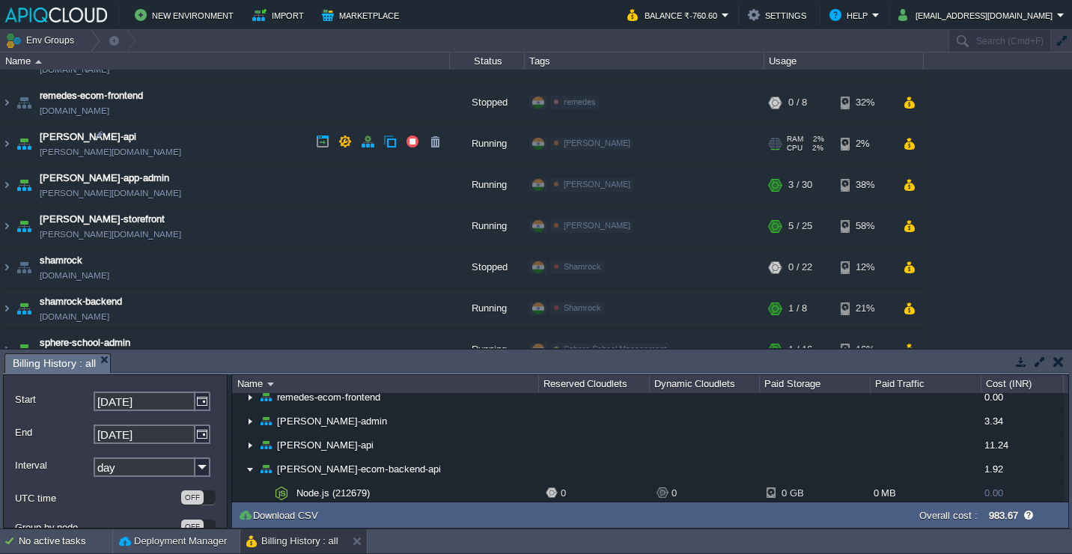
click at [222, 153] on td "[PERSON_NAME]-api [PERSON_NAME][DOMAIN_NAME]" at bounding box center [225, 144] width 449 height 41
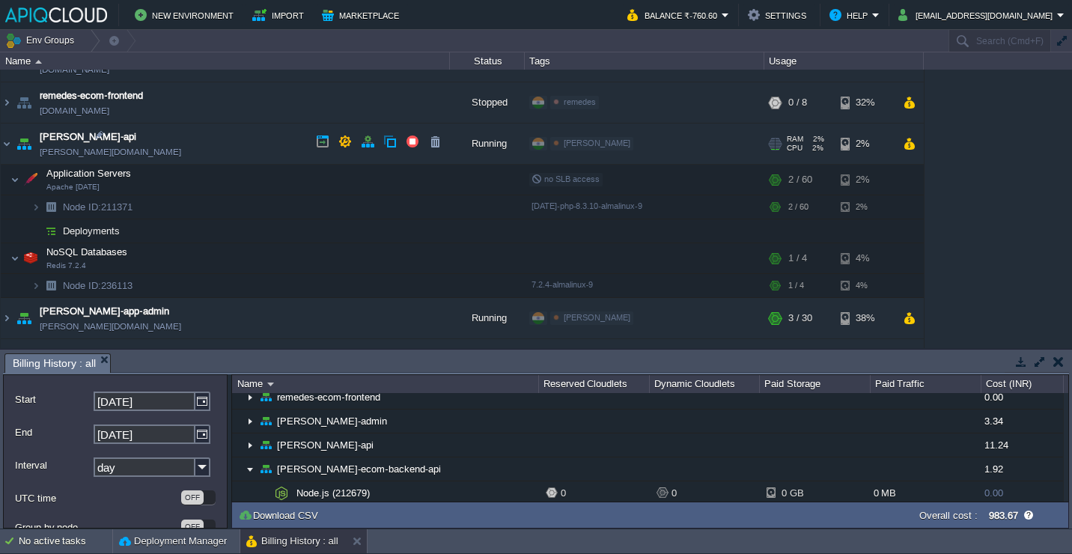
click at [222, 149] on td "[PERSON_NAME]-api [PERSON_NAME][DOMAIN_NAME]" at bounding box center [225, 144] width 449 height 41
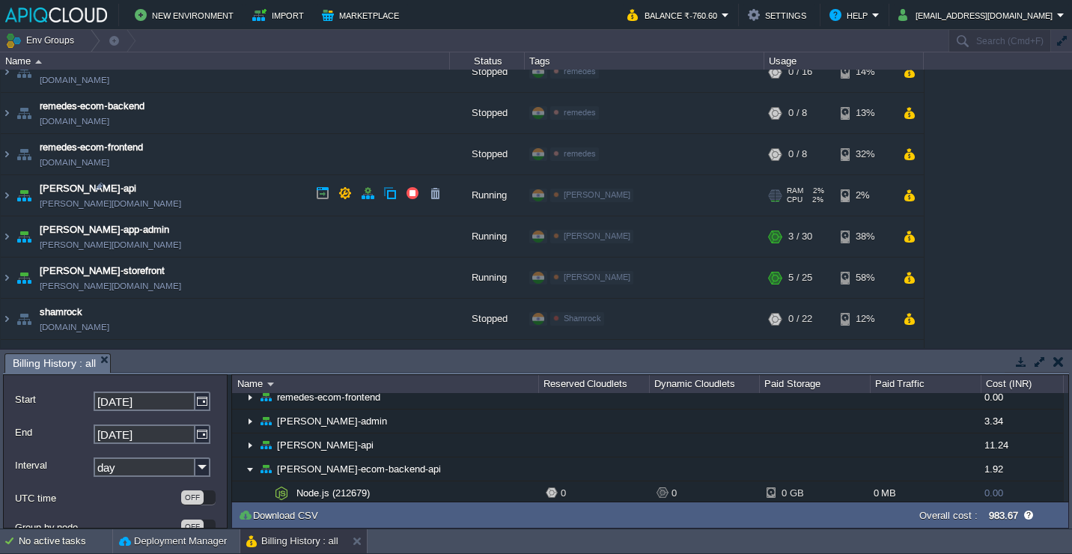
scroll to position [967, 0]
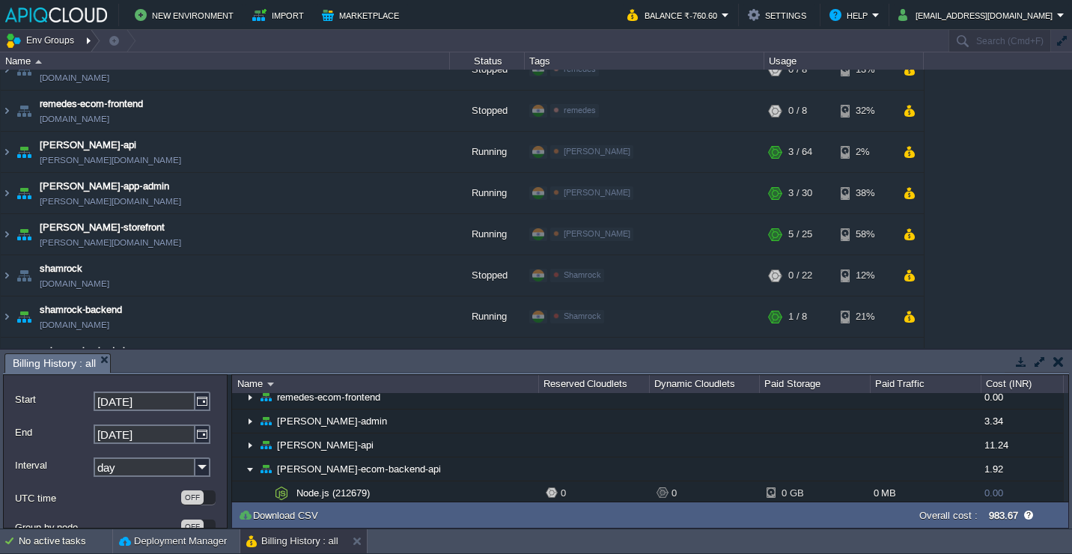
click at [47, 33] on button "Env Groups" at bounding box center [42, 40] width 74 height 21
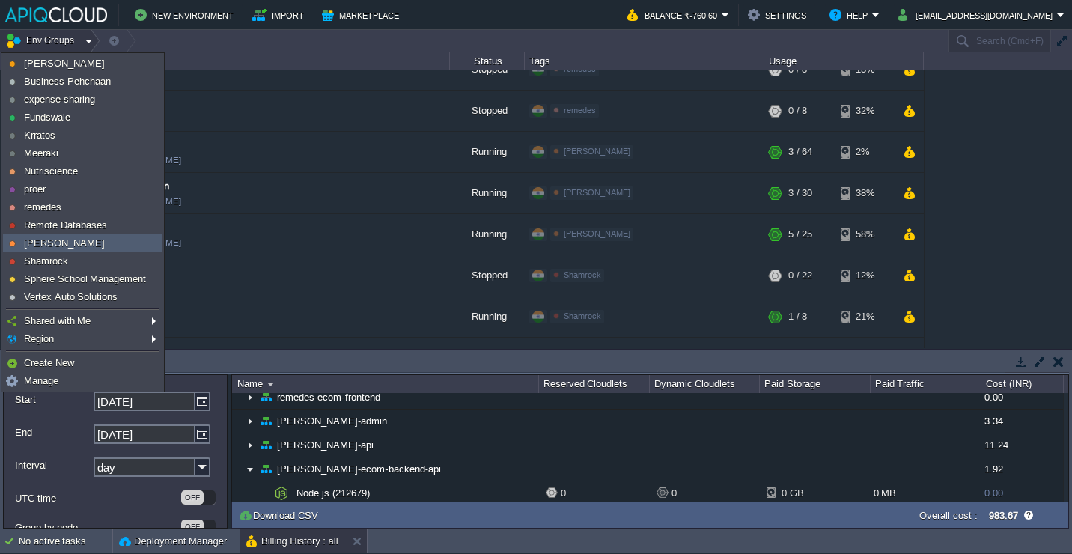
click at [62, 240] on link "[PERSON_NAME]" at bounding box center [83, 243] width 158 height 16
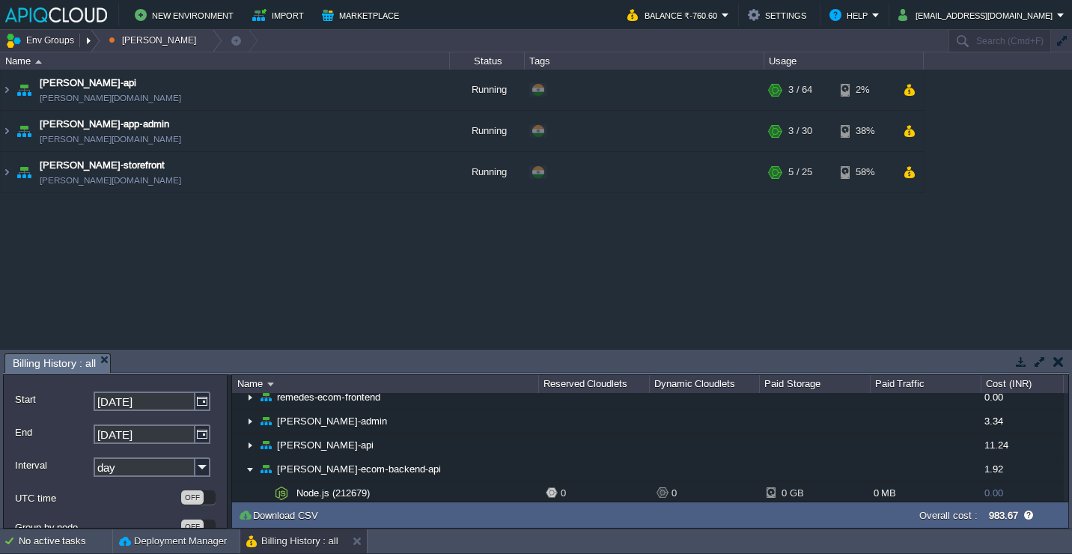
click at [57, 43] on button "Env Groups" at bounding box center [42, 40] width 74 height 21
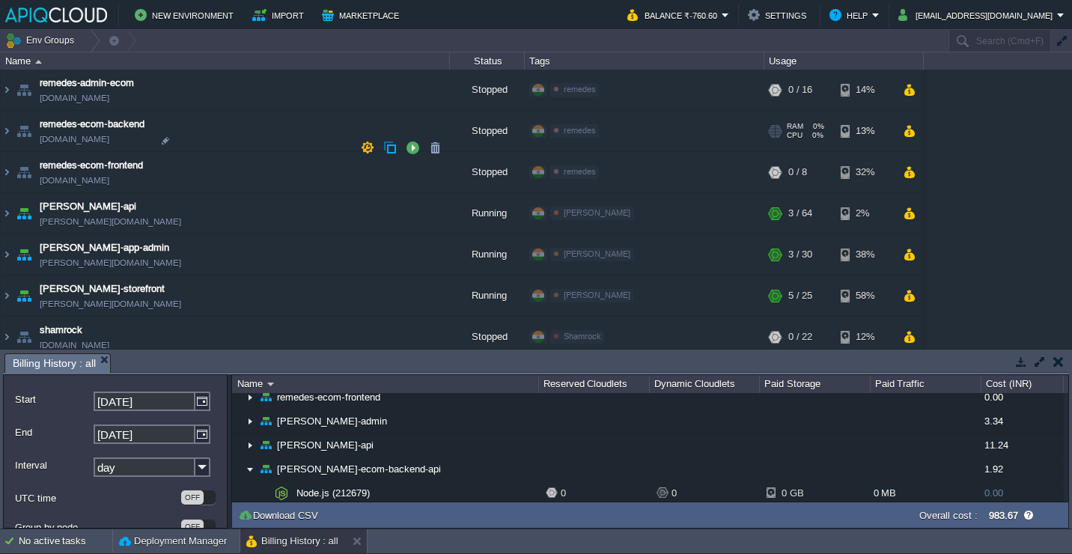
scroll to position [1035, 0]
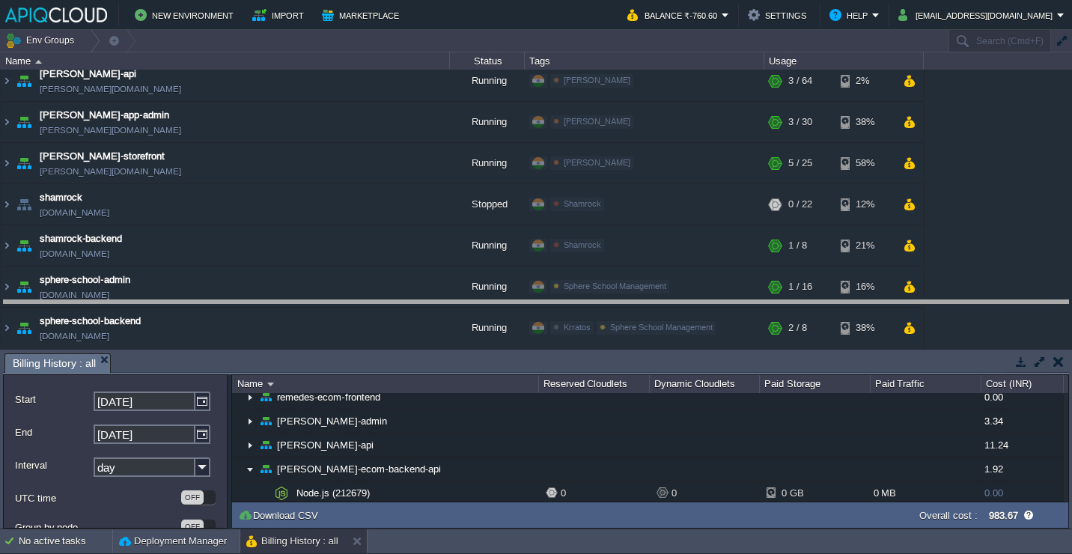
drag, startPoint x: 292, startPoint y: 359, endPoint x: 307, endPoint y: 259, distance: 101.4
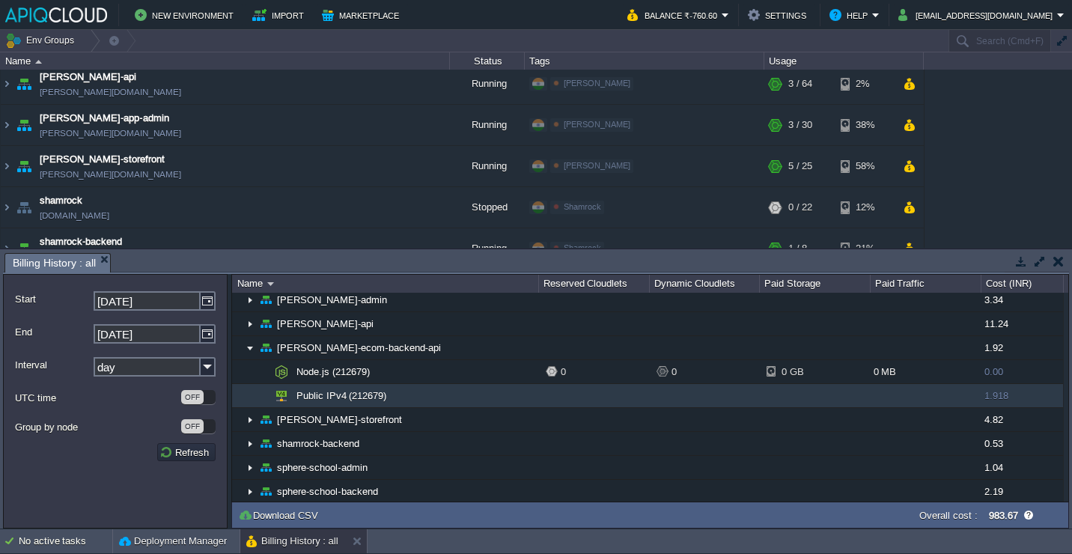
scroll to position [606, 0]
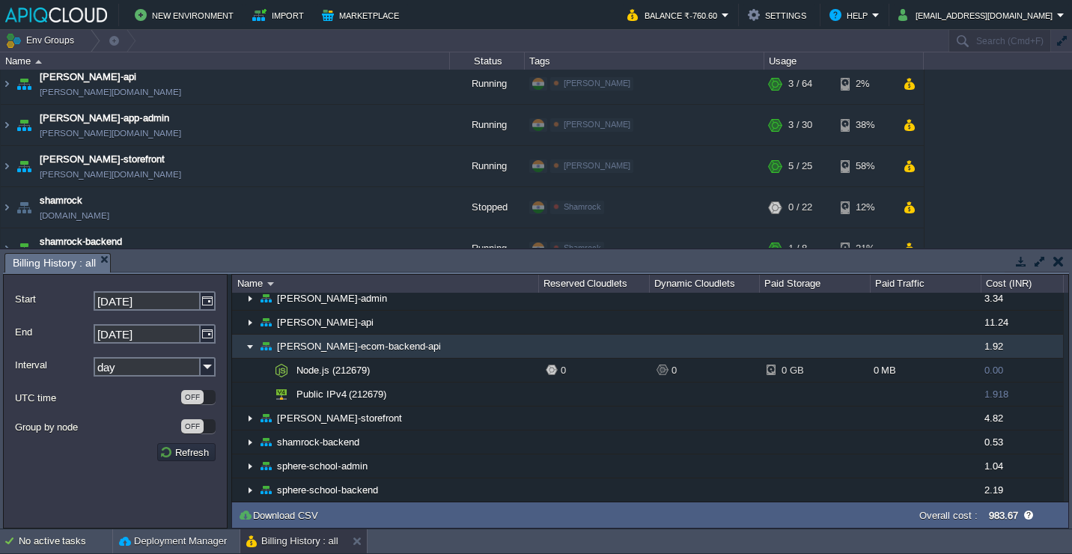
click at [410, 352] on td "[PERSON_NAME]-ecom-backend-api" at bounding box center [385, 347] width 306 height 24
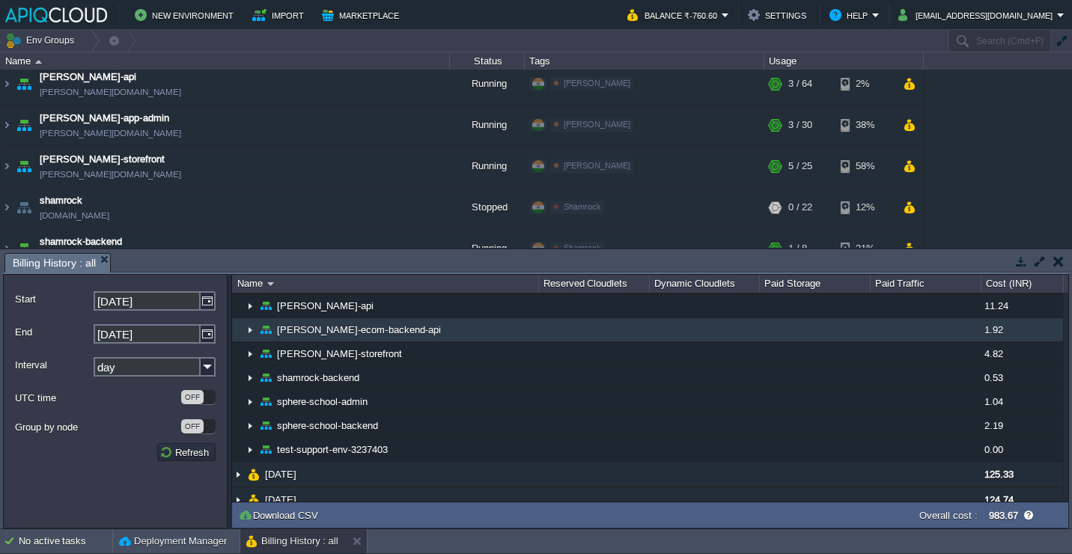
scroll to position [627, 0]
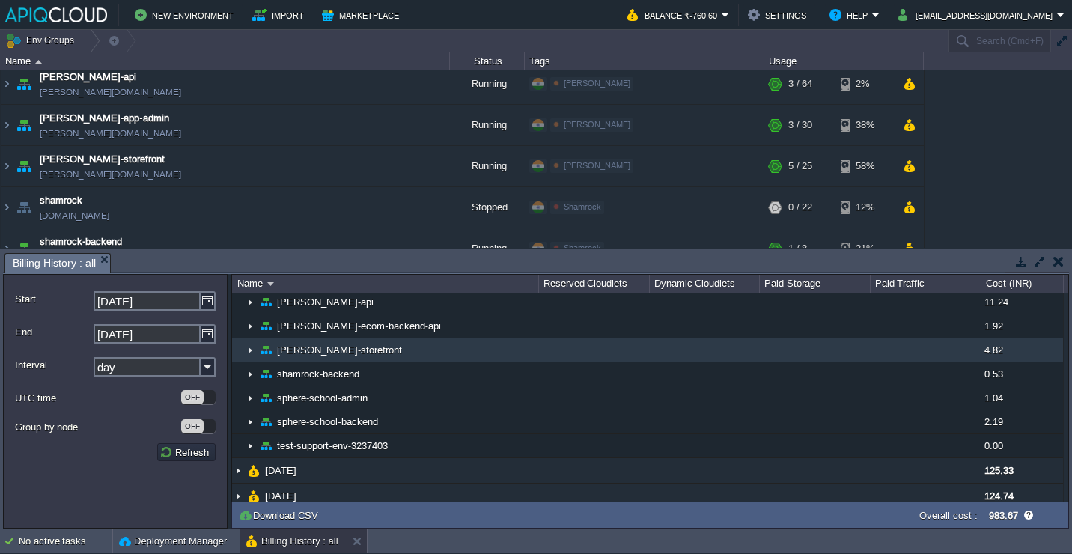
click at [398, 352] on td "[PERSON_NAME]-storefront" at bounding box center [385, 350] width 306 height 24
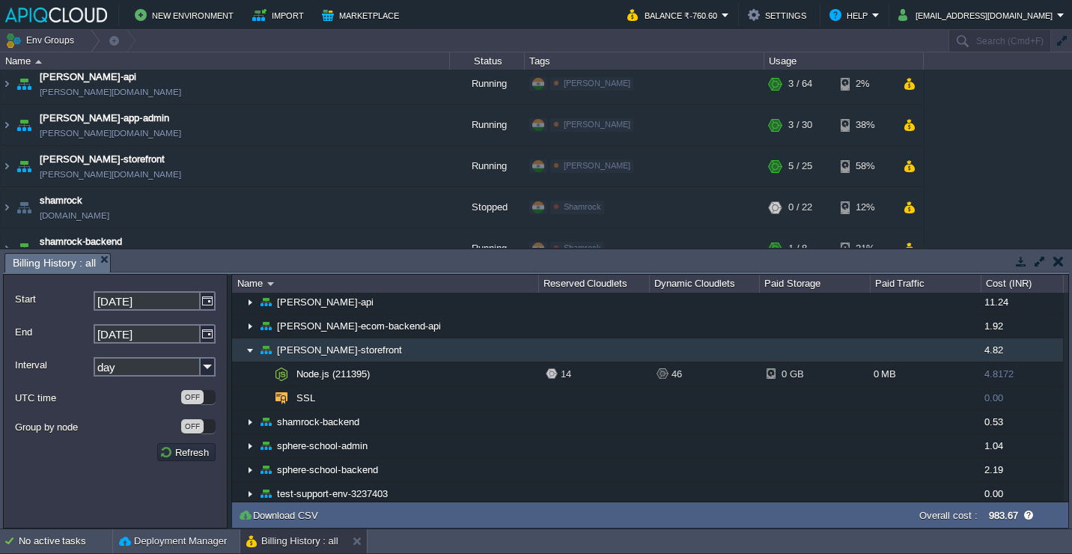
click at [398, 352] on td "[PERSON_NAME]-storefront" at bounding box center [385, 350] width 306 height 24
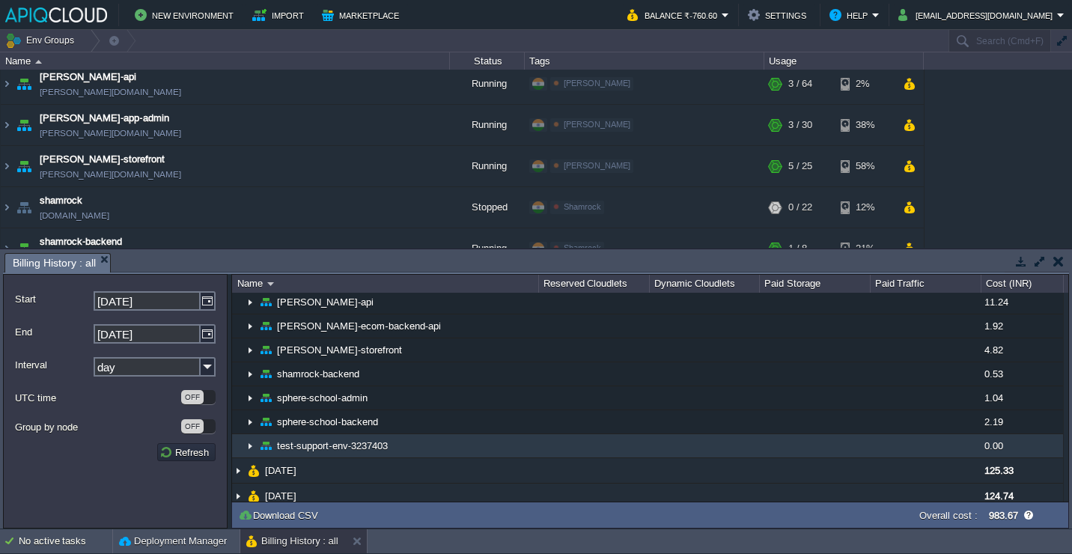
click at [403, 441] on td "test-support-env-3237403" at bounding box center [385, 446] width 306 height 24
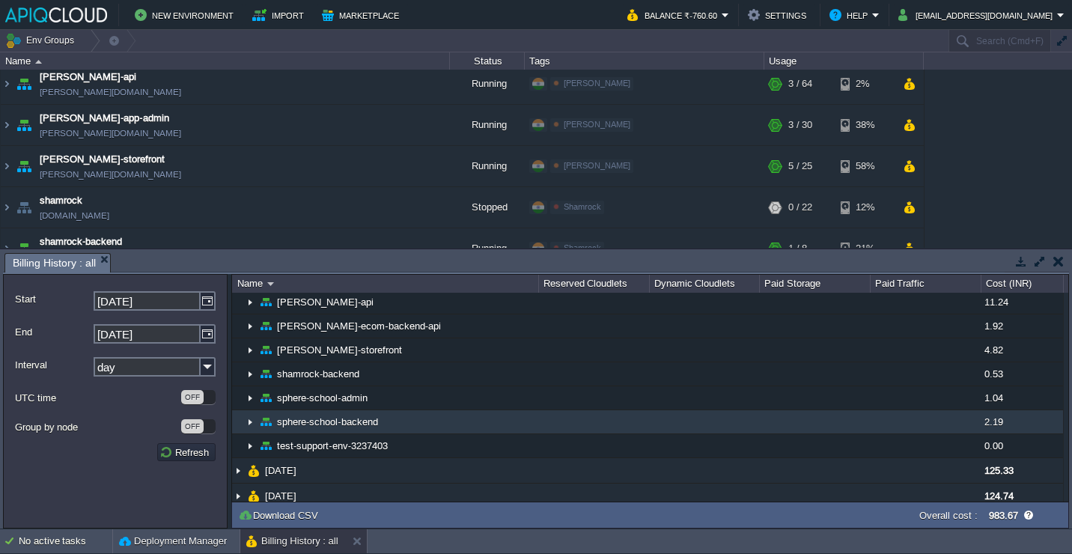
click at [403, 418] on td "sphere-school-backend" at bounding box center [385, 422] width 306 height 24
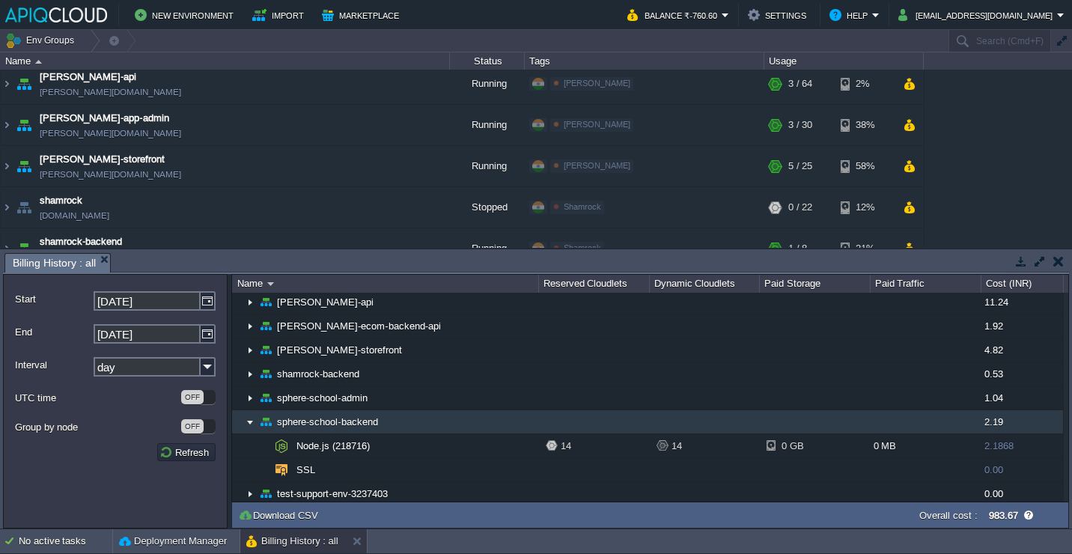
click at [403, 418] on td "sphere-school-backend" at bounding box center [385, 422] width 306 height 24
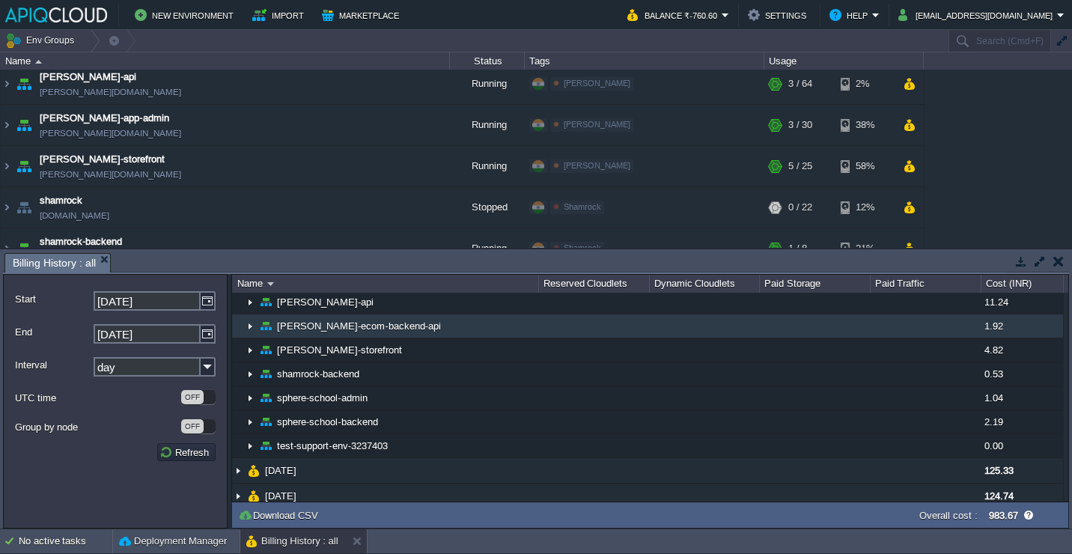
click at [457, 336] on td "[PERSON_NAME]-ecom-backend-api" at bounding box center [385, 326] width 306 height 24
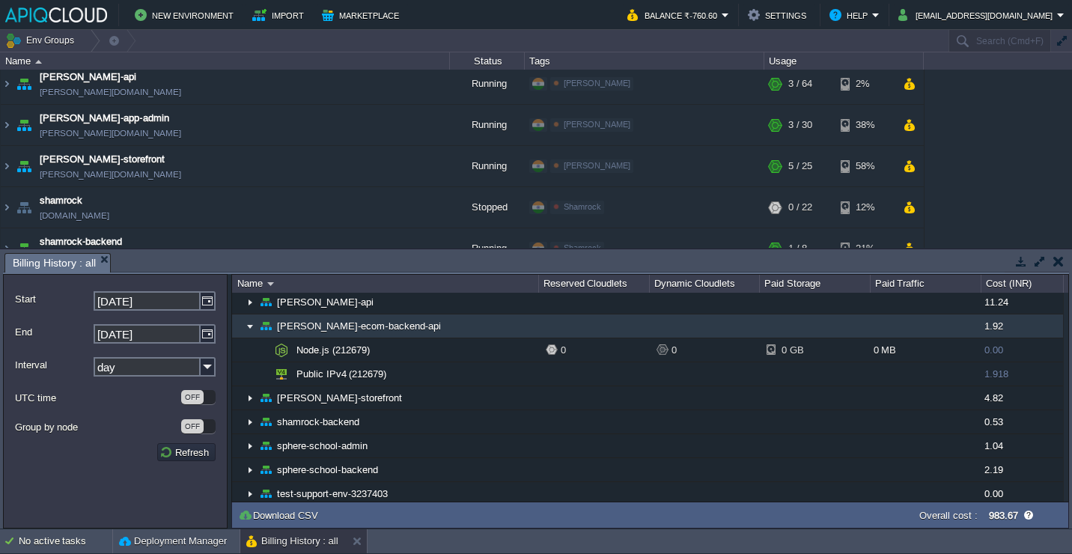
click at [396, 322] on td "[PERSON_NAME]-ecom-backend-api" at bounding box center [385, 326] width 306 height 24
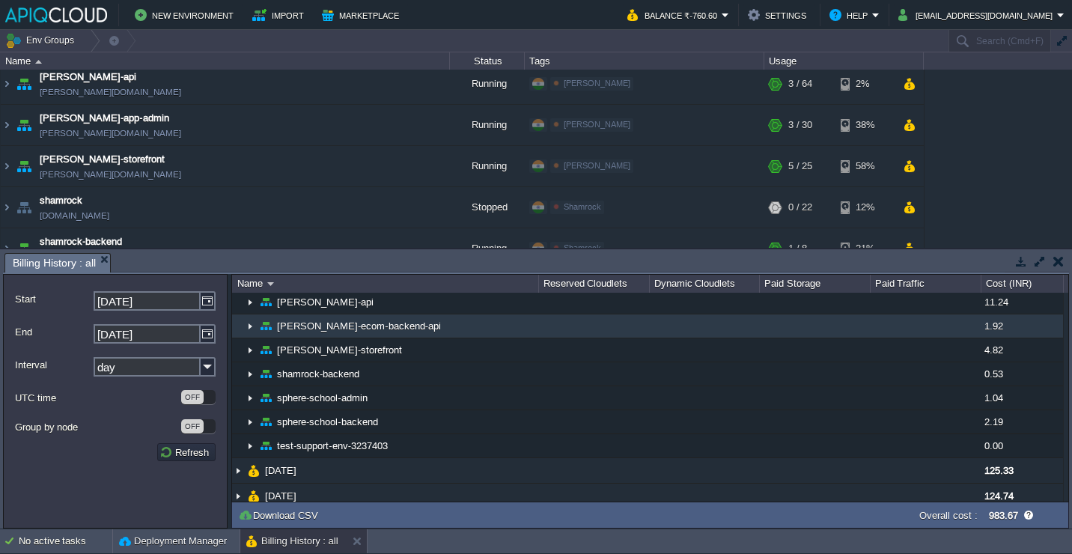
click at [396, 322] on td "[PERSON_NAME]-ecom-backend-api" at bounding box center [385, 326] width 306 height 24
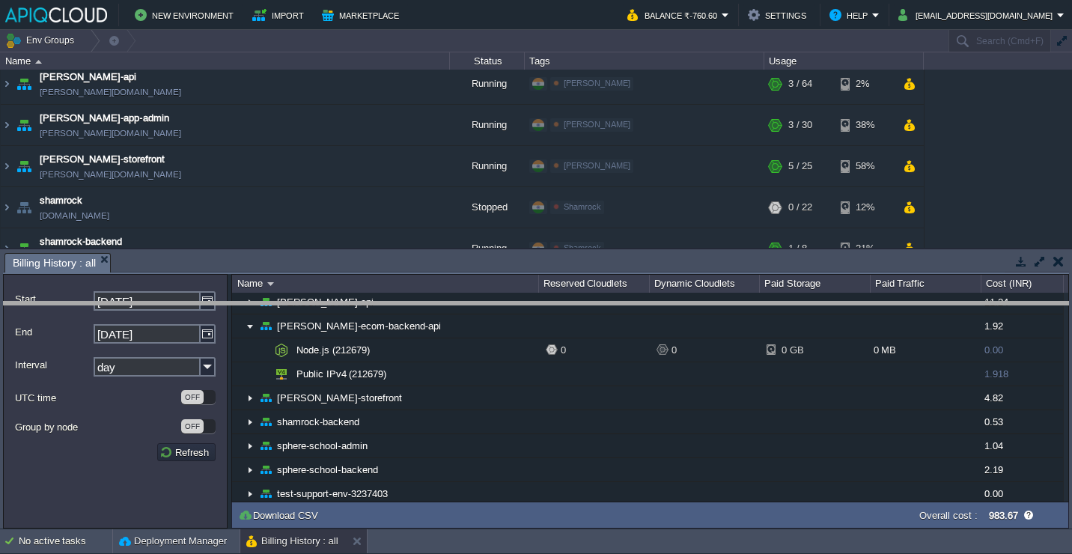
drag, startPoint x: 359, startPoint y: 263, endPoint x: 358, endPoint y: 343, distance: 80.1
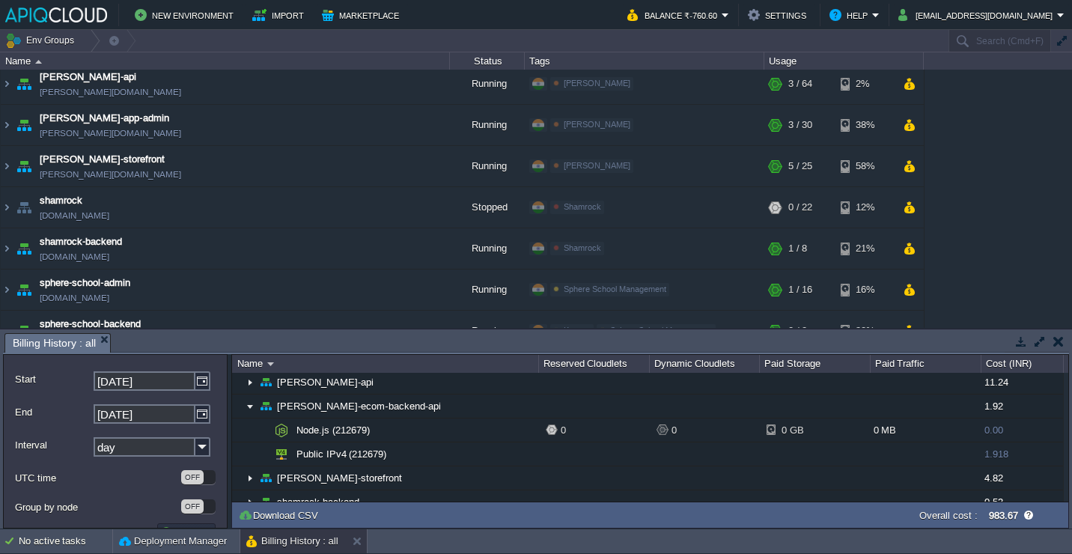
click at [1063, 342] on button "button" at bounding box center [1058, 341] width 10 height 13
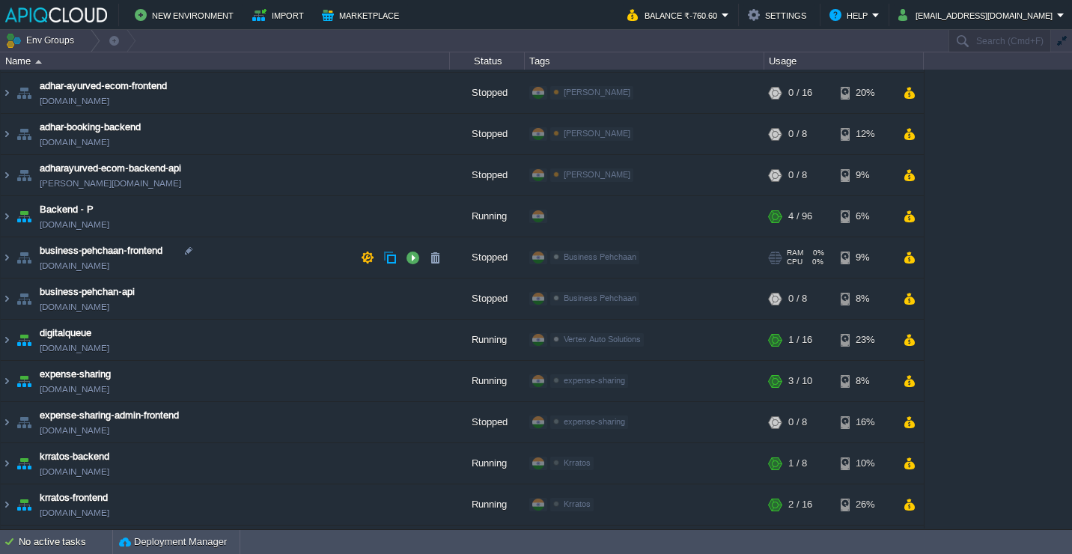
scroll to position [0, 0]
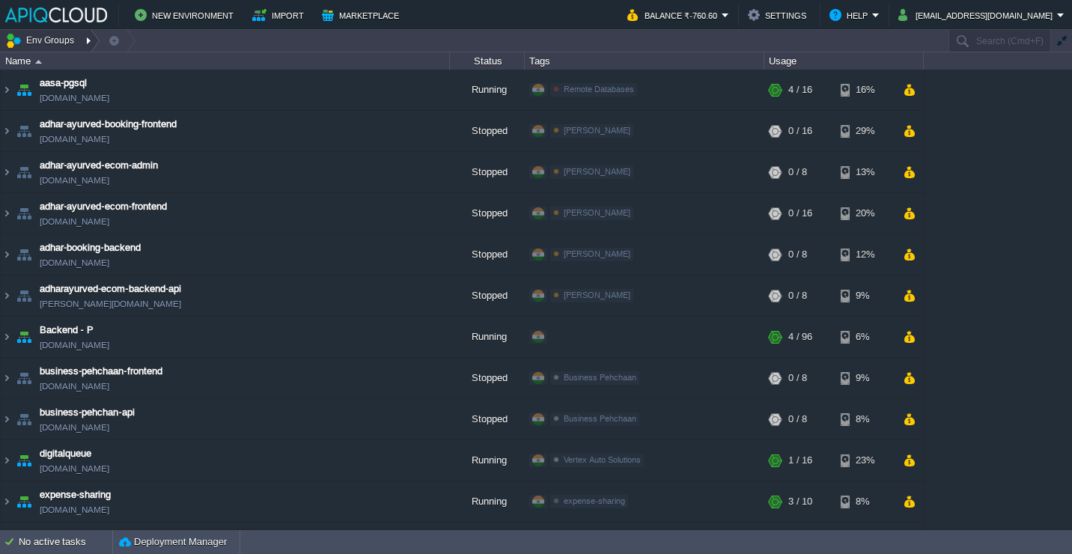
click at [64, 42] on button "Env Groups" at bounding box center [42, 40] width 74 height 21
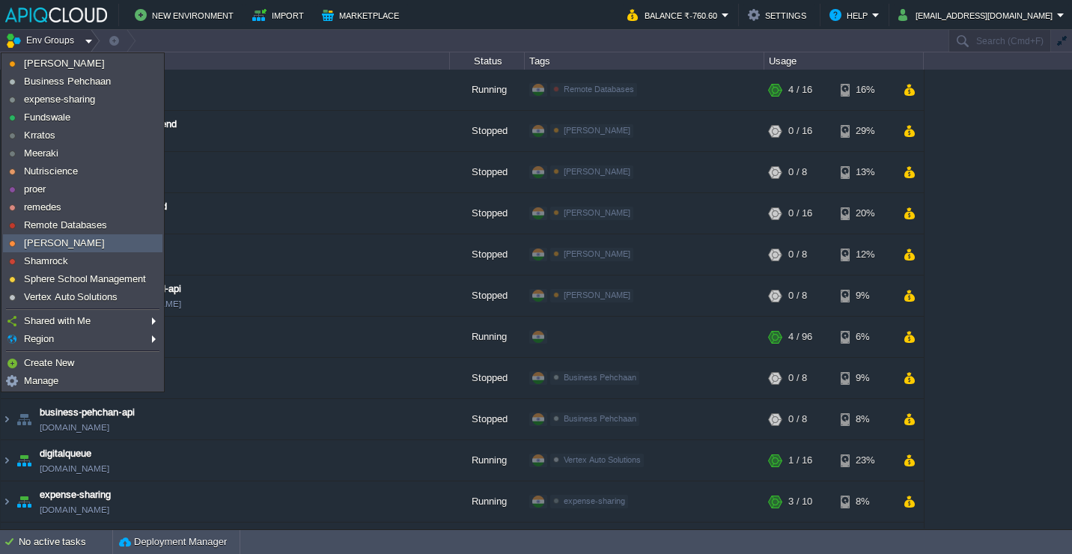
click at [64, 250] on link "[PERSON_NAME]" at bounding box center [83, 243] width 158 height 16
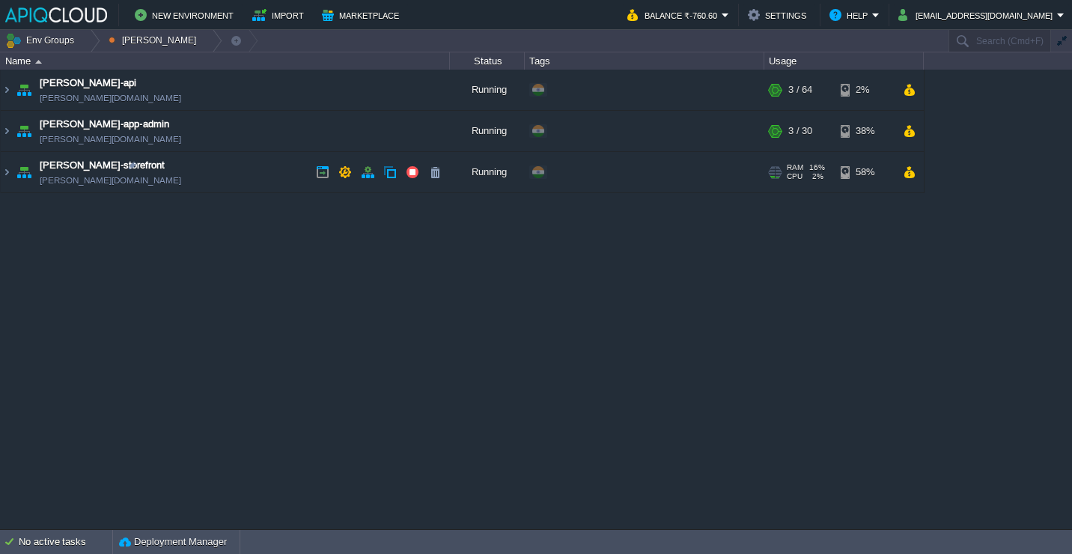
click at [263, 174] on td "[PERSON_NAME]-storefront [PERSON_NAME][DOMAIN_NAME]" at bounding box center [225, 172] width 449 height 41
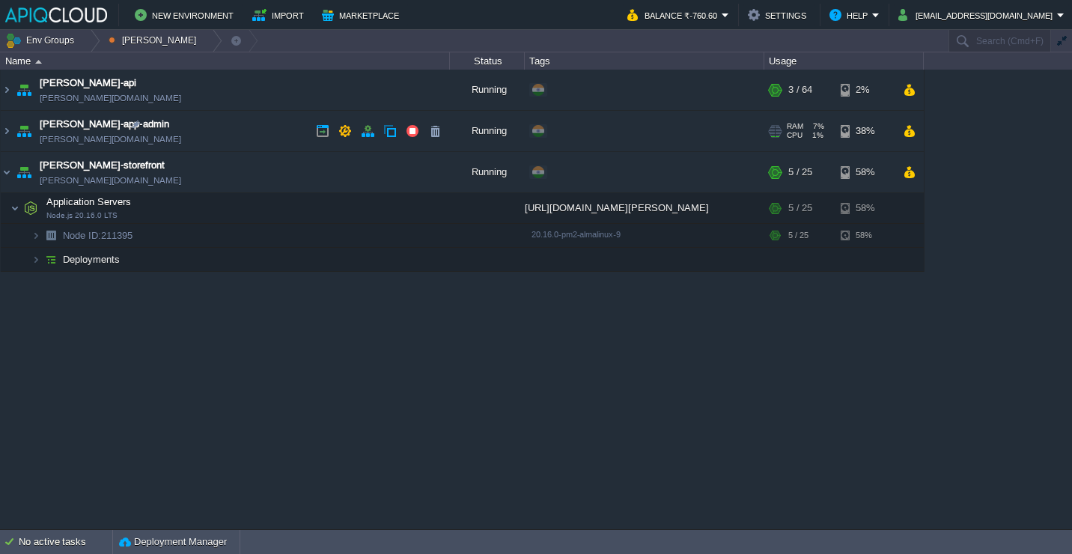
click at [261, 130] on td "[PERSON_NAME]-app-admin [PERSON_NAME][DOMAIN_NAME]" at bounding box center [225, 131] width 449 height 41
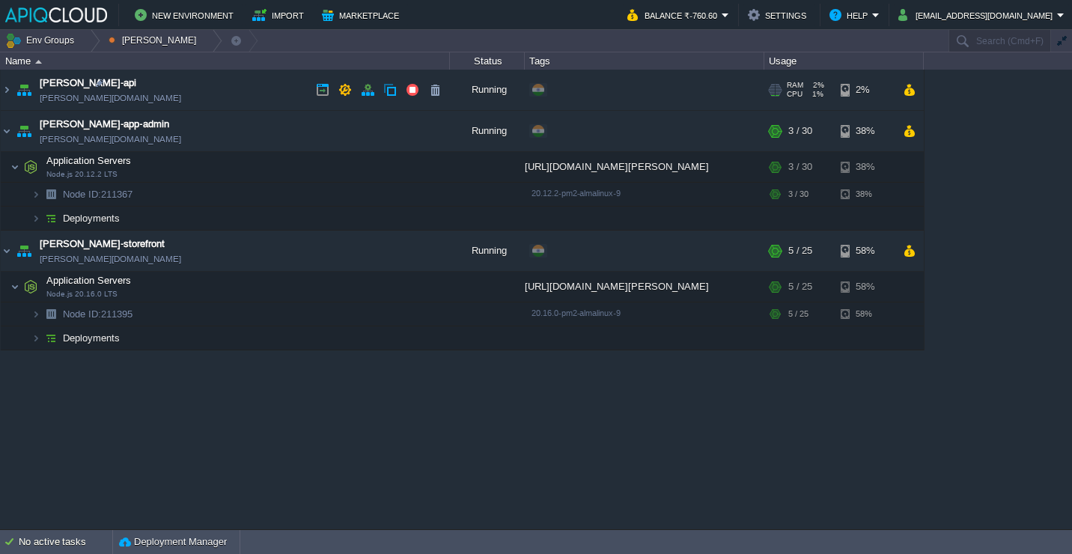
click at [249, 88] on td "[PERSON_NAME]-api [PERSON_NAME][DOMAIN_NAME]" at bounding box center [225, 90] width 449 height 41
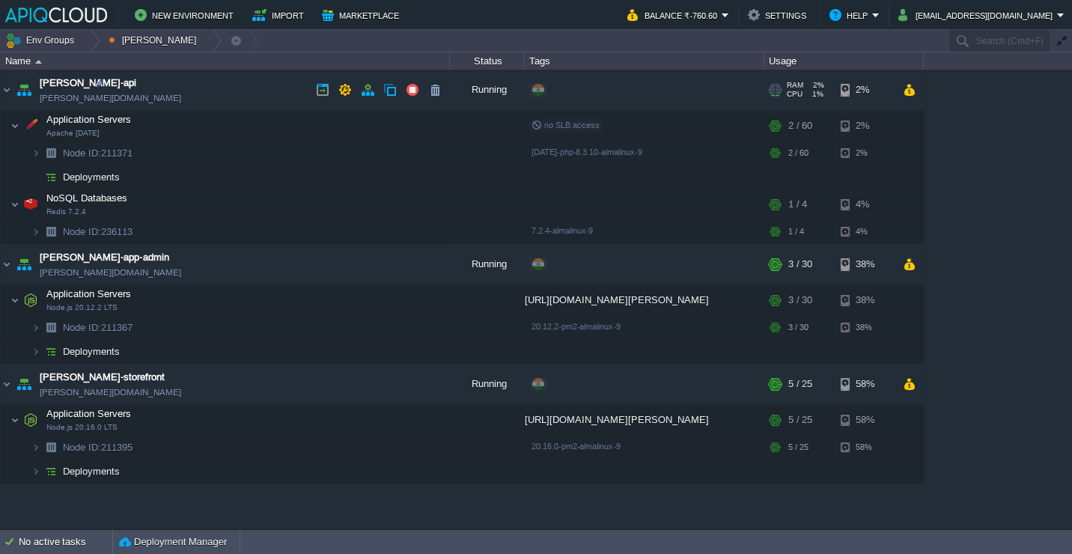
click at [238, 92] on td "[PERSON_NAME]-api [PERSON_NAME][DOMAIN_NAME]" at bounding box center [225, 90] width 449 height 41
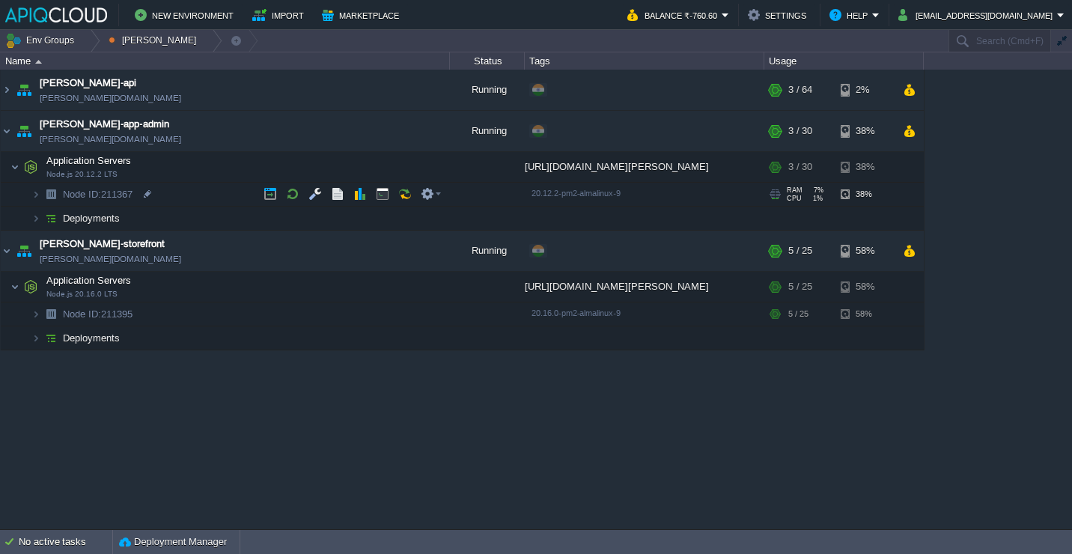
click at [198, 190] on td "Node ID: 211367" at bounding box center [225, 195] width 449 height 24
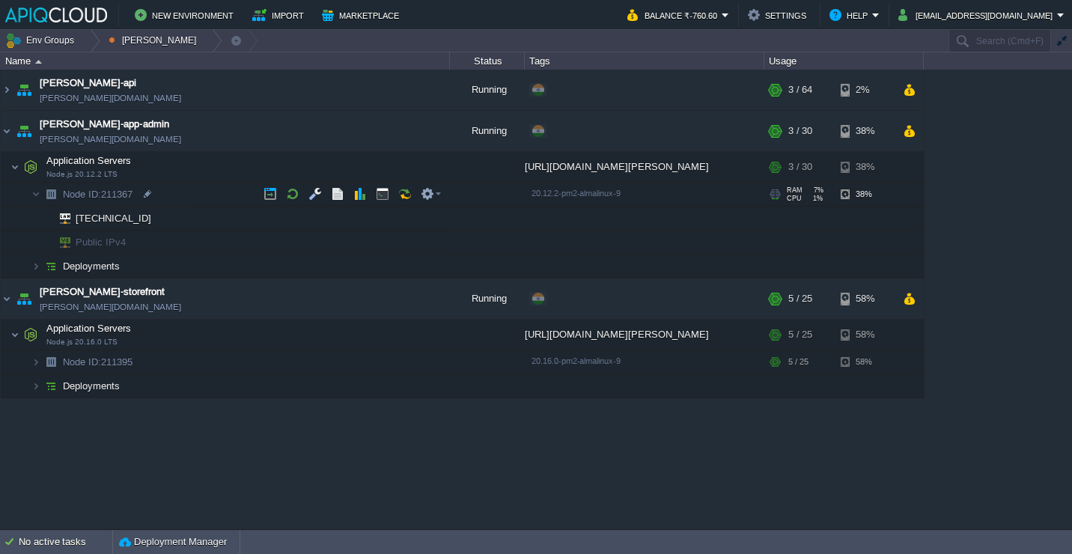
click at [204, 195] on td "Node ID: 211367" at bounding box center [225, 195] width 449 height 24
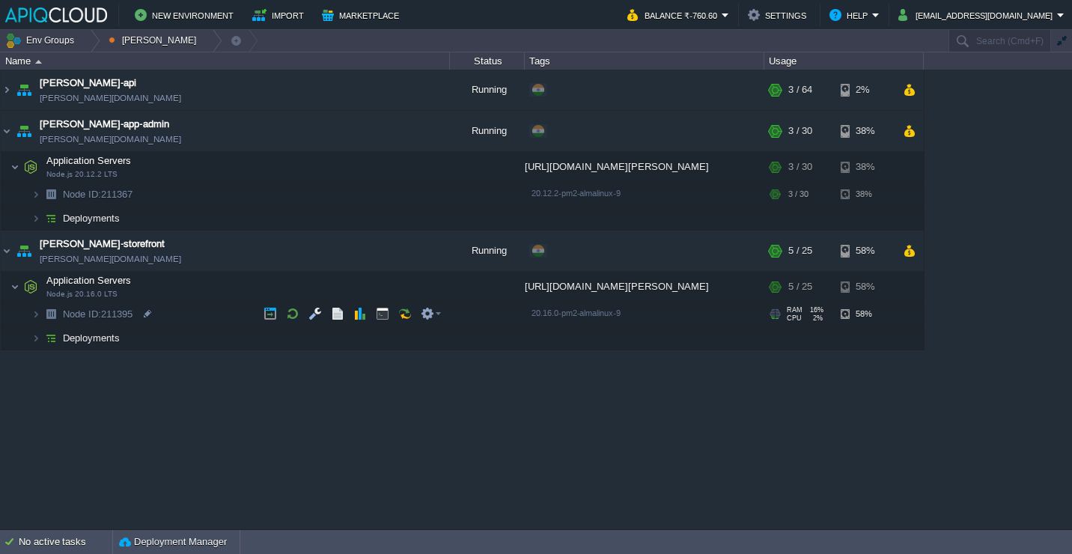
click at [195, 310] on td "Node ID: 211395" at bounding box center [225, 314] width 449 height 24
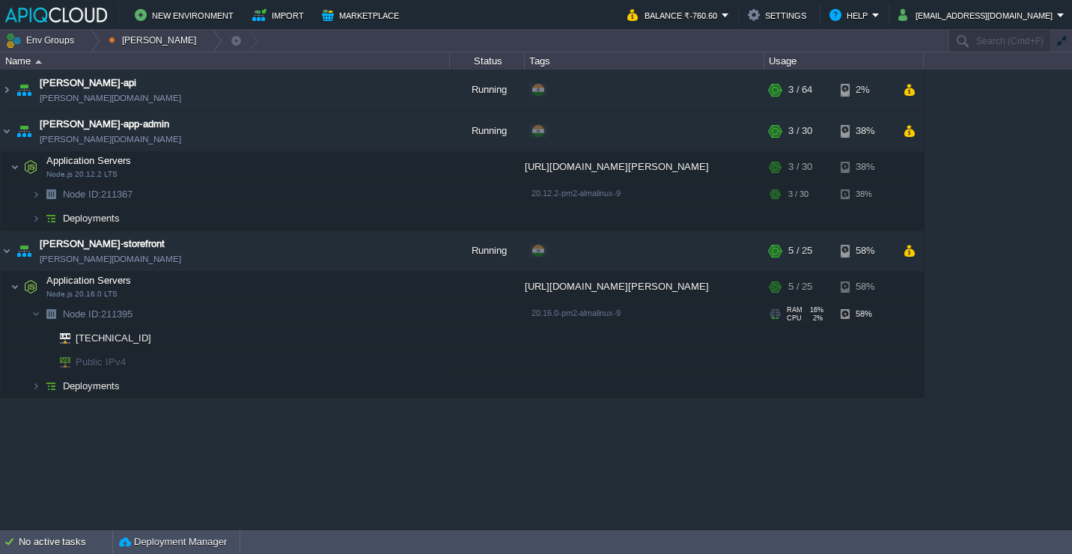
click at [195, 310] on td "Node ID: 211395" at bounding box center [225, 314] width 449 height 24
